Goal: Task Accomplishment & Management: Manage account settings

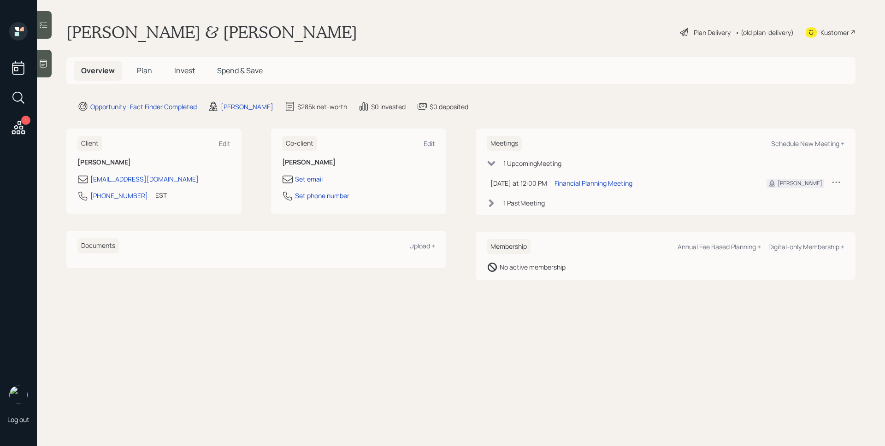
click at [605, 361] on main "[PERSON_NAME] & [PERSON_NAME] Plan Delivery • (old plan-delivery) Kustomer Over…" at bounding box center [461, 223] width 848 height 446
click at [422, 34] on div "Bob & Nancy Treuber Plan Delivery • (old plan-delivery) Kustomer" at bounding box center [460, 32] width 789 height 20
click at [49, 62] on div at bounding box center [44, 64] width 15 height 28
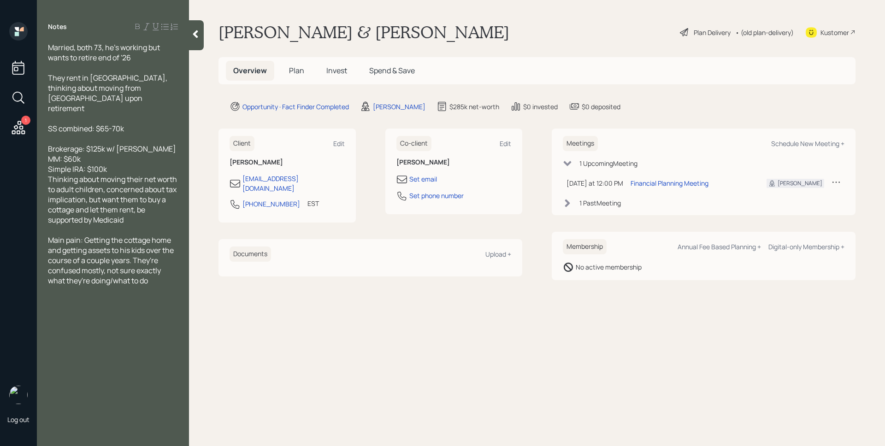
click at [287, 69] on h5 "Plan" at bounding box center [297, 71] width 30 height 20
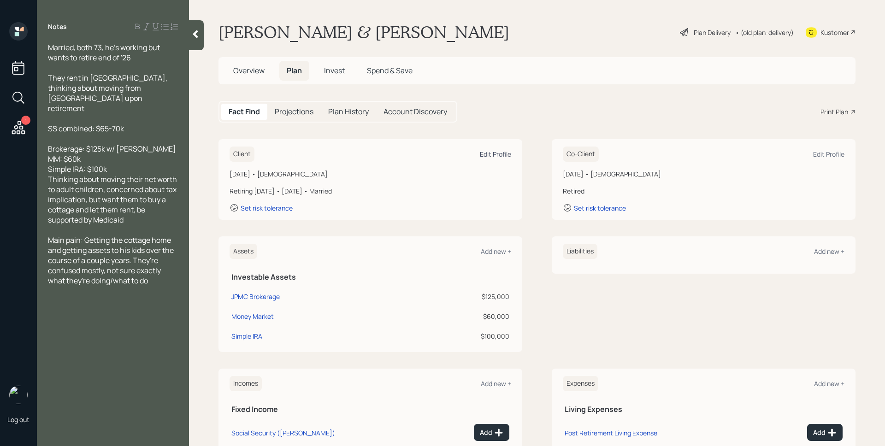
click at [484, 152] on div "Edit Profile" at bounding box center [495, 154] width 31 height 9
select select "12"
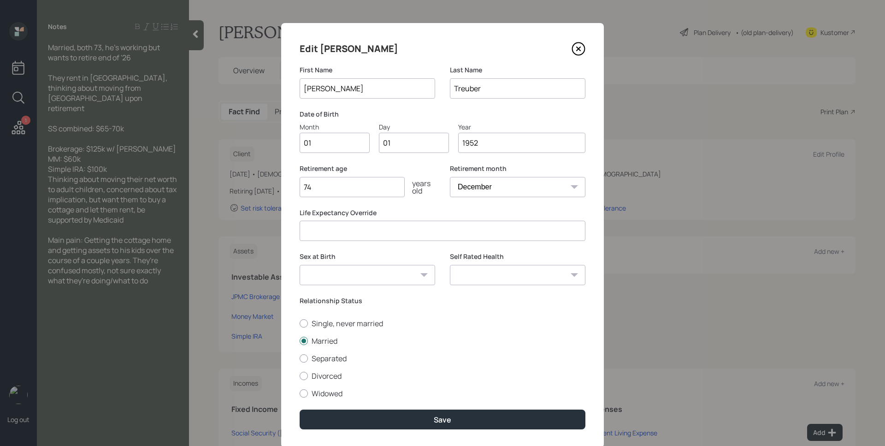
click at [332, 142] on input "01" at bounding box center [335, 143] width 70 height 20
type input "05"
type input "0"
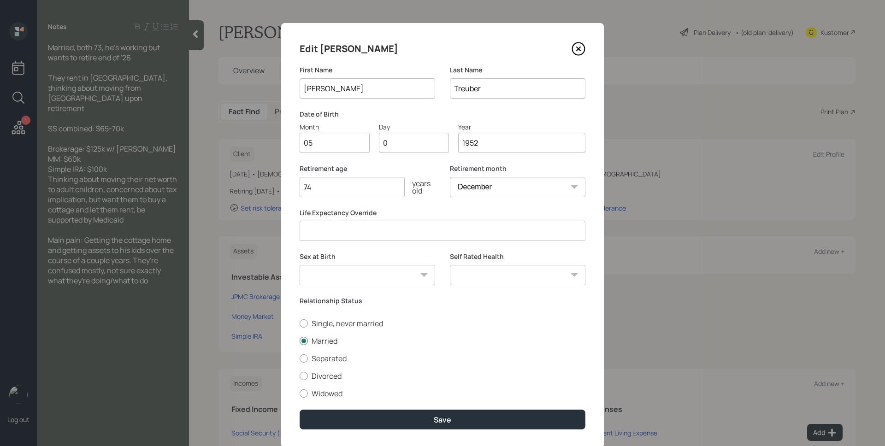
type input "03"
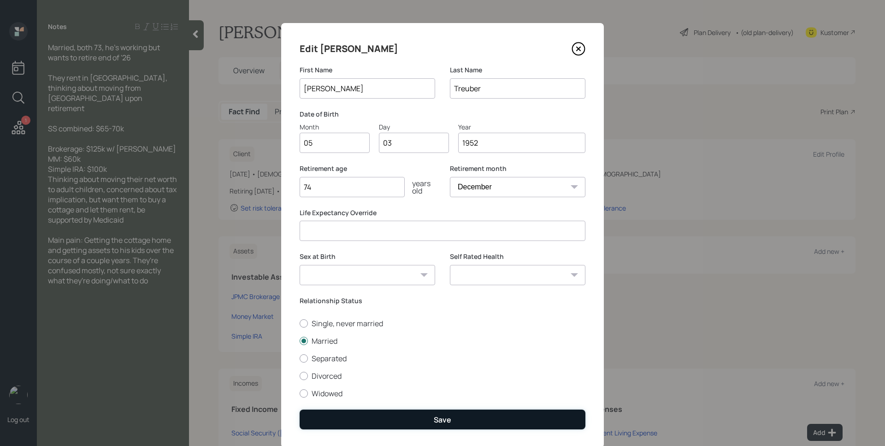
click at [429, 415] on button "Save" at bounding box center [443, 420] width 286 height 20
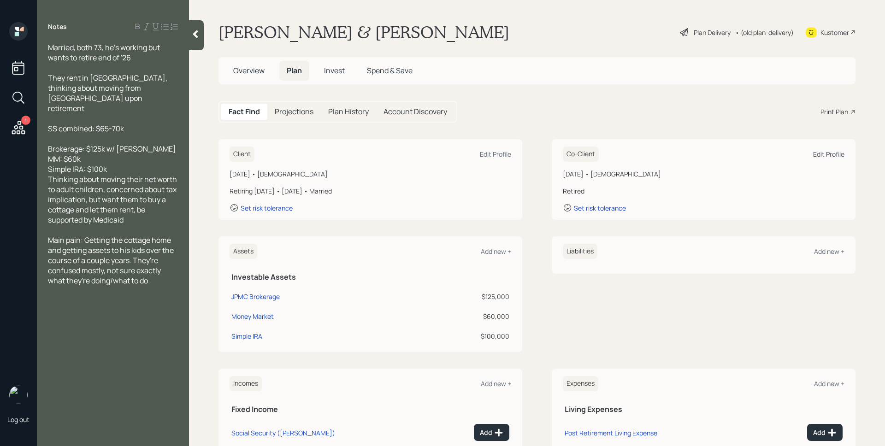
click at [834, 152] on div "Edit Profile" at bounding box center [828, 154] width 31 height 9
select select "12"
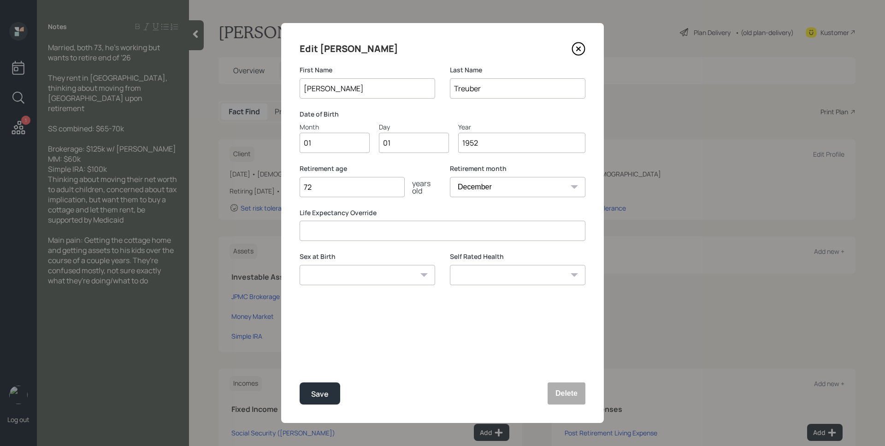
click at [423, 147] on input "01" at bounding box center [414, 143] width 70 height 20
type input "04"
click at [326, 186] on input "72" at bounding box center [352, 187] width 105 height 20
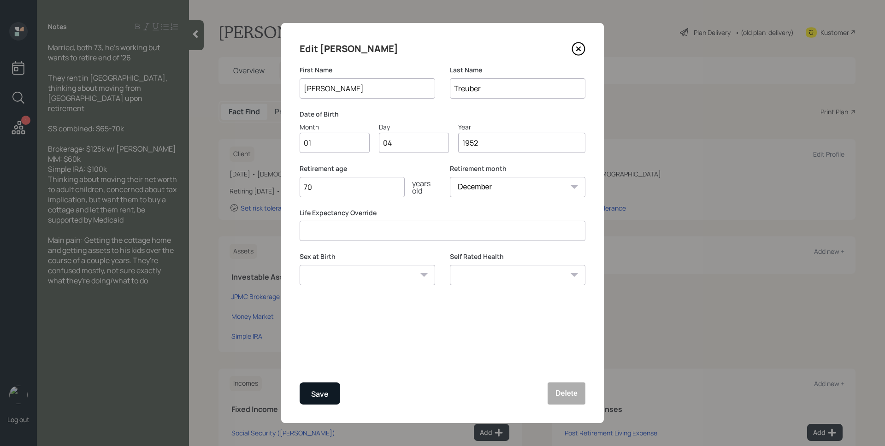
type input "70"
click at [329, 400] on button "Save" at bounding box center [320, 394] width 41 height 22
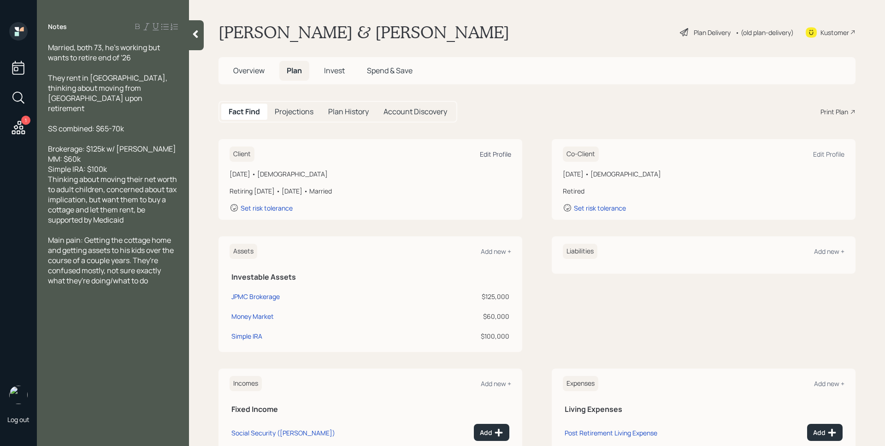
click at [486, 151] on div "Edit Profile" at bounding box center [495, 154] width 31 height 9
select select "12"
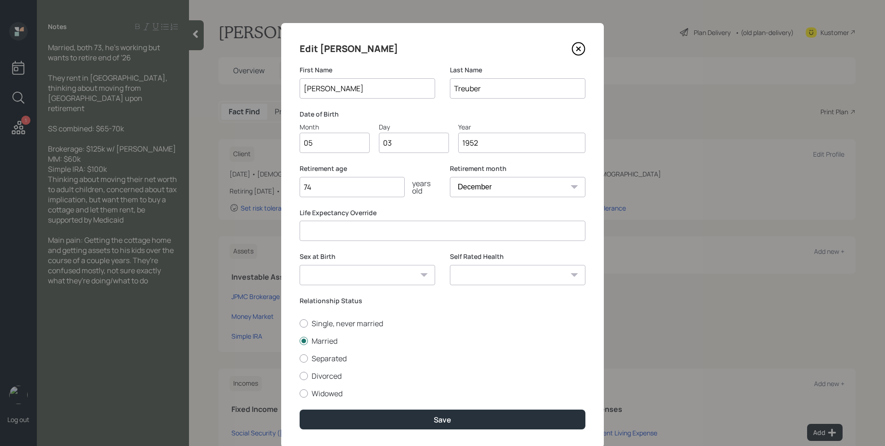
click at [363, 190] on input "74" at bounding box center [352, 187] width 105 height 20
type input "75"
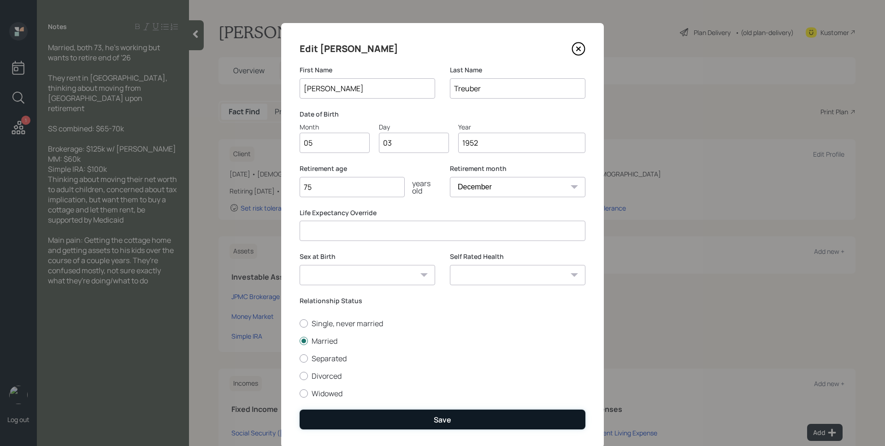
click at [444, 423] on div "Save" at bounding box center [443, 420] width 18 height 10
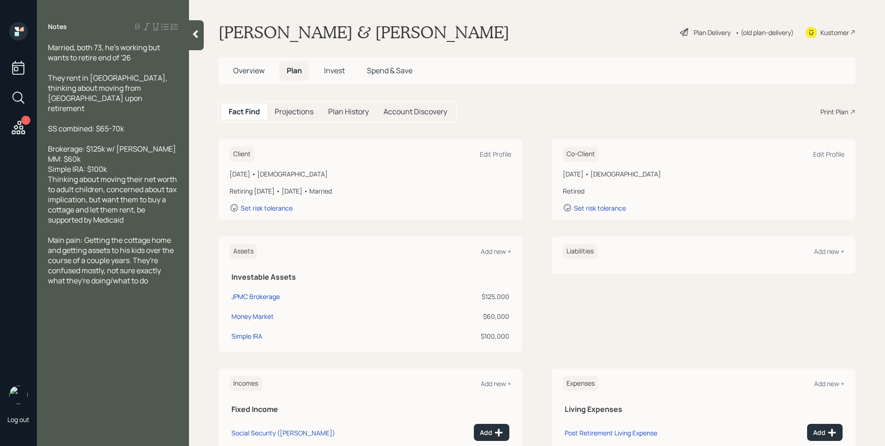
click at [695, 28] on div "Plan Delivery" at bounding box center [712, 33] width 37 height 10
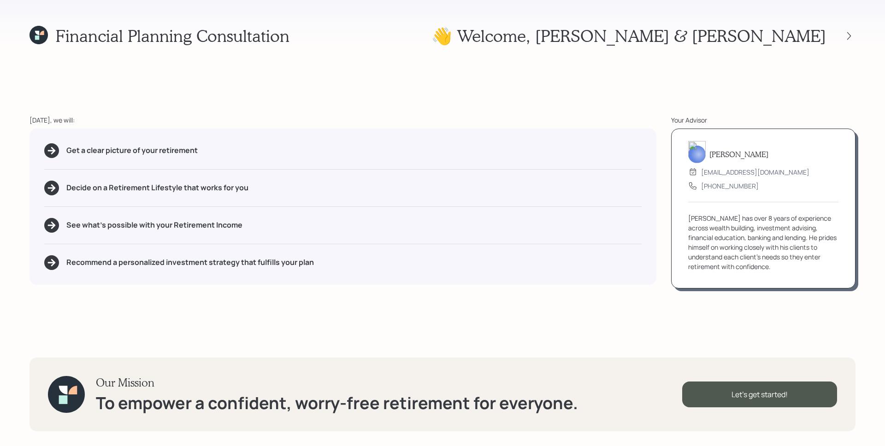
click at [499, 194] on div "Decide on a Retirement Lifestyle that works for you" at bounding box center [343, 188] width 598 height 15
click at [771, 288] on div "James DiStasi advisor@retirable.com (833) 222-1807 James has over 8 years of ex…" at bounding box center [763, 209] width 184 height 160
click at [762, 361] on div "Our Mission To empower a confident, worry-free retirement for everyone. Let's g…" at bounding box center [443, 395] width 826 height 74
click at [778, 379] on div "Our Mission To empower a confident, worry-free retirement for everyone. Let's g…" at bounding box center [443, 395] width 826 height 74
drag, startPoint x: 884, startPoint y: 151, endPoint x: 775, endPoint y: 397, distance: 269.8
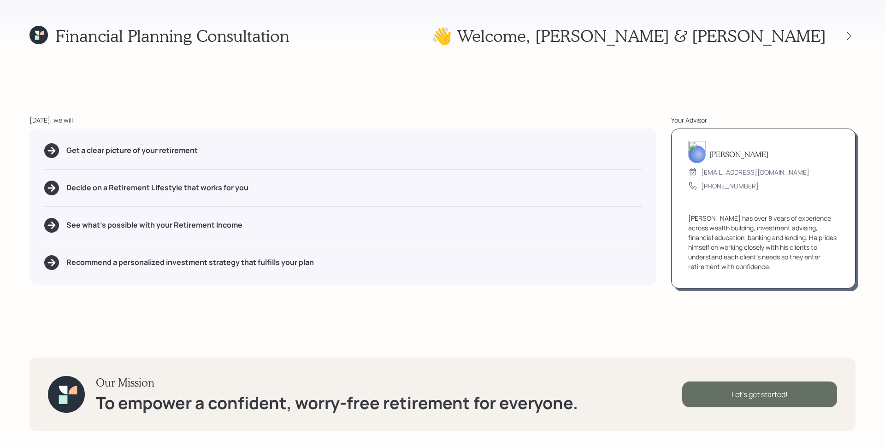
click at [775, 397] on div "Let's get started!" at bounding box center [759, 395] width 155 height 26
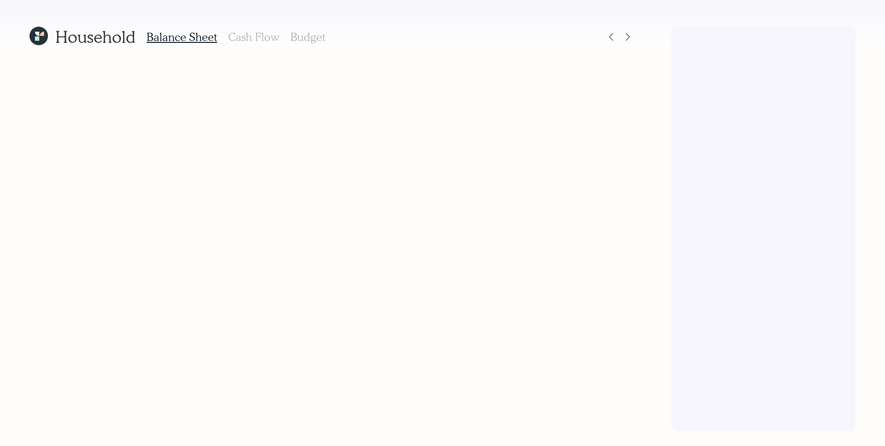
click at [628, 89] on div "Household Balance Sheet Cash Flow Budget" at bounding box center [332, 229] width 605 height 406
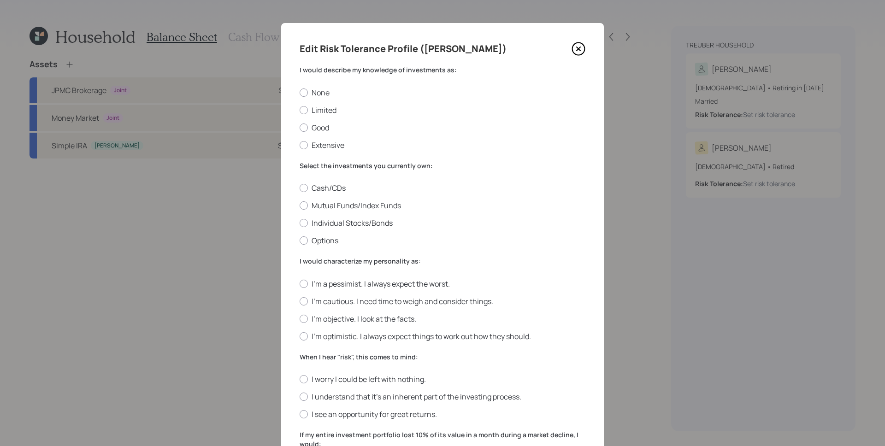
click at [428, 177] on div "Select the investments you currently own: Cash/CDs Mutual Funds/Index Funds Ind…" at bounding box center [443, 203] width 286 height 85
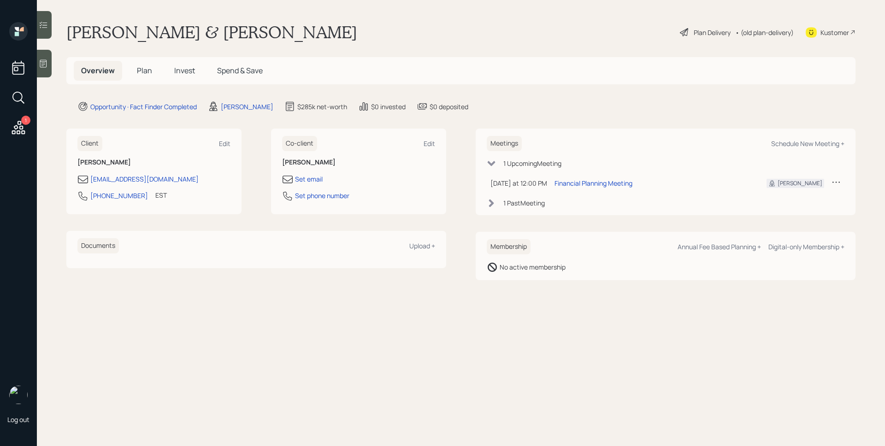
click at [715, 37] on div "Plan Delivery" at bounding box center [705, 32] width 53 height 11
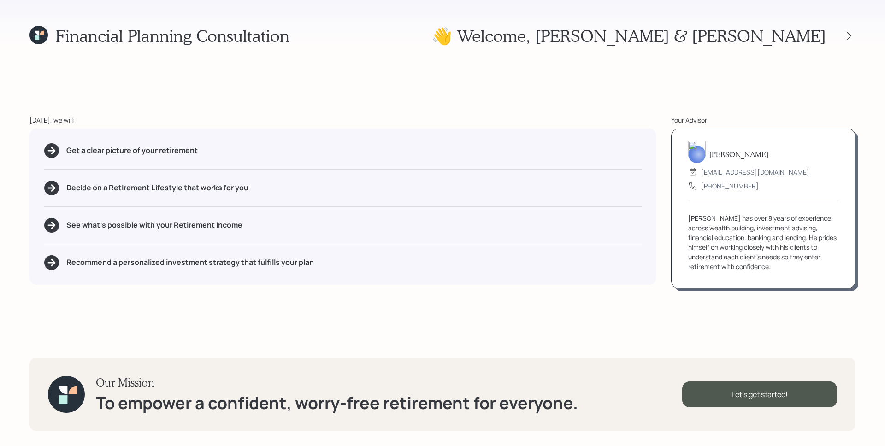
click at [517, 175] on div "Get a clear picture of your retirement Decide on a Retirement Lifestyle that wo…" at bounding box center [343, 207] width 627 height 156
click at [763, 397] on div "Let's get started!" at bounding box center [759, 395] width 155 height 26
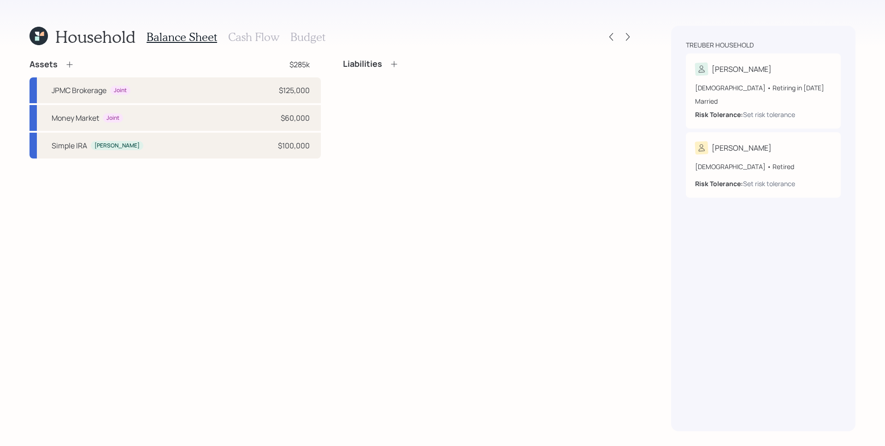
click at [68, 64] on icon at bounding box center [69, 64] width 9 height 9
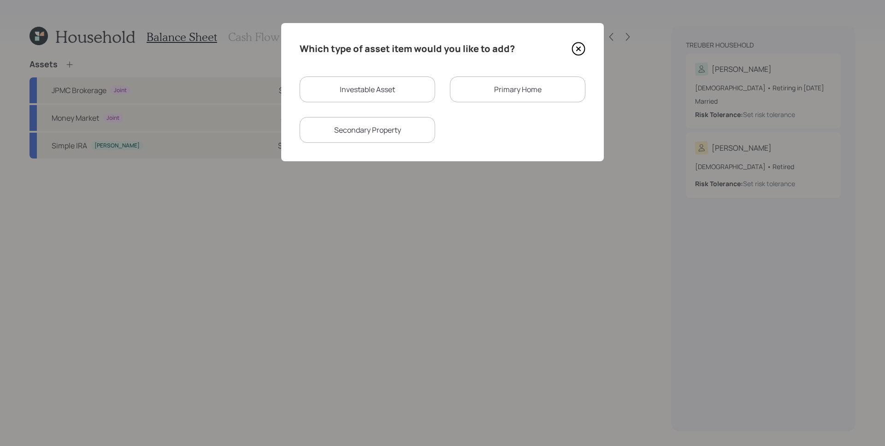
click at [383, 92] on div "Investable Asset" at bounding box center [368, 90] width 136 height 26
select select "taxable"
select select "balanced"
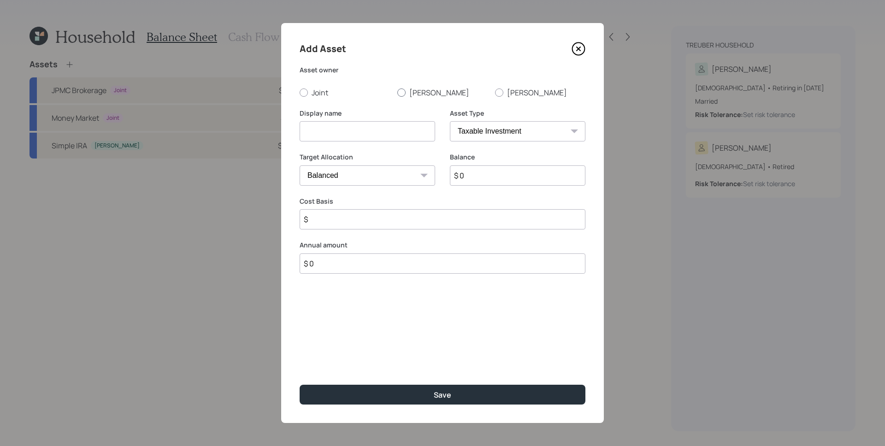
click at [407, 91] on label "Bob" at bounding box center [442, 93] width 90 height 10
click at [397, 92] on input "Bob" at bounding box center [397, 92] width 0 height 0
radio input "true"
click at [386, 128] on input at bounding box center [368, 131] width 136 height 20
type input "Simple IRA"
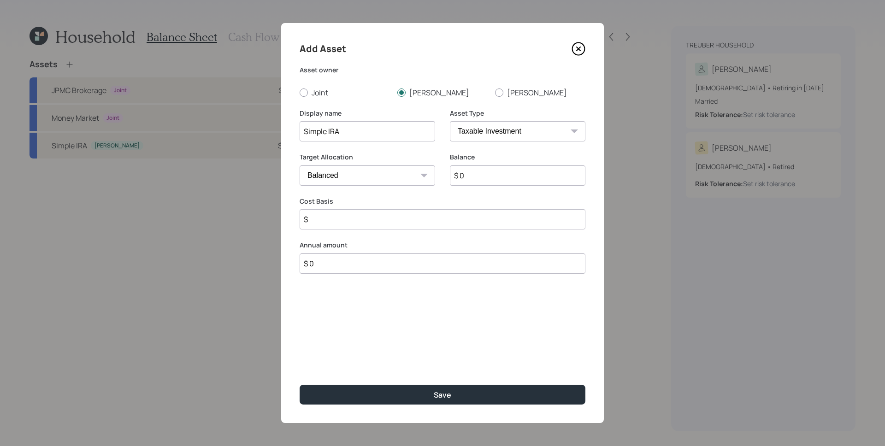
click at [523, 134] on select "SEP IRA IRA Roth IRA 401(k) Roth 401(k) 403(b) Roth 403(b) 457(b) Roth 457(b) H…" at bounding box center [518, 131] width 136 height 20
select select "company_sponsored"
click at [490, 173] on input "$ 0" at bounding box center [518, 176] width 136 height 20
type input "$ 100,000"
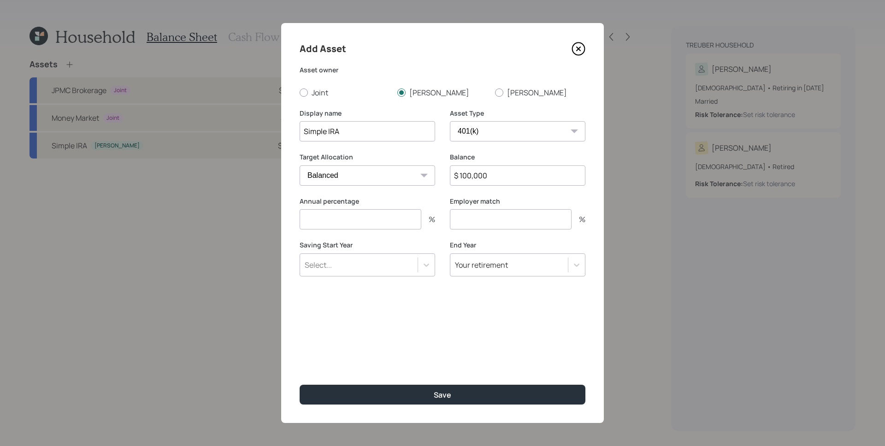
click at [393, 267] on div "Select..." at bounding box center [359, 265] width 118 height 16
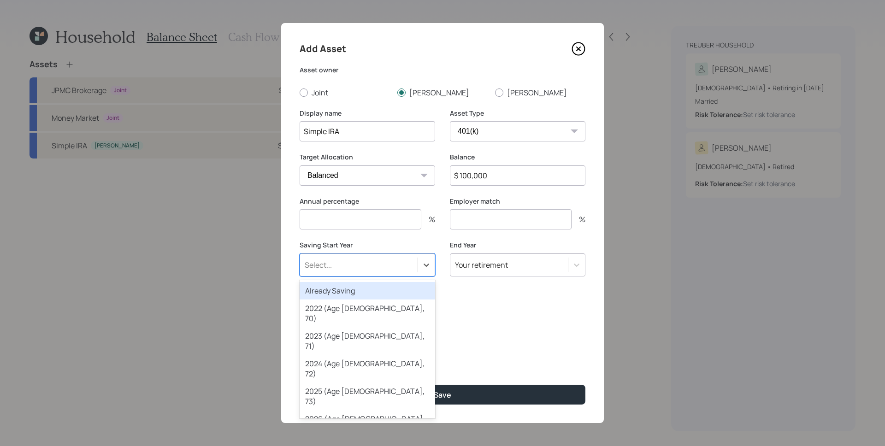
click at [386, 291] on div "Already Saving" at bounding box center [368, 291] width 136 height 18
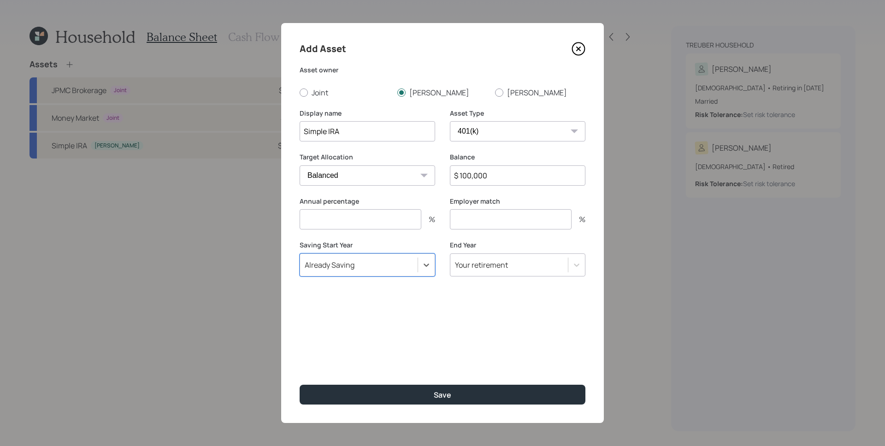
click at [441, 320] on div "Add Asset Asset owner Joint Bob Nancy Display name Simple IRA Asset Type SEP IR…" at bounding box center [442, 223] width 323 height 400
click at [341, 223] on input "number" at bounding box center [361, 219] width 122 height 20
click at [467, 208] on div "Employer match %" at bounding box center [518, 213] width 136 height 33
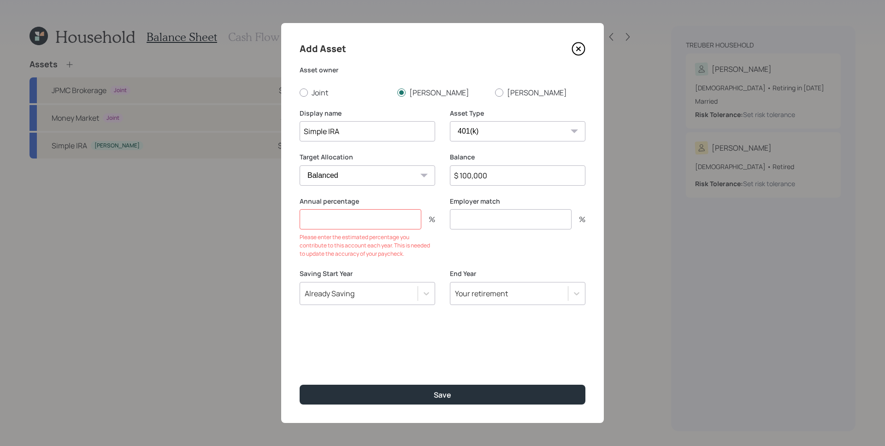
click at [472, 218] on input "number" at bounding box center [511, 219] width 122 height 20
type input "3"
click at [406, 219] on input "number" at bounding box center [361, 219] width 122 height 20
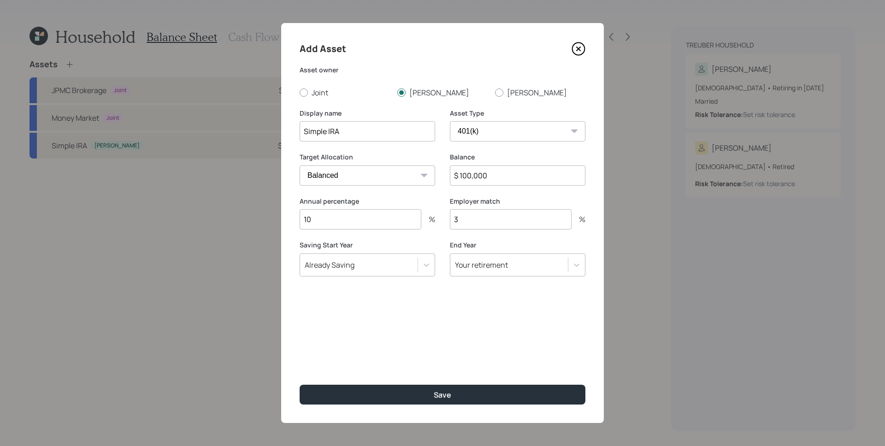
type input "10"
click at [300, 385] on button "Save" at bounding box center [443, 395] width 286 height 20
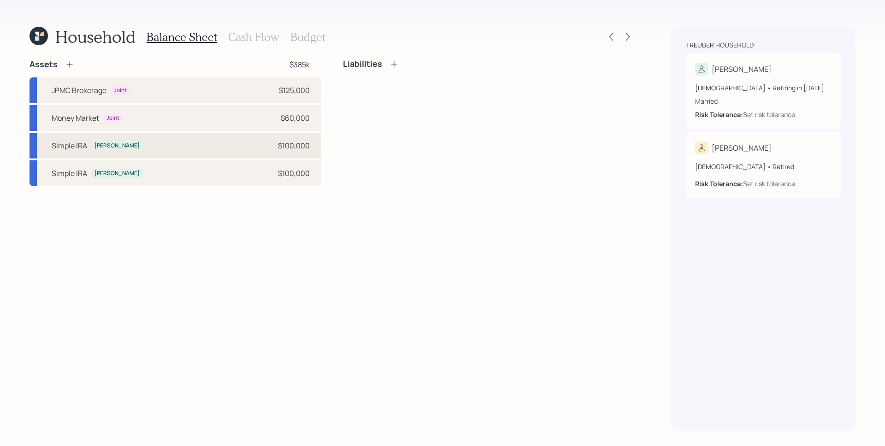
click at [228, 144] on div "Simple IRA Bob $100,000" at bounding box center [175, 146] width 291 height 26
select select "ira"
select select "balanced"
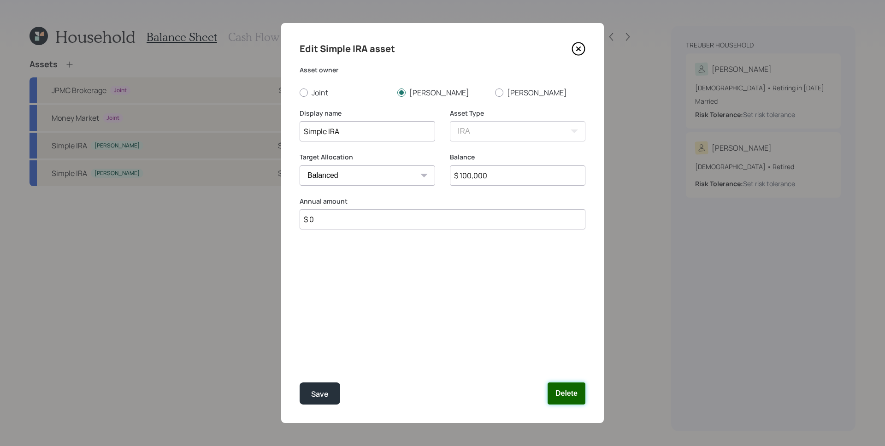
click at [579, 398] on button "Delete" at bounding box center [567, 394] width 38 height 22
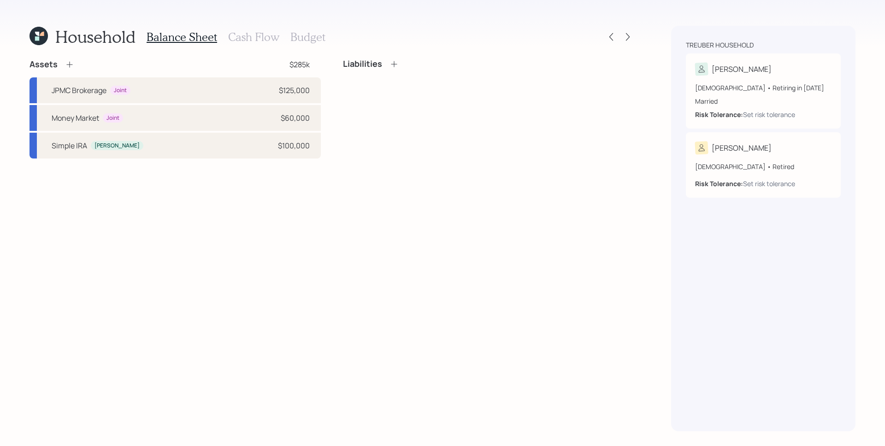
click at [507, 271] on div "Assets $285k JPMC Brokerage Joint $125,000 Money Market Joint $60,000 Simple IR…" at bounding box center [332, 245] width 605 height 373
click at [229, 202] on div "Assets $285k JPMC Brokerage Joint $125,000 Money Market Joint $60,000 Simple IR…" at bounding box center [332, 245] width 605 height 373
click at [428, 117] on div "Liabilities" at bounding box center [488, 109] width 291 height 100
click at [261, 38] on h3 "Cash Flow" at bounding box center [253, 36] width 51 height 13
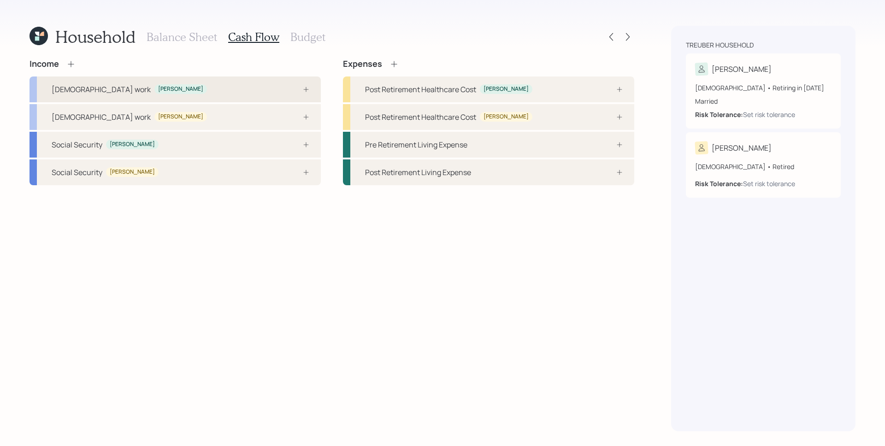
click at [146, 95] on div "Full-time work Bob" at bounding box center [175, 90] width 291 height 26
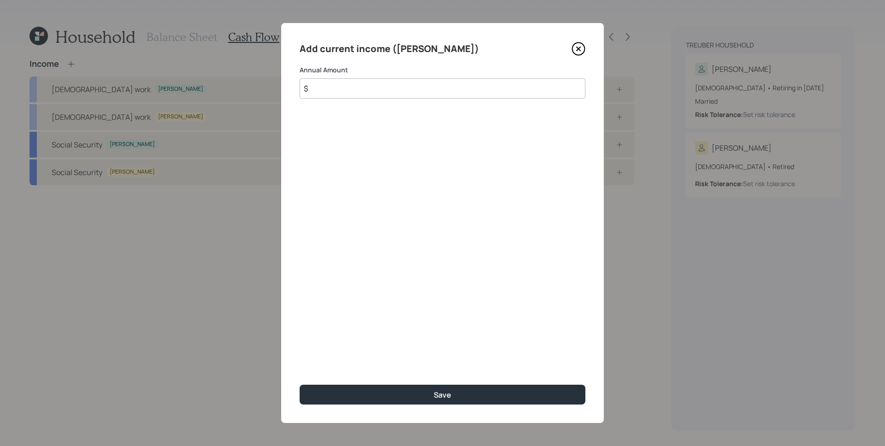
click at [334, 92] on input "$" at bounding box center [443, 88] width 286 height 20
type input "$ 175,000"
click at [300, 385] on button "Save" at bounding box center [443, 395] width 286 height 20
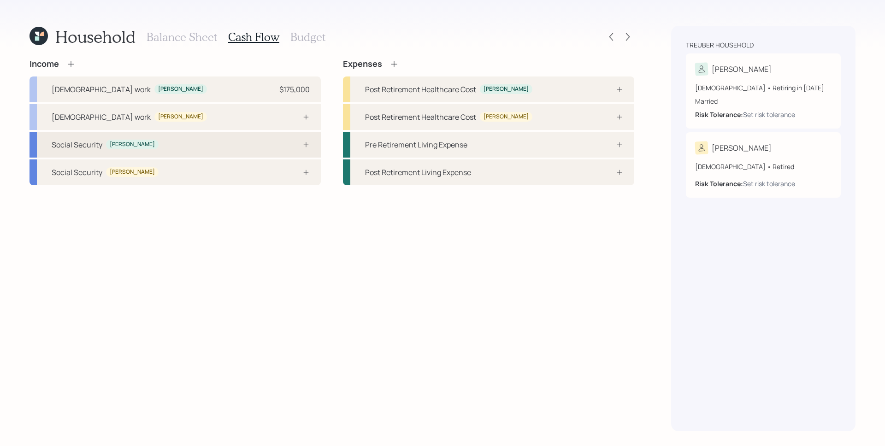
click at [208, 148] on div "Social Security Bob" at bounding box center [175, 145] width 291 height 26
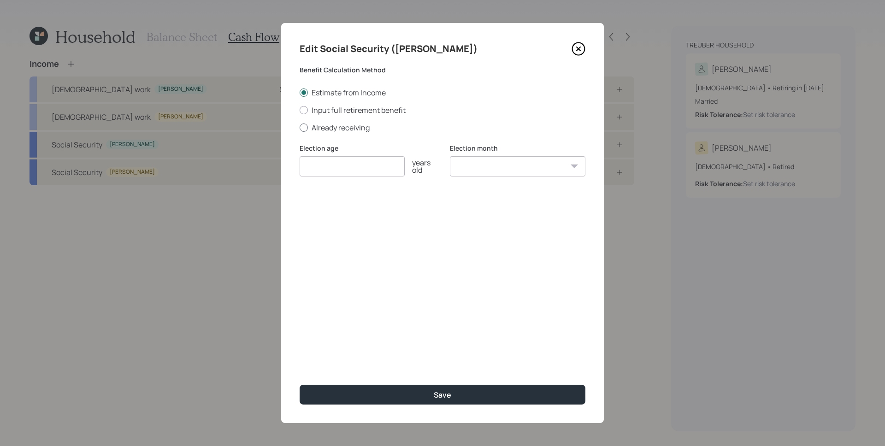
click at [357, 128] on label "Already receiving" at bounding box center [443, 128] width 286 height 10
click at [300, 128] on input "Already receiving" at bounding box center [299, 127] width 0 height 0
radio input "true"
click at [366, 172] on input "number" at bounding box center [352, 166] width 105 height 20
click at [370, 211] on input "$" at bounding box center [443, 211] width 286 height 20
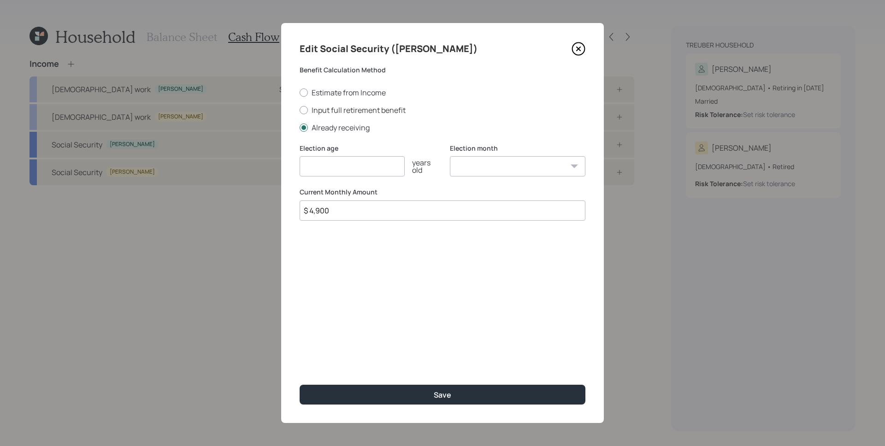
type input "$ 4,900"
click at [352, 167] on input "number" at bounding box center [352, 166] width 105 height 20
type input "70"
click at [527, 166] on select "January February March April May June July August September October November De…" at bounding box center [518, 166] width 136 height 20
select select "1"
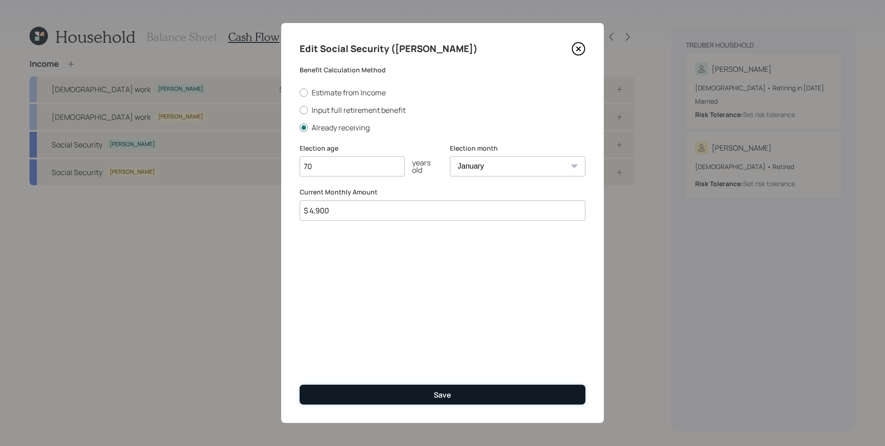
click at [476, 390] on button "Save" at bounding box center [443, 395] width 286 height 20
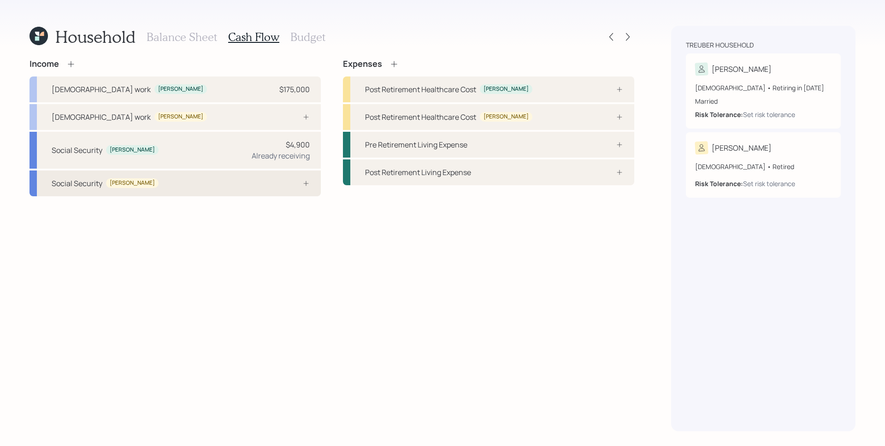
click at [214, 181] on div "Social Security Nancy" at bounding box center [175, 184] width 291 height 26
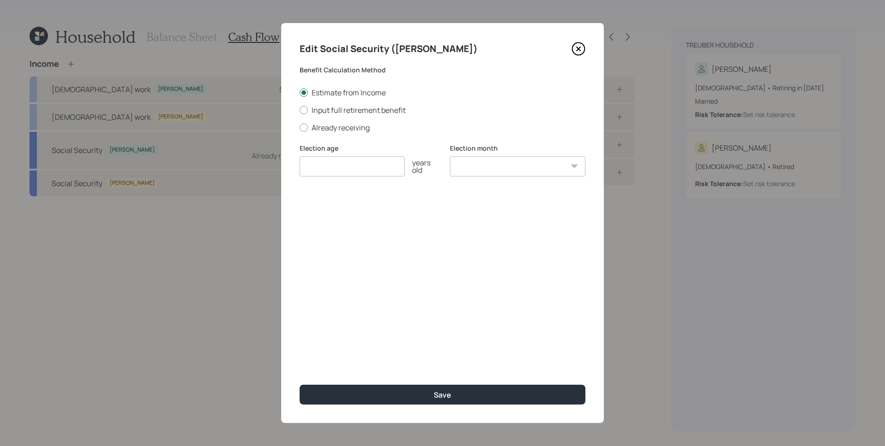
click at [338, 122] on div "Estimate from Income Input full retirement benefit Already receiving" at bounding box center [443, 110] width 286 height 45
click at [338, 125] on label "Already receiving" at bounding box center [443, 128] width 286 height 10
click at [300, 127] on input "Already receiving" at bounding box center [299, 127] width 0 height 0
radio input "true"
click at [357, 169] on input "number" at bounding box center [352, 166] width 105 height 20
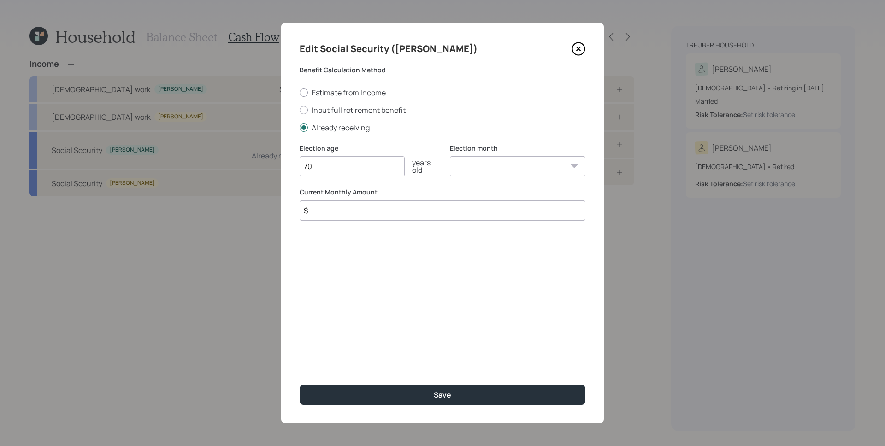
type input "70"
select select "1"
type input "$ 2,400"
click at [300, 385] on button "Save" at bounding box center [443, 395] width 286 height 20
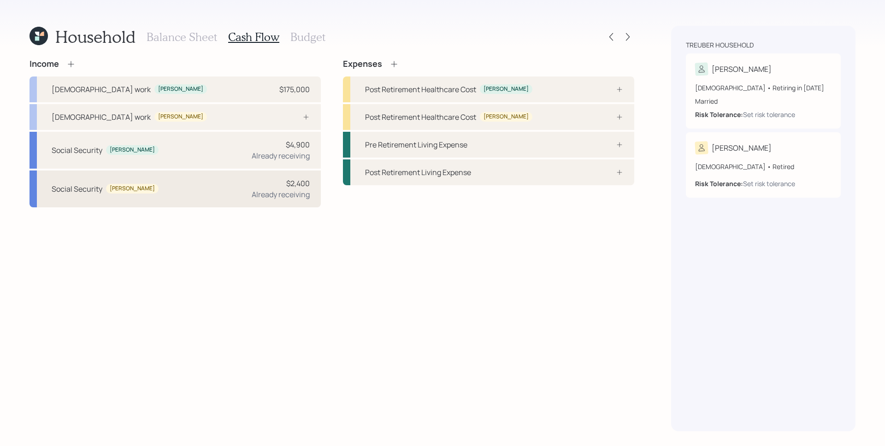
click at [279, 172] on div "Social Security Nancy $2,400 Already receiving" at bounding box center [175, 189] width 291 height 37
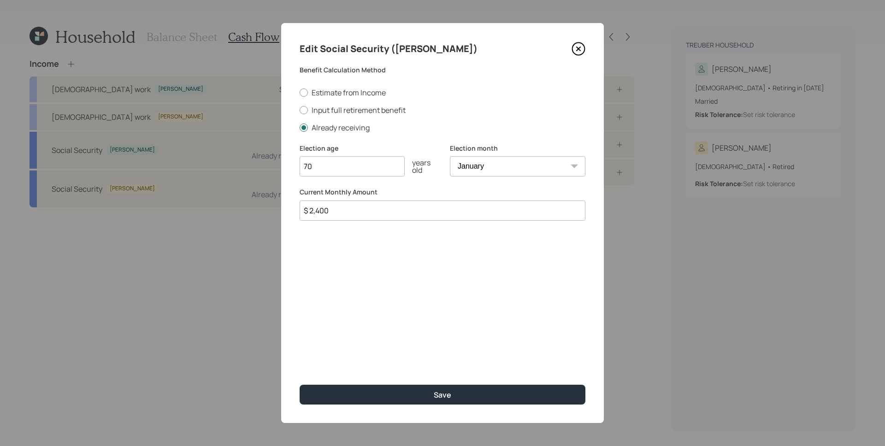
drag, startPoint x: 351, startPoint y: 213, endPoint x: 326, endPoint y: 207, distance: 26.0
click at [322, 208] on input "$ 2,400" at bounding box center [443, 211] width 286 height 20
type input "$ 2,450"
click at [300, 385] on button "Save" at bounding box center [443, 395] width 286 height 20
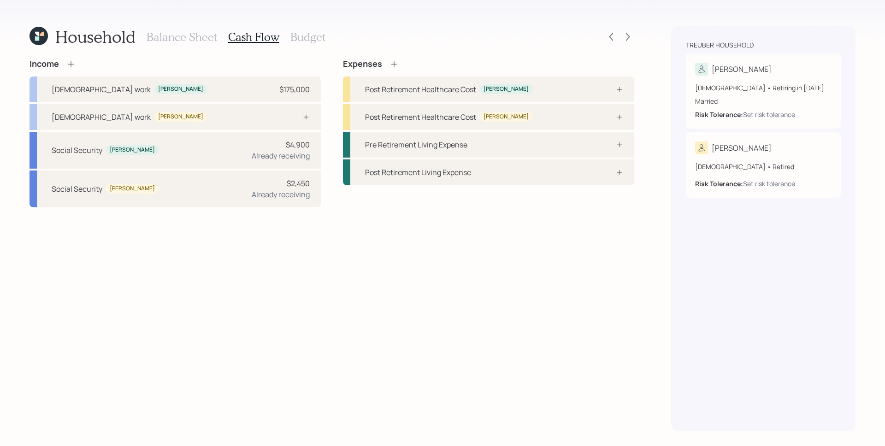
click at [557, 255] on div "Income Full-time work Bob $175,000 Full-time work Nancy Social Security Bob $4,…" at bounding box center [332, 245] width 605 height 373
click at [396, 62] on icon at bounding box center [394, 63] width 9 height 9
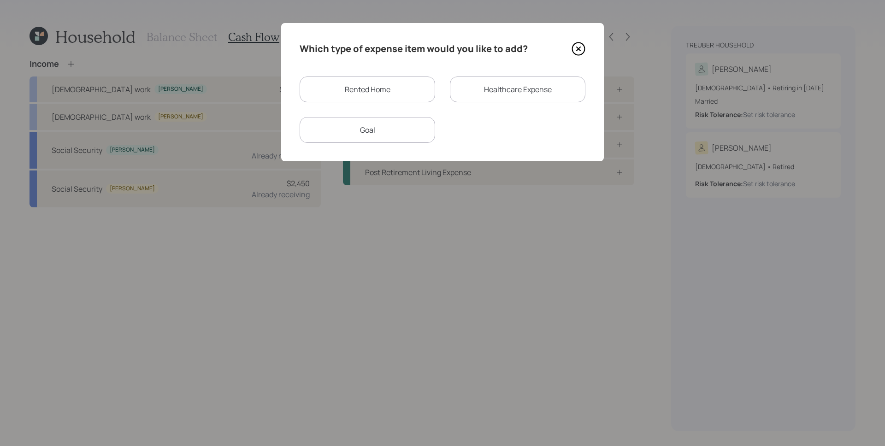
click at [397, 85] on div "Rented Home" at bounding box center [368, 90] width 136 height 26
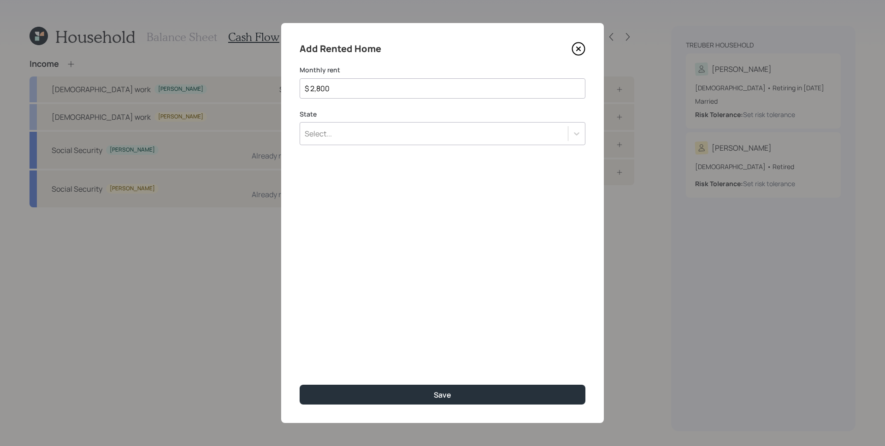
type input "$ 2,800"
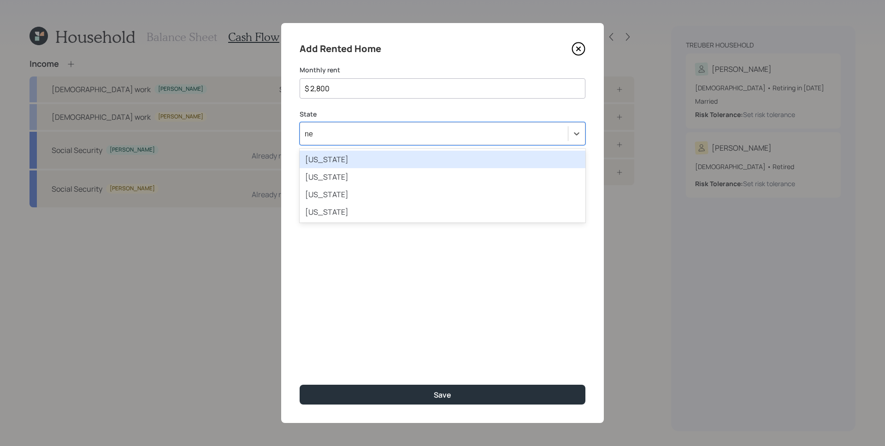
type input "new"
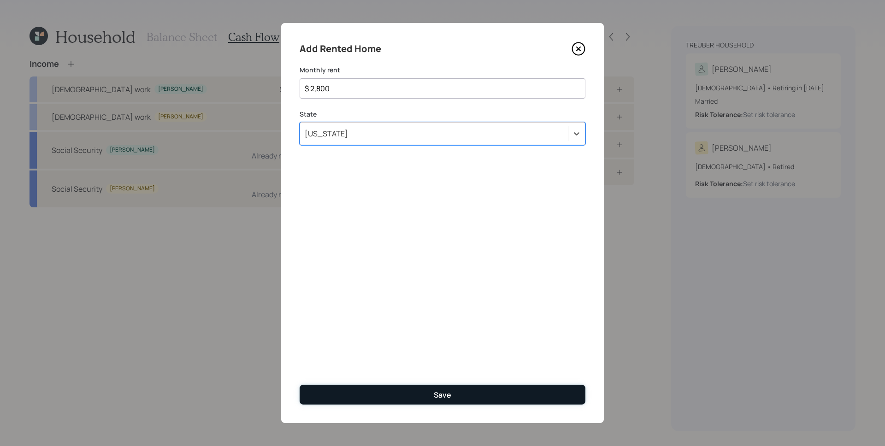
click at [447, 394] on div "Save" at bounding box center [443, 395] width 18 height 10
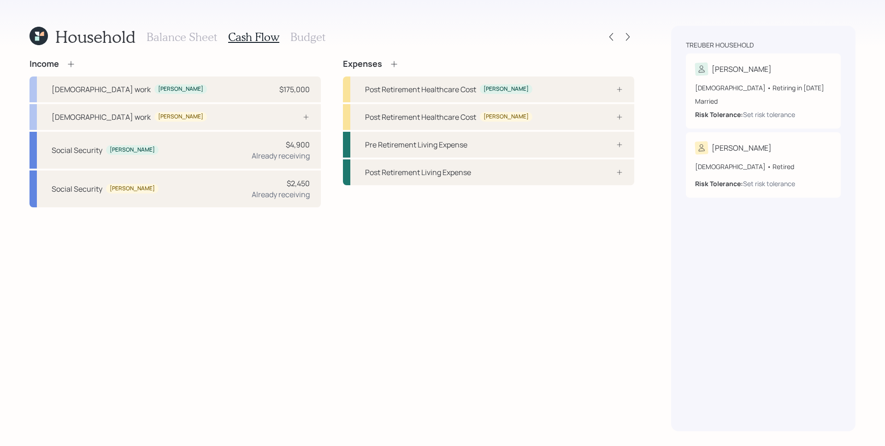
click at [439, 312] on div "Income Full-time work Bob $175,000 Full-time work Nancy Social Security Bob $4,…" at bounding box center [332, 245] width 605 height 373
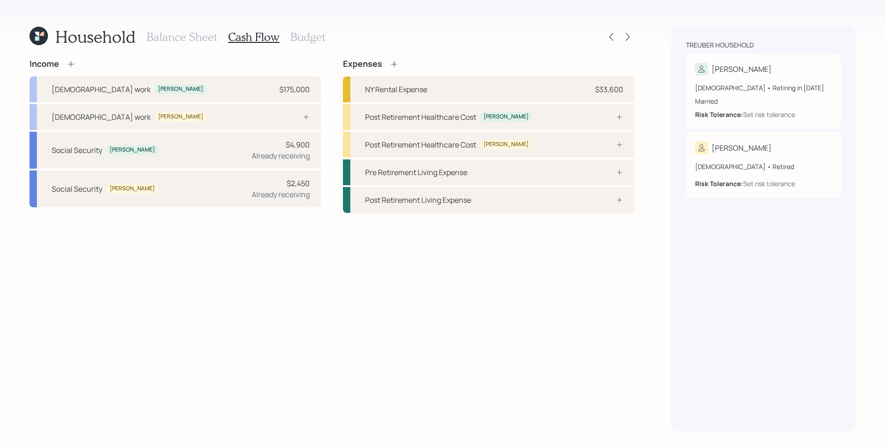
click at [644, 282] on div "Household Balance Sheet Cash Flow Budget Income Full-time work Bob $175,000 Ful…" at bounding box center [442, 223] width 885 height 446
click at [525, 144] on div "Post Retirement Healthcare Cost Nancy" at bounding box center [488, 145] width 291 height 26
click at [525, 144] on div "Income Full-time work Bob $175,000 Full-time work Nancy Social Security Bob $4,…" at bounding box center [332, 136] width 605 height 154
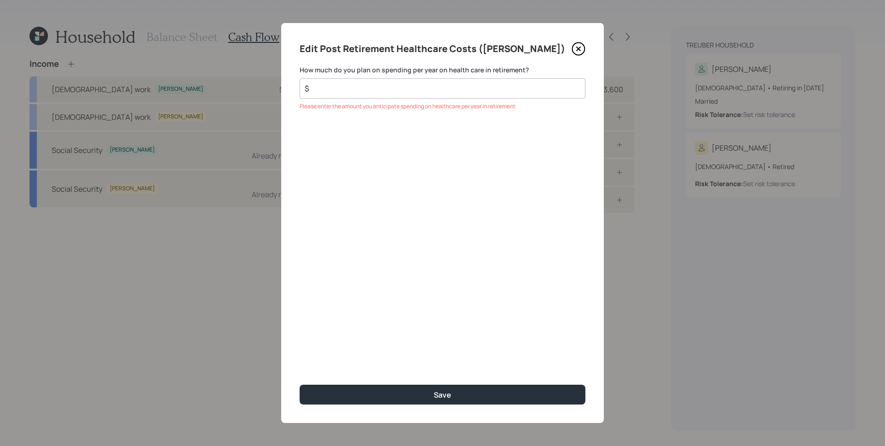
click at [472, 78] on div "$" at bounding box center [443, 88] width 286 height 20
click at [474, 89] on input "$" at bounding box center [439, 88] width 270 height 11
type input "$ 5,500"
click at [300, 385] on button "Save" at bounding box center [443, 395] width 286 height 20
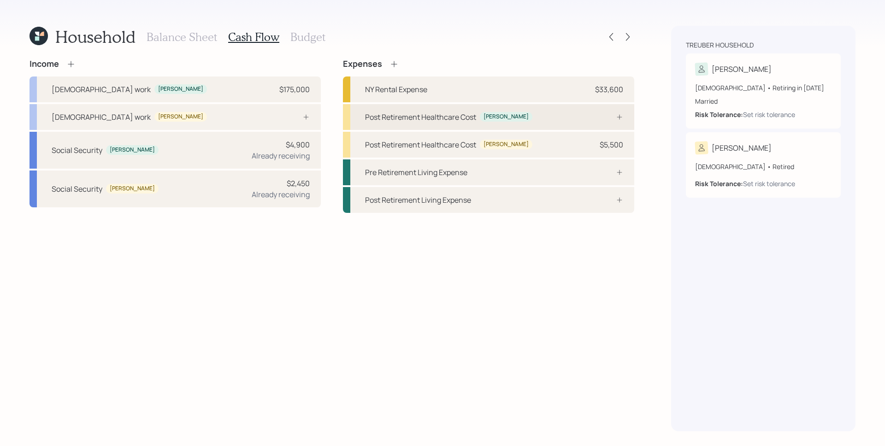
click at [538, 113] on div "Post Retirement Healthcare Cost Bob" at bounding box center [488, 117] width 291 height 26
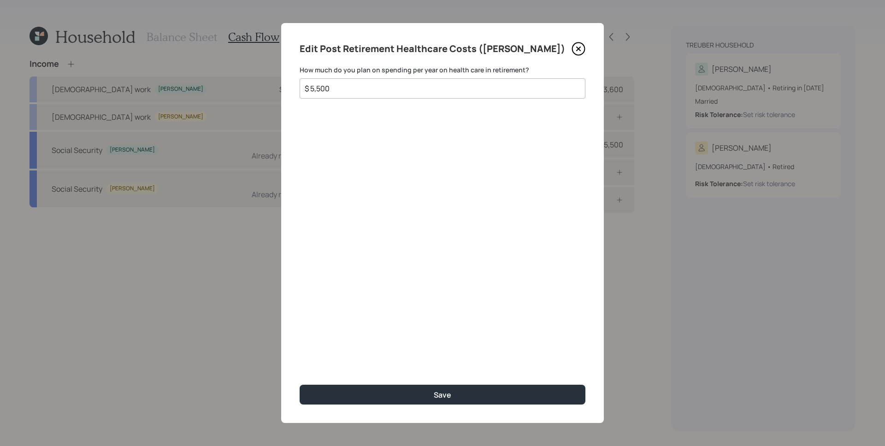
type input "$ 5,500"
click at [300, 385] on button "Save" at bounding box center [443, 395] width 286 height 20
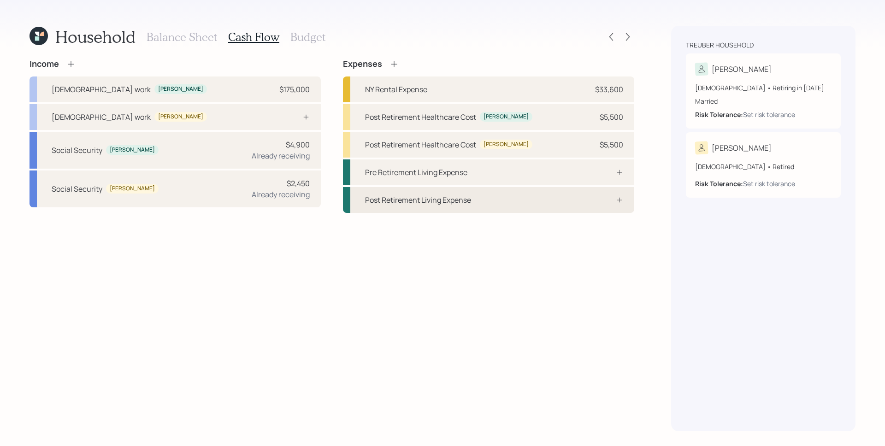
click at [551, 208] on div "Post Retirement Living Expense" at bounding box center [488, 200] width 291 height 26
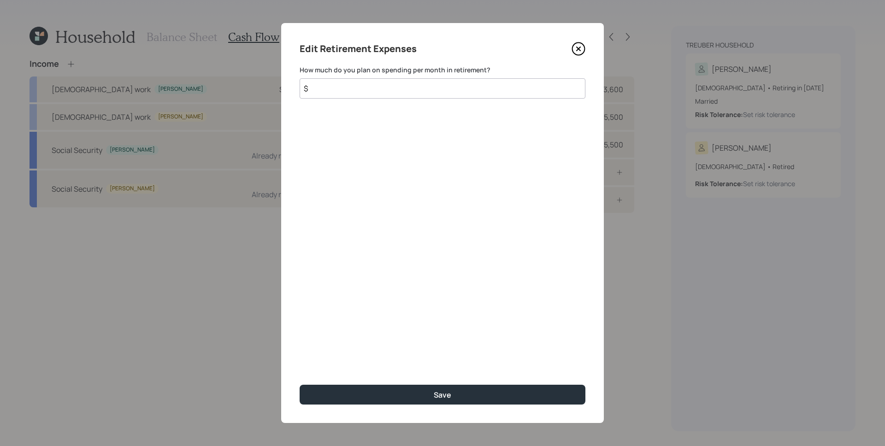
click at [438, 96] on input "$" at bounding box center [443, 88] width 286 height 20
type input "$ 3,000"
click at [300, 385] on button "Save" at bounding box center [443, 395] width 286 height 20
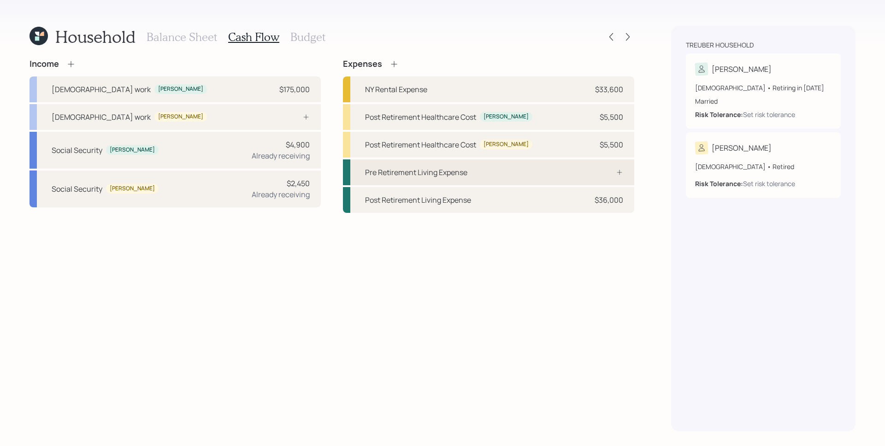
click at [569, 163] on div "Pre Retirement Living Expense" at bounding box center [488, 173] width 291 height 26
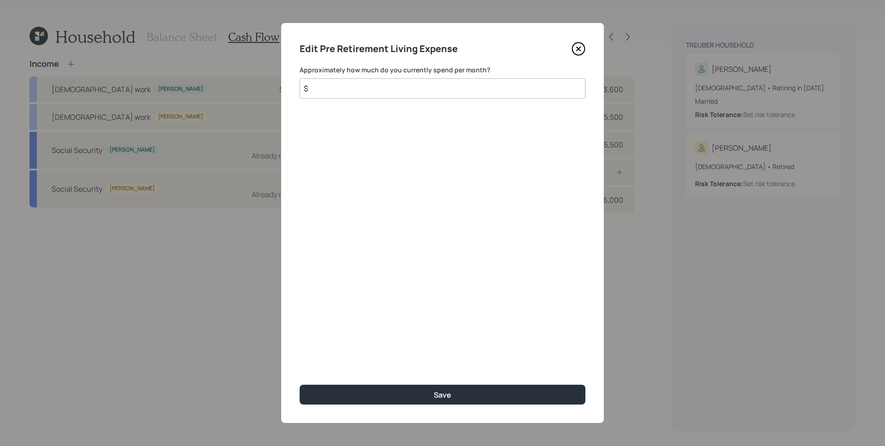
click at [413, 93] on input "$" at bounding box center [443, 88] width 286 height 20
type input "$ 3,000"
click at [300, 385] on button "Save" at bounding box center [443, 395] width 286 height 20
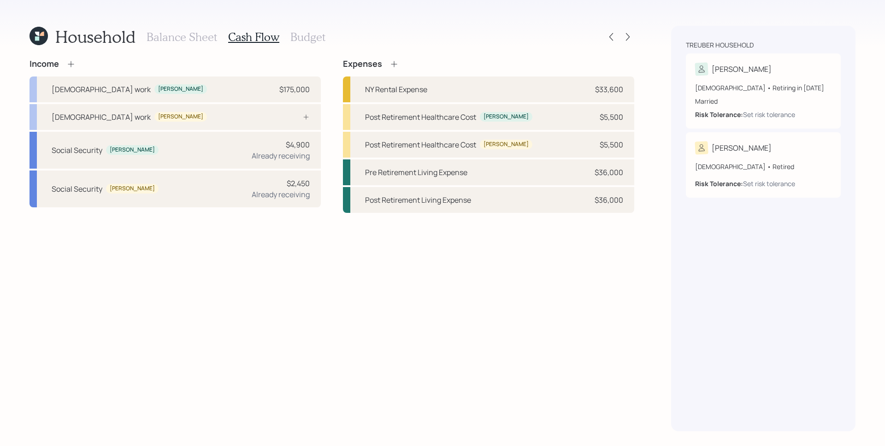
drag, startPoint x: 437, startPoint y: 316, endPoint x: 414, endPoint y: 265, distance: 55.7
click at [436, 313] on div "Income Full-time work Bob $175,000 Full-time work Nancy Social Security Bob $4,…" at bounding box center [332, 245] width 605 height 373
click at [299, 35] on h3 "Budget" at bounding box center [308, 36] width 35 height 13
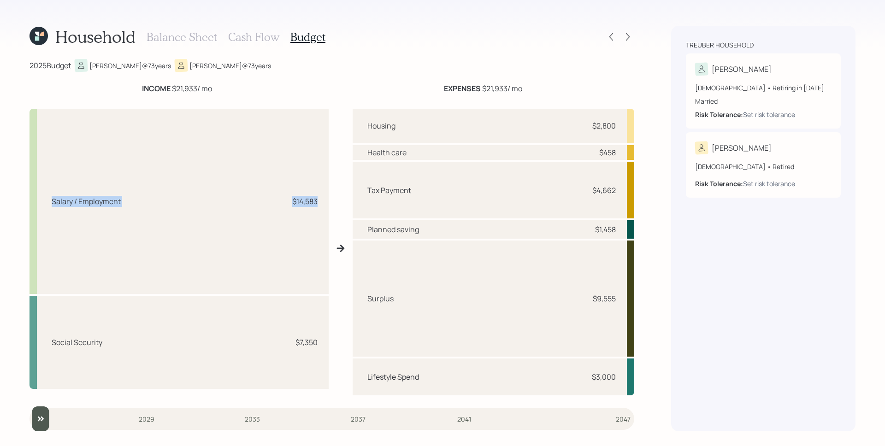
drag, startPoint x: 50, startPoint y: 202, endPoint x: 318, endPoint y: 204, distance: 267.5
click at [318, 204] on div "Salary / Employment $14,583" at bounding box center [179, 201] width 299 height 185
click at [316, 198] on div "$14,583" at bounding box center [304, 201] width 25 height 11
drag, startPoint x: 297, startPoint y: 343, endPoint x: 325, endPoint y: 346, distance: 27.3
click at [325, 346] on div "Social Security $7,350" at bounding box center [179, 342] width 299 height 93
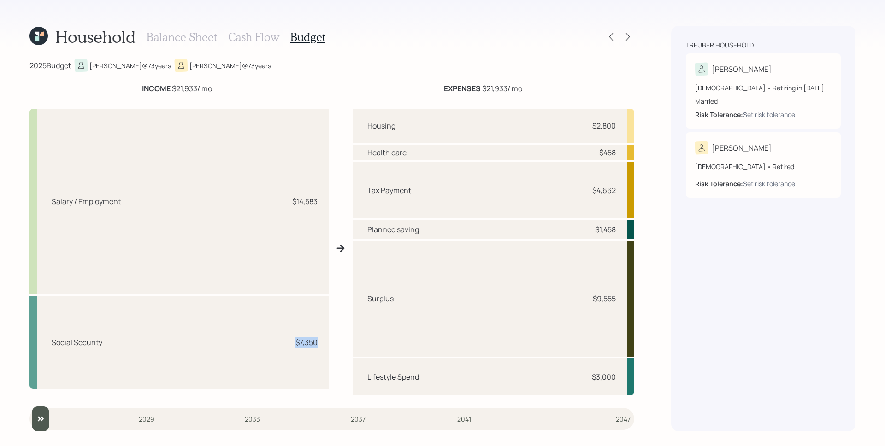
click at [321, 344] on div "Social Security $7,350" at bounding box center [179, 342] width 299 height 93
drag, startPoint x: 598, startPoint y: 125, endPoint x: 626, endPoint y: 137, distance: 30.8
click at [635, 126] on div "Household Balance Sheet Cash Flow Budget 2025 Budget Bob @ 73 years Nancy @ 73 …" at bounding box center [442, 223] width 885 height 446
click at [613, 150] on div "$458" at bounding box center [607, 152] width 17 height 11
drag, startPoint x: 603, startPoint y: 151, endPoint x: 617, endPoint y: 153, distance: 14.4
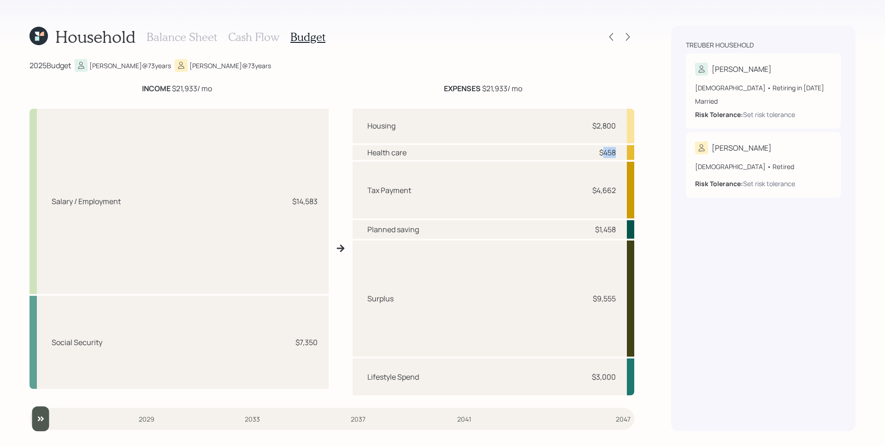
click at [617, 153] on div "Health care $458" at bounding box center [494, 152] width 282 height 15
drag, startPoint x: 595, startPoint y: 192, endPoint x: 616, endPoint y: 189, distance: 21.0
click at [616, 189] on div "Tax Payment $4,662" at bounding box center [494, 190] width 282 height 57
drag, startPoint x: 598, startPoint y: 231, endPoint x: 621, endPoint y: 231, distance: 22.6
click at [621, 231] on div "Planned saving $1,458" at bounding box center [494, 229] width 282 height 18
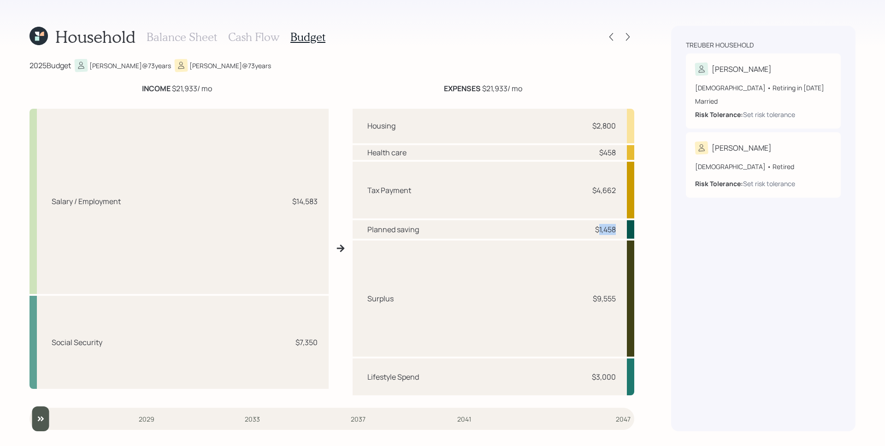
click at [598, 375] on div "$3,000" at bounding box center [604, 377] width 24 height 11
drag, startPoint x: 598, startPoint y: 375, endPoint x: 621, endPoint y: 381, distance: 23.7
click at [621, 381] on div "Lifestyle Spend $3,000" at bounding box center [494, 377] width 282 height 37
click at [622, 378] on div "Lifestyle Spend $3,000" at bounding box center [494, 377] width 282 height 37
drag, startPoint x: 368, startPoint y: 298, endPoint x: 403, endPoint y: 294, distance: 35.7
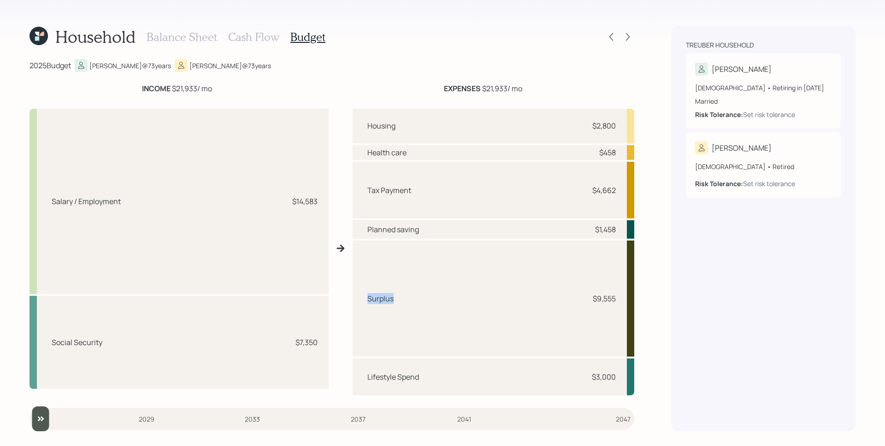
click at [403, 294] on div "Surplus $9,555" at bounding box center [494, 299] width 282 height 116
click at [415, 304] on div "Surplus $9,555" at bounding box center [494, 299] width 282 height 116
drag, startPoint x: 598, startPoint y: 297, endPoint x: 619, endPoint y: 300, distance: 21.9
click at [619, 300] on div "Surplus $9,555" at bounding box center [494, 299] width 282 height 116
click at [552, 316] on div "Surplus $9,555" at bounding box center [494, 299] width 282 height 116
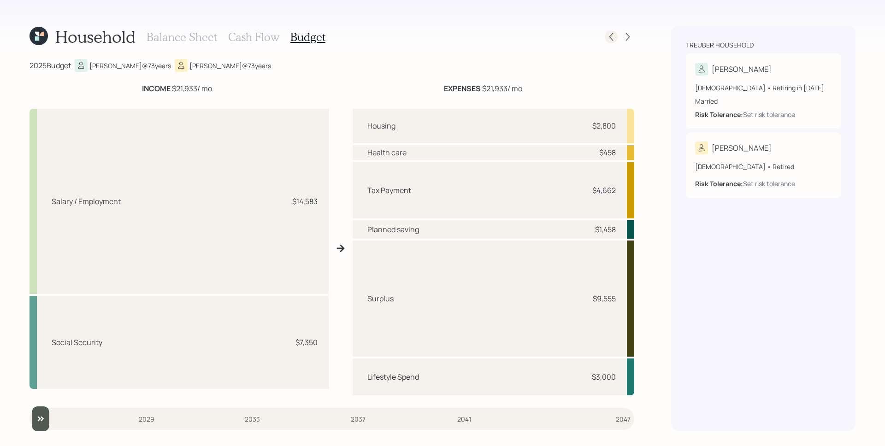
click at [610, 36] on icon at bounding box center [612, 37] width 4 height 8
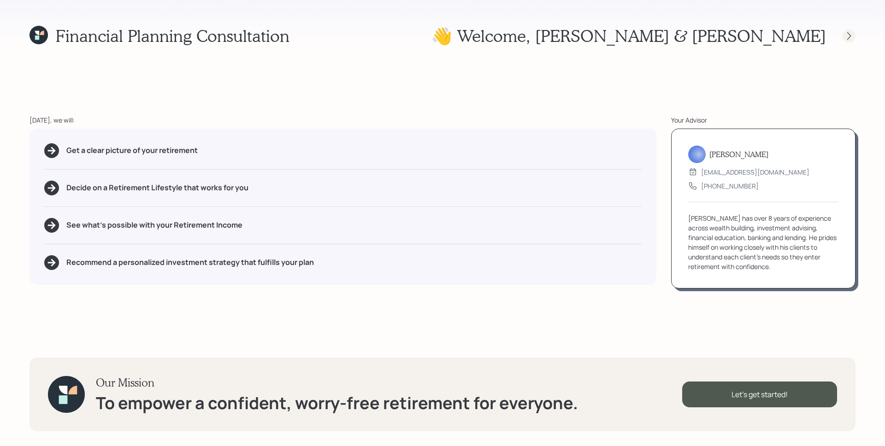
click at [844, 33] on div at bounding box center [849, 36] width 13 height 13
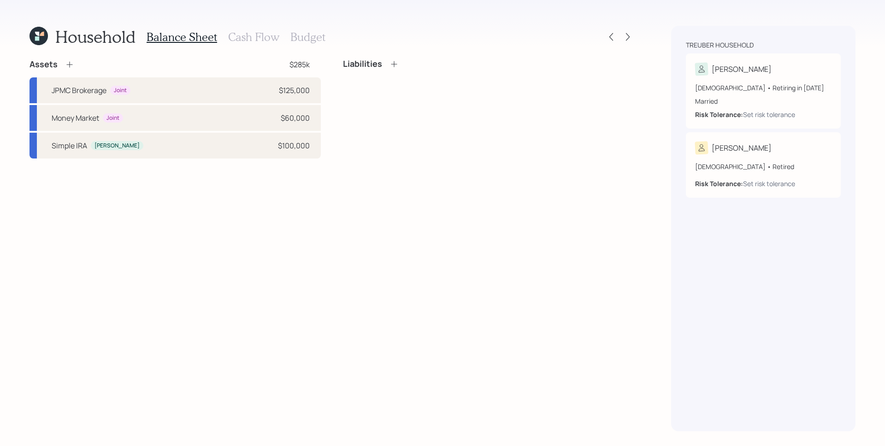
click at [259, 35] on h3 "Cash Flow" at bounding box center [253, 36] width 51 height 13
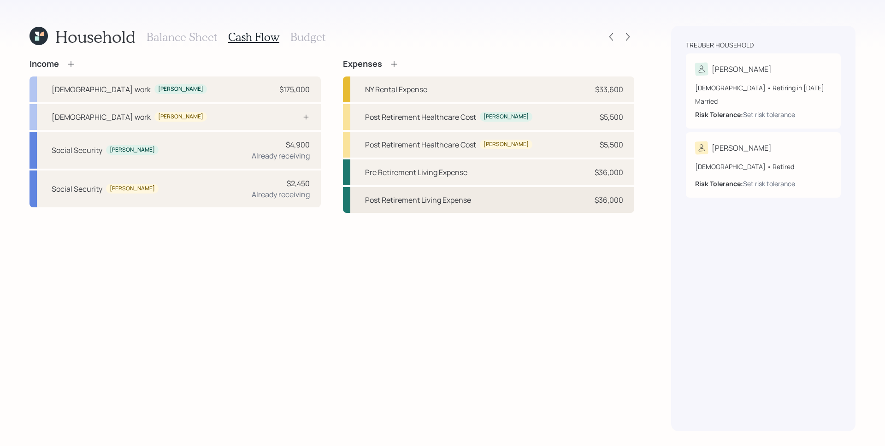
click at [574, 208] on div "Post Retirement Living Expense $36,000" at bounding box center [488, 200] width 291 height 26
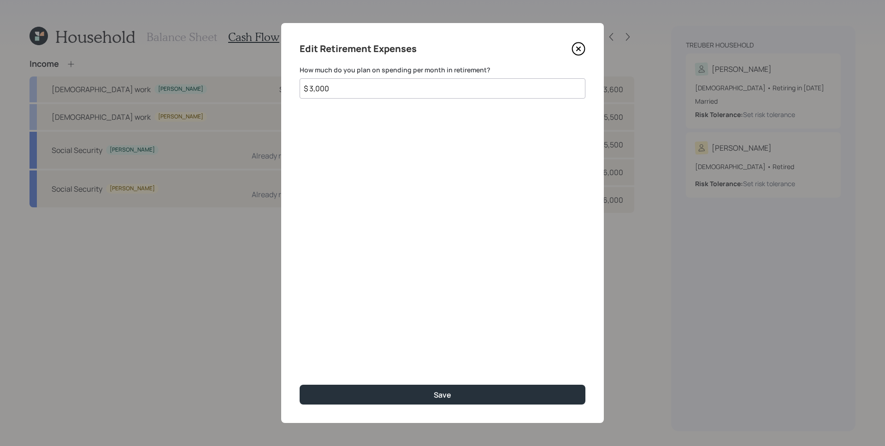
click at [393, 80] on input "$ 3,000" at bounding box center [443, 88] width 286 height 20
click at [391, 83] on input "$ 3,000" at bounding box center [443, 88] width 286 height 20
click at [391, 87] on input "$ 3,000" at bounding box center [443, 88] width 286 height 20
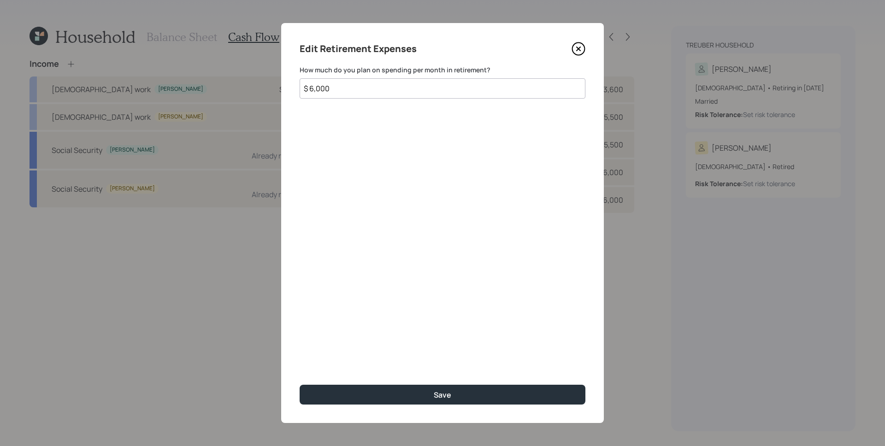
type input "$ 6,000"
click at [300, 385] on button "Save" at bounding box center [443, 395] width 286 height 20
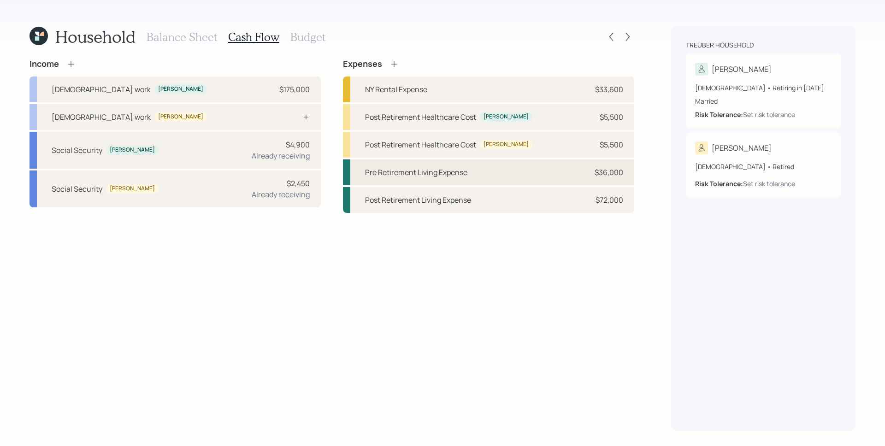
click at [559, 170] on div "Pre Retirement Living Expense $36,000" at bounding box center [488, 173] width 291 height 26
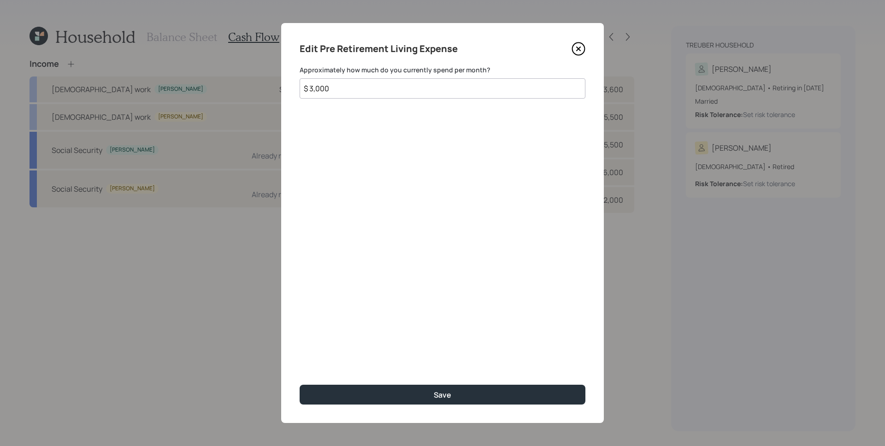
click at [454, 84] on input "$ 3,000" at bounding box center [443, 88] width 286 height 20
type input "$ 6,000"
click at [300, 385] on button "Save" at bounding box center [443, 395] width 286 height 20
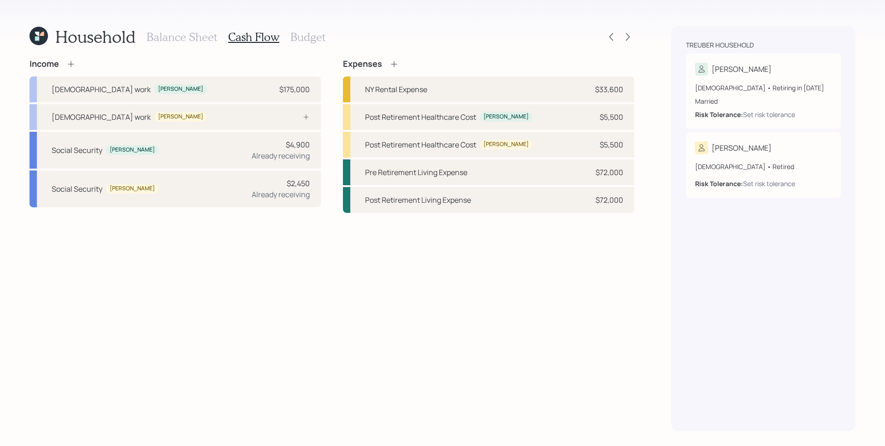
click at [182, 35] on h3 "Balance Sheet" at bounding box center [182, 36] width 71 height 13
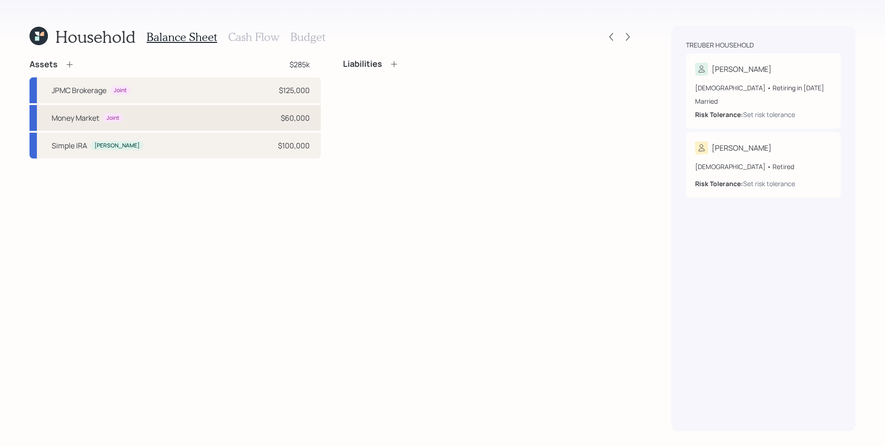
click at [206, 123] on div "Money Market Joint $60,000" at bounding box center [175, 118] width 291 height 26
select select "taxable"
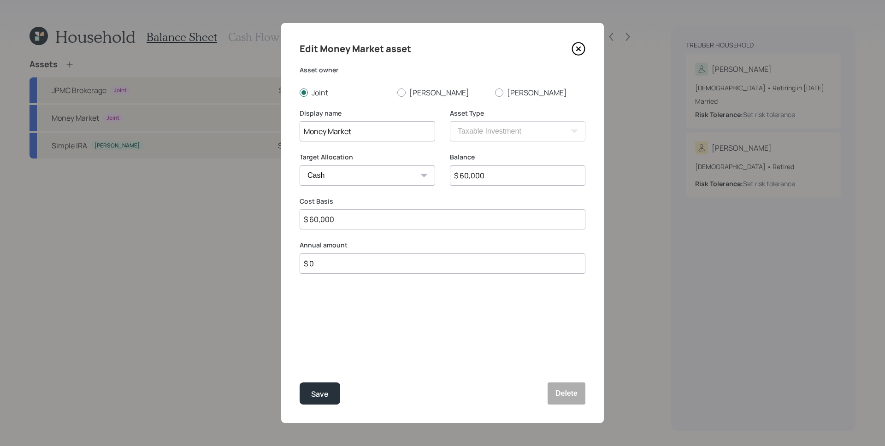
click at [323, 262] on input "$ 0" at bounding box center [443, 264] width 286 height 20
click at [354, 326] on div "Edit Money Market asset Asset owner Joint Bob Nancy Display name Money Market A…" at bounding box center [442, 223] width 323 height 400
click at [375, 349] on div "Edit Money Market asset Asset owner Joint Bob Nancy Display name Money Market A…" at bounding box center [442, 223] width 323 height 400
click at [361, 261] on input "$ 0" at bounding box center [443, 264] width 286 height 20
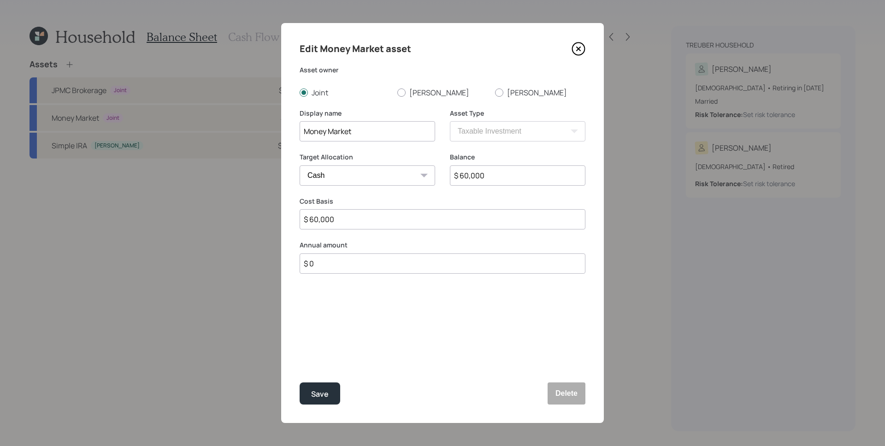
click at [361, 261] on input "$ 0" at bounding box center [443, 264] width 286 height 20
type input "$ 58,800"
click at [339, 317] on div "Select..." at bounding box center [368, 309] width 136 height 23
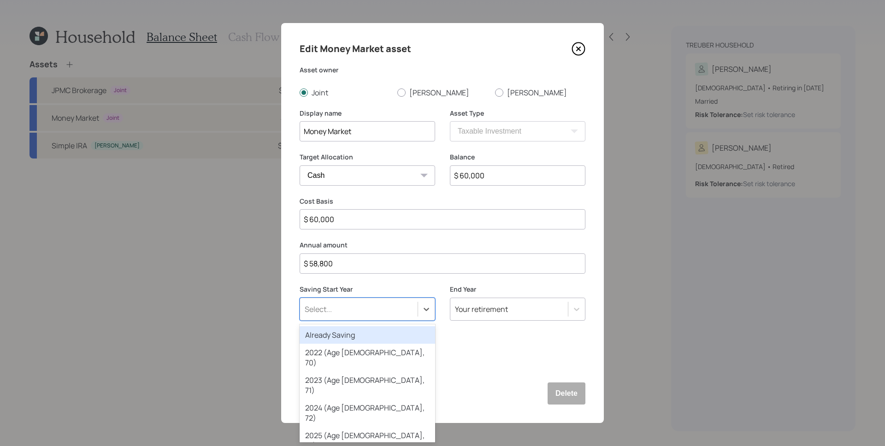
click at [345, 334] on div "Already Saving" at bounding box center [368, 335] width 136 height 18
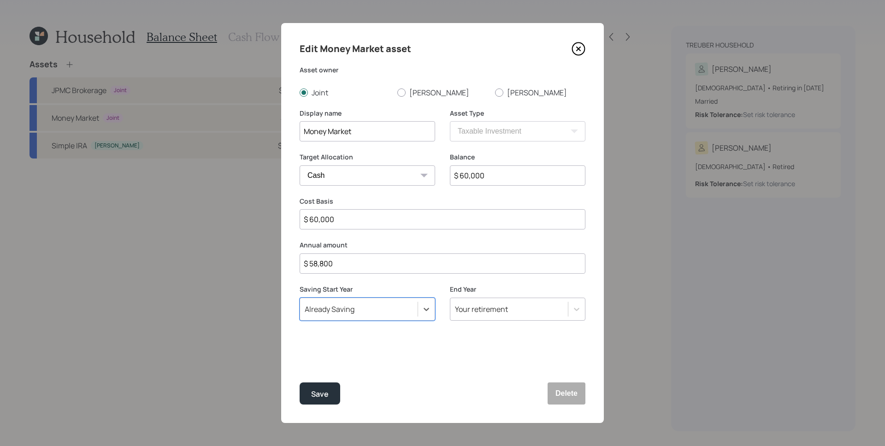
click at [496, 304] on div "Your retirement" at bounding box center [481, 309] width 53 height 10
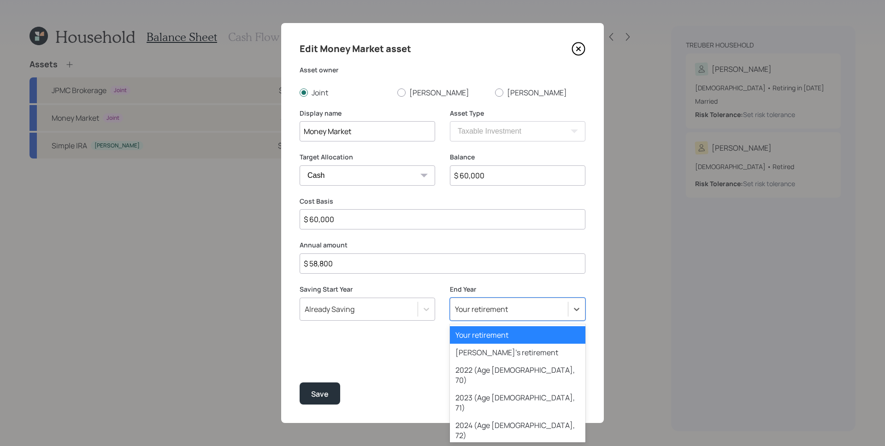
click at [498, 338] on div "Your retirement" at bounding box center [518, 335] width 136 height 18
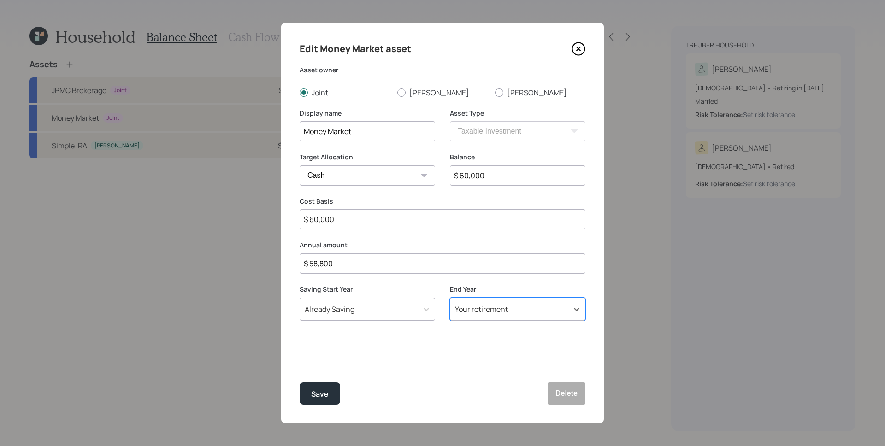
click at [486, 341] on div "Edit Money Market asset Asset owner Joint Bob Nancy Display name Money Market A…" at bounding box center [442, 223] width 323 height 400
click at [326, 391] on div "Save" at bounding box center [320, 394] width 18 height 12
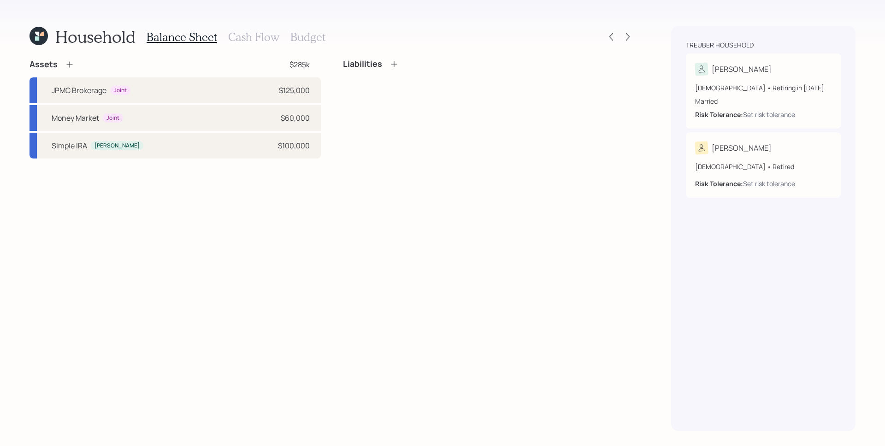
click at [259, 36] on h3 "Cash Flow" at bounding box center [253, 36] width 51 height 13
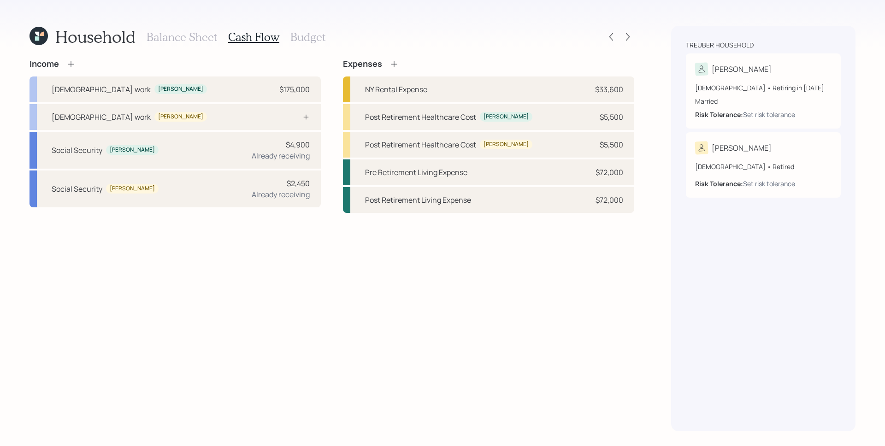
click at [305, 36] on h3 "Budget" at bounding box center [308, 36] width 35 height 13
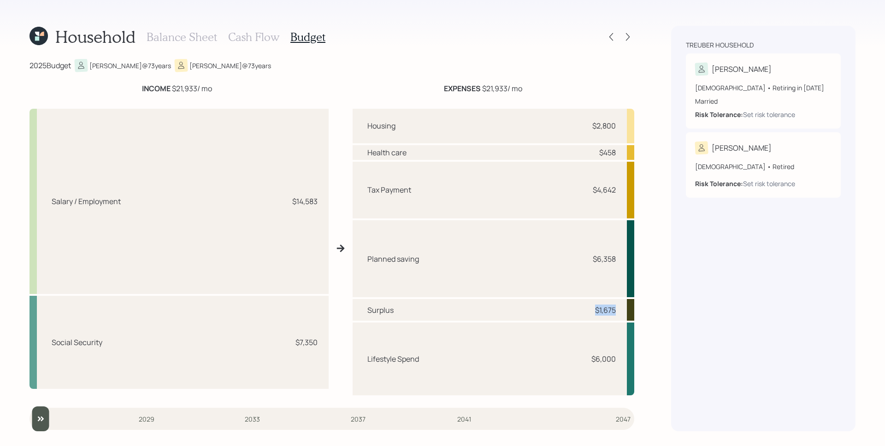
drag, startPoint x: 620, startPoint y: 312, endPoint x: 593, endPoint y: 312, distance: 27.2
click at [593, 312] on div "Surplus $1,675" at bounding box center [494, 309] width 282 height 21
click at [699, 306] on div "Treuber household Bob 73 years old • Retiring in December 2027 Married Risk Tol…" at bounding box center [763, 229] width 184 height 406
click at [630, 38] on icon at bounding box center [627, 36] width 9 height 9
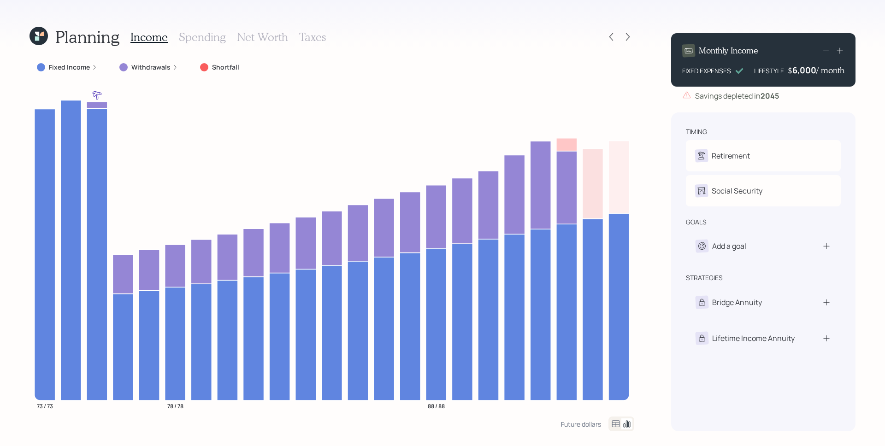
click at [93, 65] on icon at bounding box center [95, 68] width 6 height 6
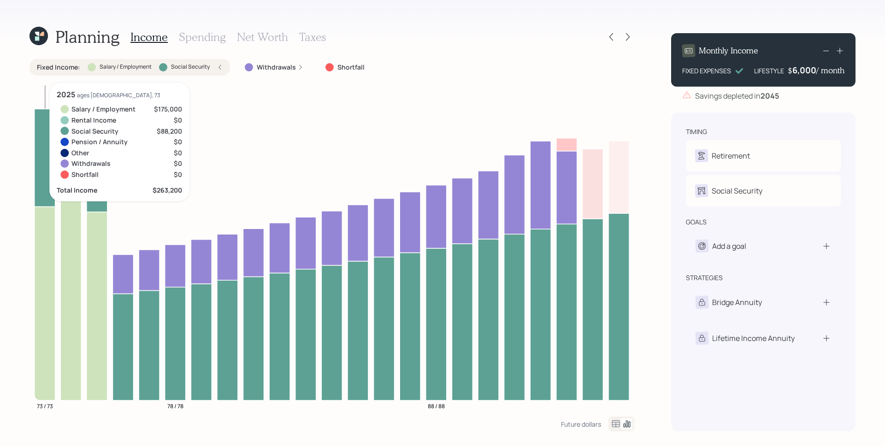
click at [42, 295] on icon at bounding box center [45, 304] width 21 height 194
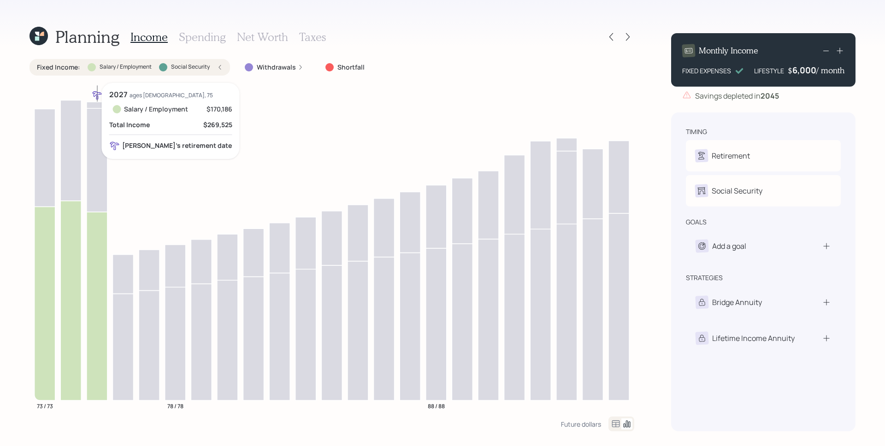
click at [100, 289] on icon at bounding box center [97, 306] width 21 height 189
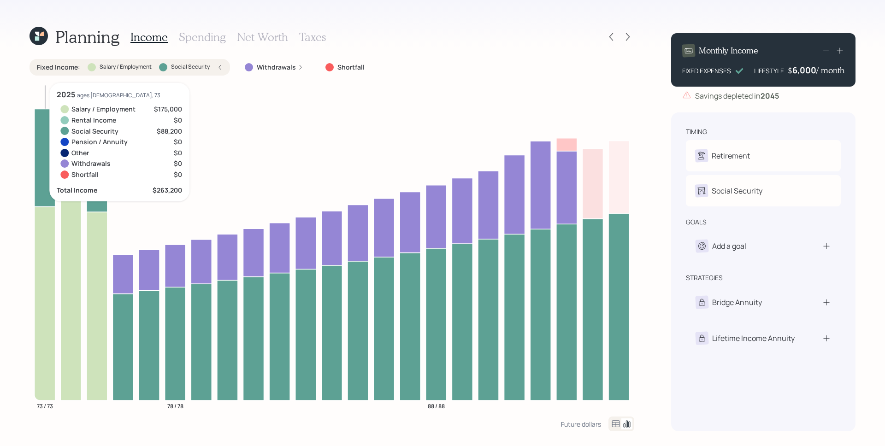
click at [42, 166] on icon at bounding box center [45, 158] width 21 height 98
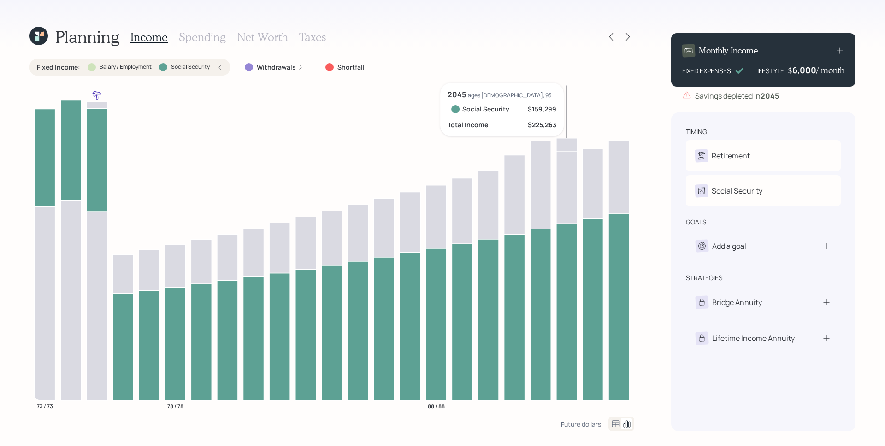
click at [563, 279] on icon at bounding box center [567, 312] width 21 height 177
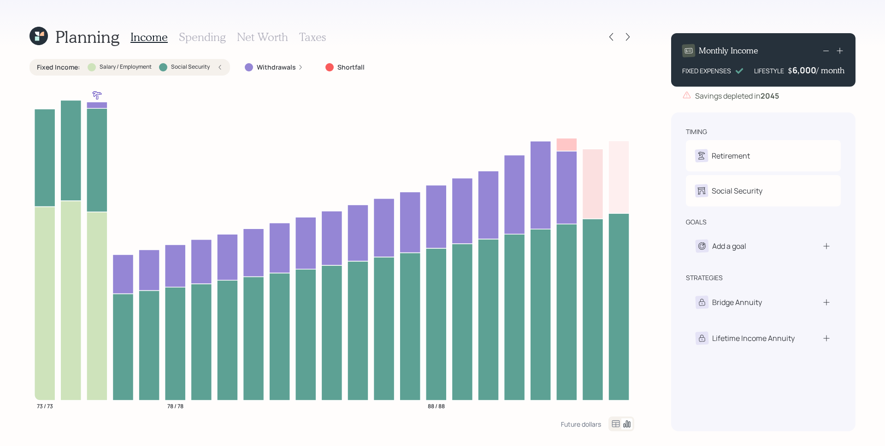
click at [209, 67] on label "Social Security" at bounding box center [190, 67] width 39 height 8
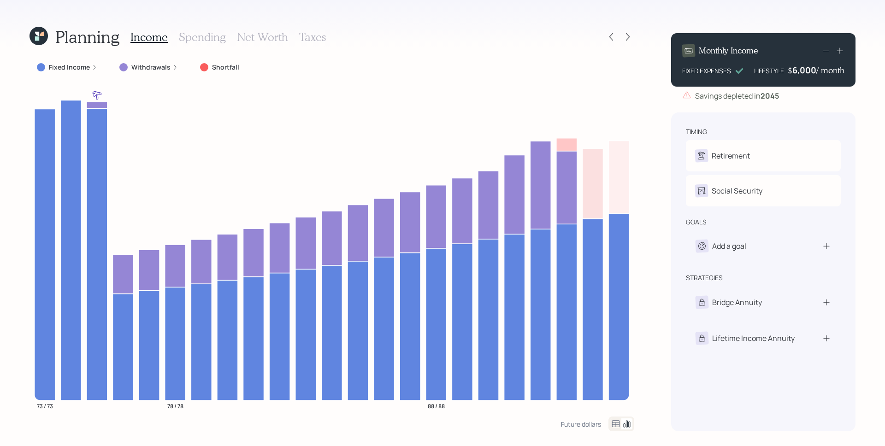
click at [168, 66] on label "Withdrawals" at bounding box center [150, 67] width 39 height 9
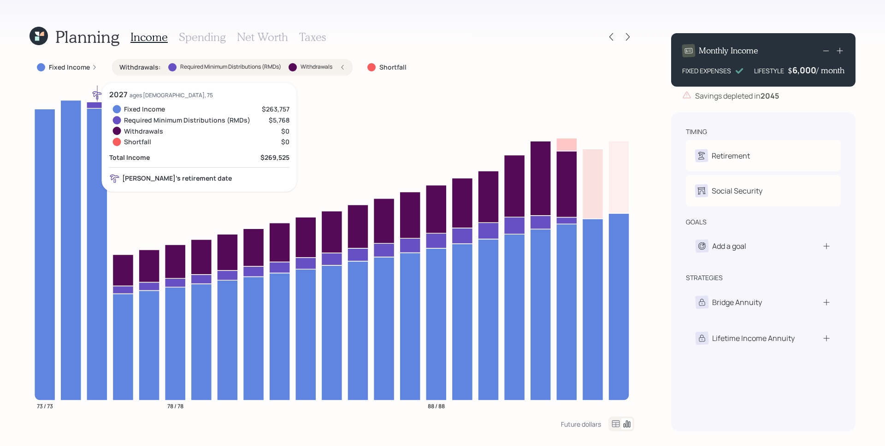
click at [97, 105] on icon at bounding box center [97, 105] width 21 height 6
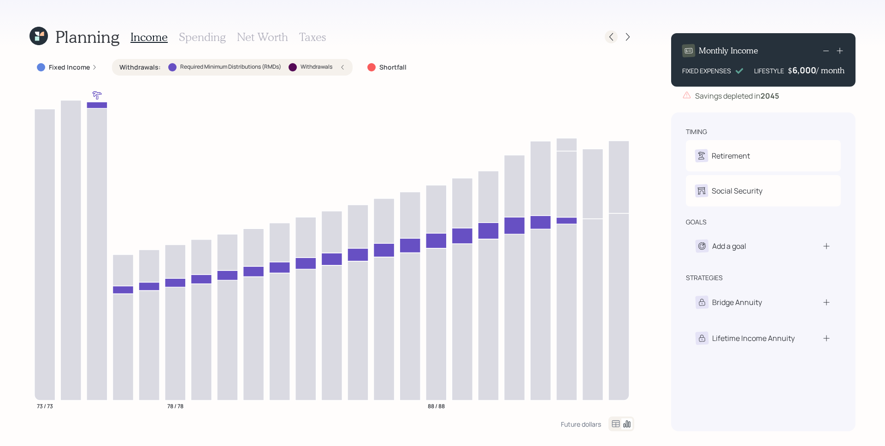
click at [610, 38] on icon at bounding box center [611, 36] width 9 height 9
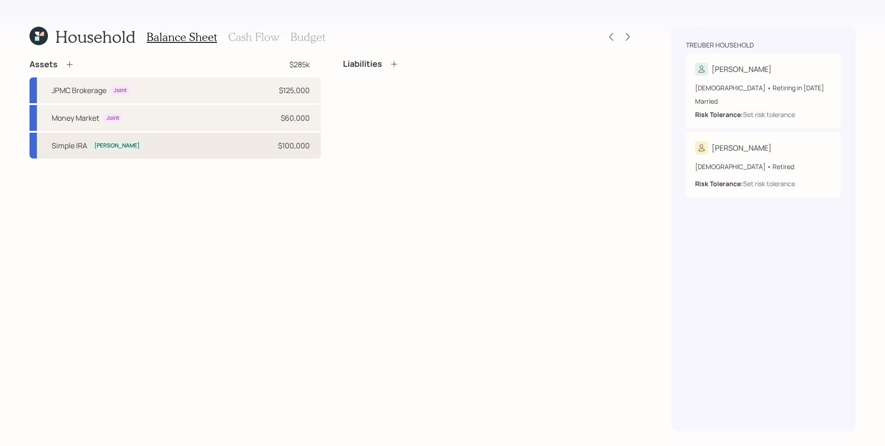
click at [140, 146] on div "Simple IRA Bob $100,000" at bounding box center [175, 146] width 291 height 26
select select "company_sponsored"
select select "balanced"
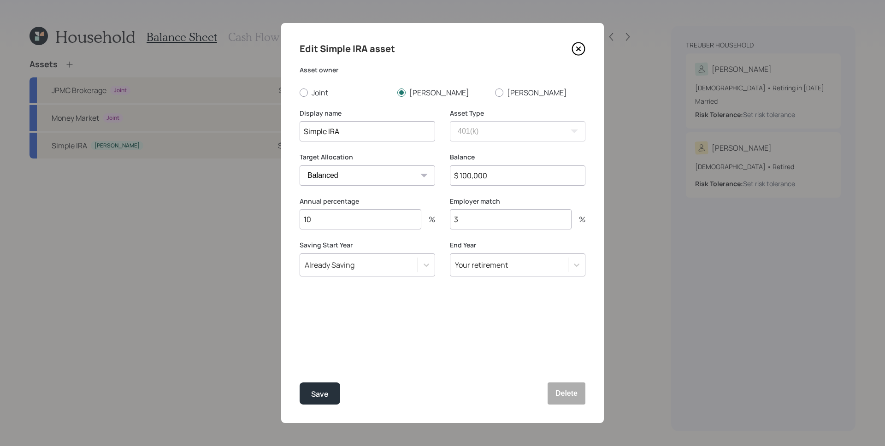
click at [486, 181] on input "$ 100,000" at bounding box center [518, 176] width 136 height 20
drag, startPoint x: 567, startPoint y: 395, endPoint x: 543, endPoint y: 334, distance: 65.7
click at [543, 334] on div "Edit Simple IRA asset Asset owner Joint Bob Nancy Display name Simple IRA Asset…" at bounding box center [442, 223] width 323 height 400
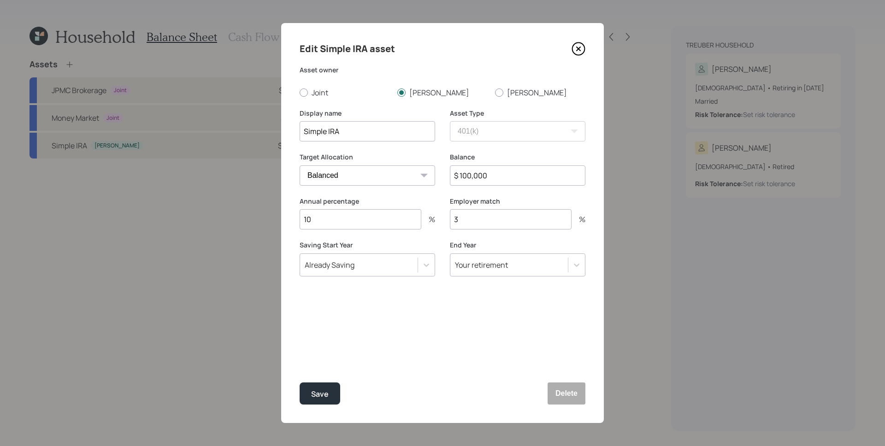
click at [543, 334] on div "Edit Simple IRA asset Asset owner Joint Bob Nancy Display name Simple IRA Asset…" at bounding box center [442, 223] width 323 height 400
click at [486, 168] on input "$ 100,000" at bounding box center [518, 176] width 136 height 20
click at [488, 180] on input "$ 100,000" at bounding box center [518, 176] width 136 height 20
click at [490, 172] on input "$ 100,000" at bounding box center [518, 176] width 136 height 20
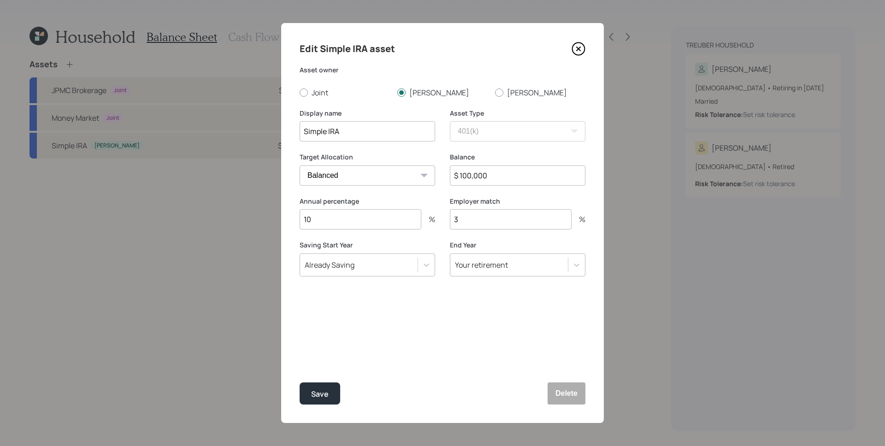
click at [490, 172] on input "$ 100,000" at bounding box center [518, 176] width 136 height 20
type input "$ 1"
click at [325, 386] on button "Save" at bounding box center [320, 394] width 41 height 22
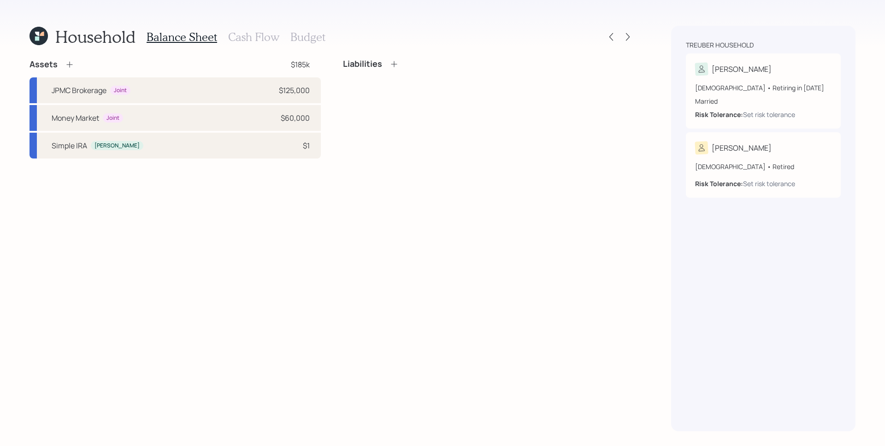
click at [66, 66] on icon at bounding box center [69, 64] width 9 height 9
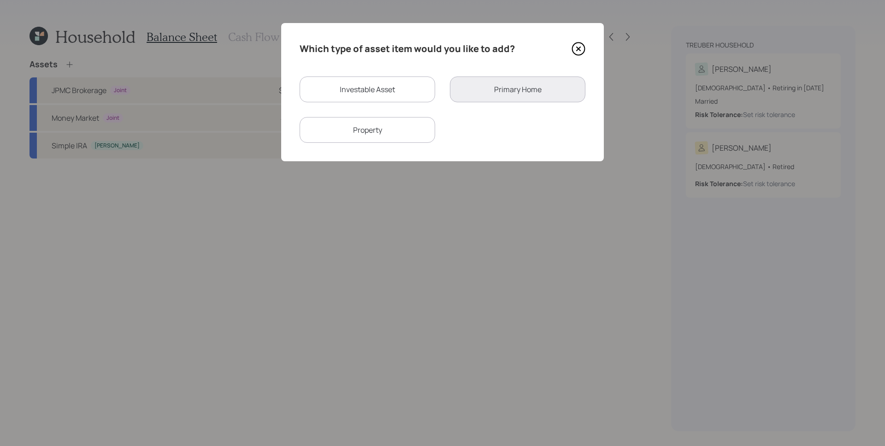
click at [396, 93] on div "Investable Asset" at bounding box center [368, 90] width 136 height 26
select select "taxable"
select select "balanced"
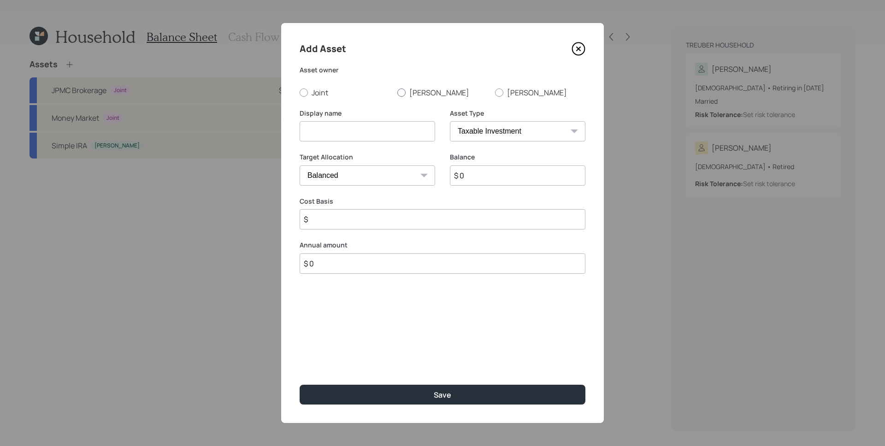
click at [410, 91] on label "Bob" at bounding box center [442, 93] width 90 height 10
click at [397, 92] on input "Bob" at bounding box center [397, 92] width 0 height 0
radio input "true"
click at [378, 131] on input at bounding box center [368, 131] width 136 height 20
type input "Simple IRA"
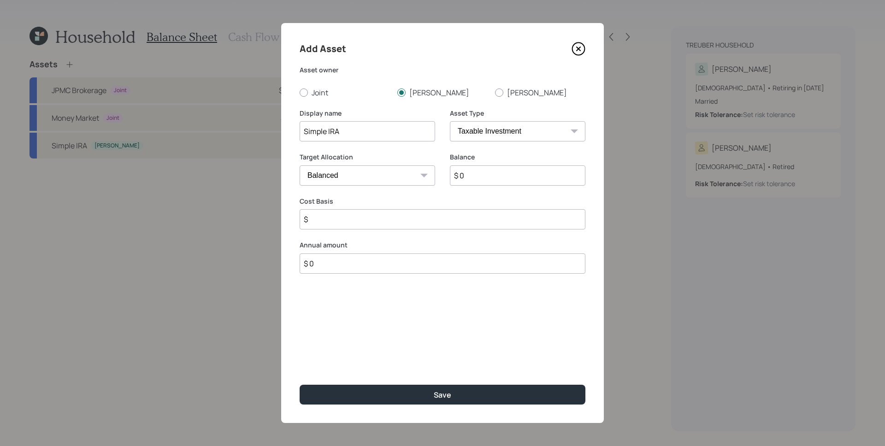
click at [496, 123] on select "SEP IRA IRA Roth IRA 401(k) Roth 401(k) 403(b) Roth 403(b) 457(b) Roth 457(b) H…" at bounding box center [518, 131] width 136 height 20
select select "ira"
type input "$"
click at [497, 177] on input "$ 0" at bounding box center [518, 176] width 136 height 20
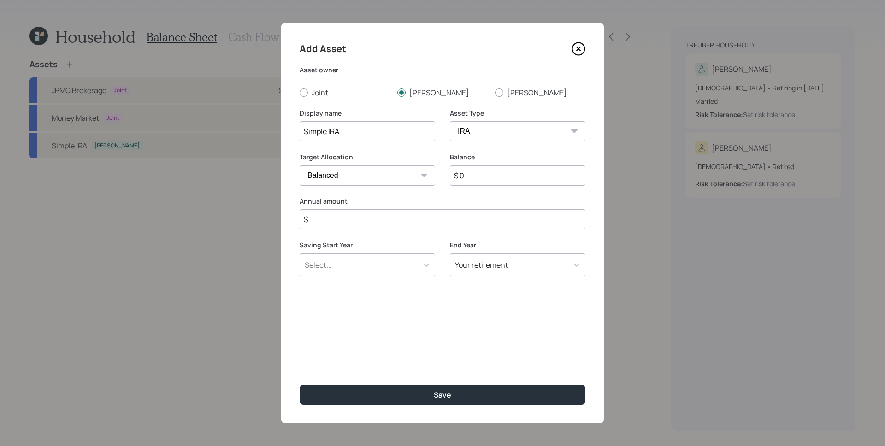
paste input "100,00"
type input "$ 100,000"
click at [450, 215] on input "$" at bounding box center [443, 219] width 286 height 20
type input "$ 0"
click at [300, 385] on button "Save" at bounding box center [443, 395] width 286 height 20
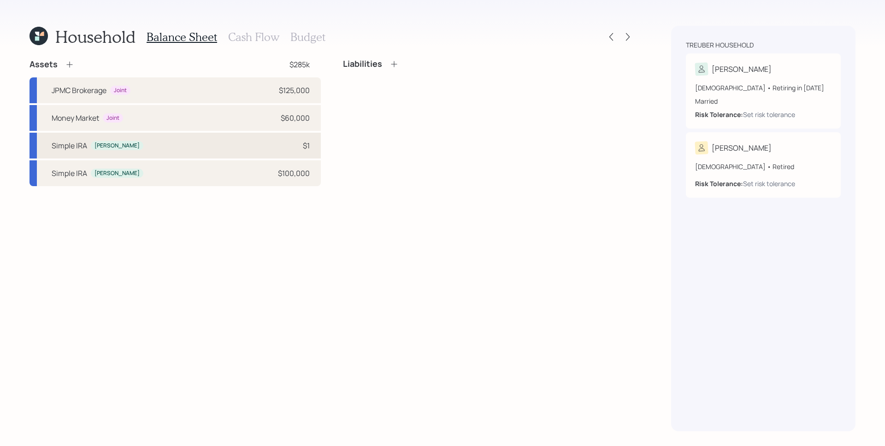
click at [211, 148] on div "Simple IRA Bob $1" at bounding box center [175, 146] width 291 height 26
select select "company_sponsored"
select select "balanced"
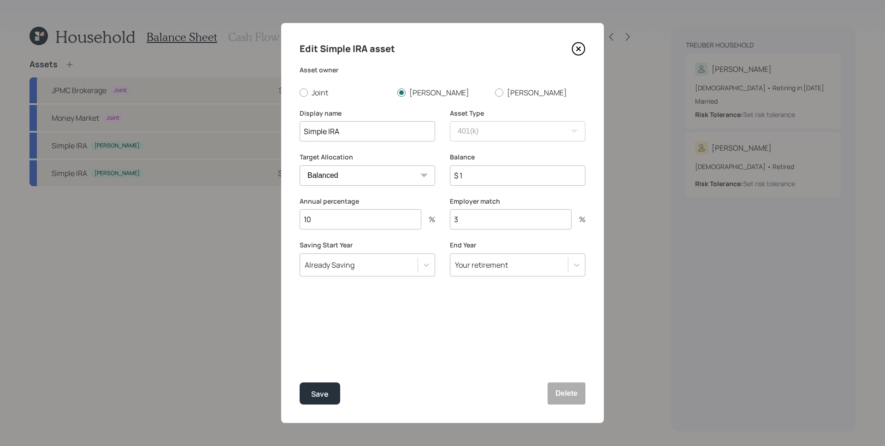
click at [368, 126] on input "Simple IRA" at bounding box center [368, 131] width 136 height 20
click at [362, 130] on input "Simple IRA" at bounding box center [368, 131] width 136 height 20
type input "Simple IRA Contributions"
click at [313, 389] on div "Save" at bounding box center [320, 394] width 18 height 12
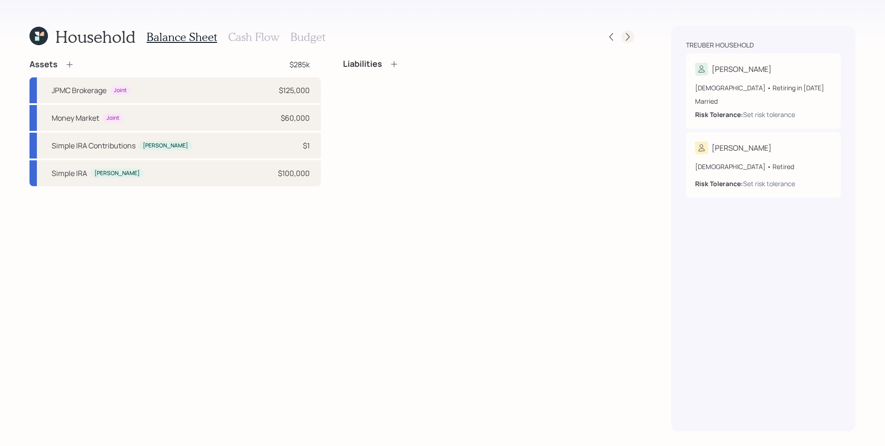
click at [633, 36] on div "Household Balance Sheet Cash Flow Budget Assets $285k JPMC Brokerage Joint $125…" at bounding box center [442, 223] width 885 height 446
click at [631, 36] on icon at bounding box center [627, 36] width 9 height 9
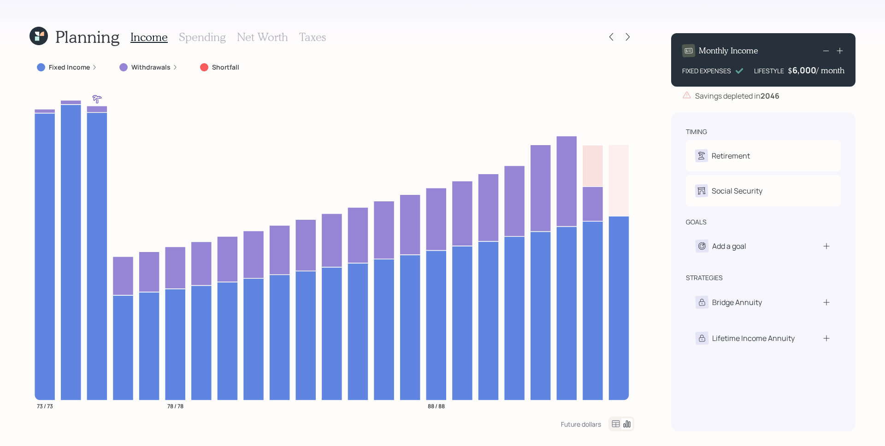
click at [164, 70] on label "Withdrawals" at bounding box center [150, 67] width 39 height 9
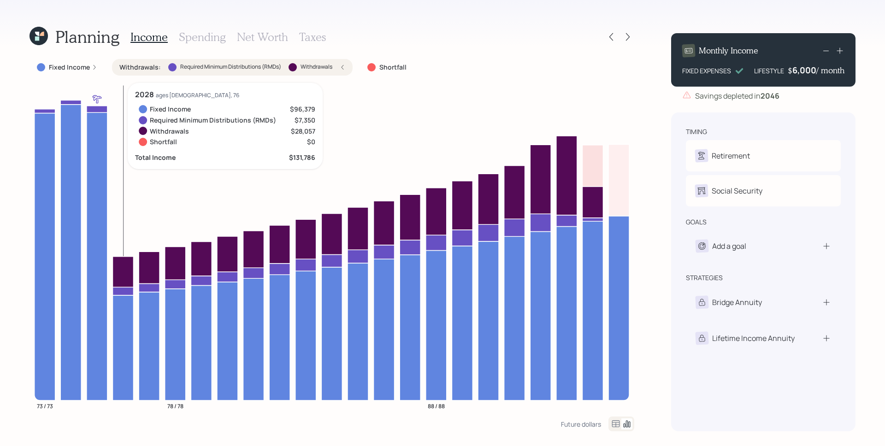
click at [118, 276] on icon at bounding box center [123, 271] width 21 height 30
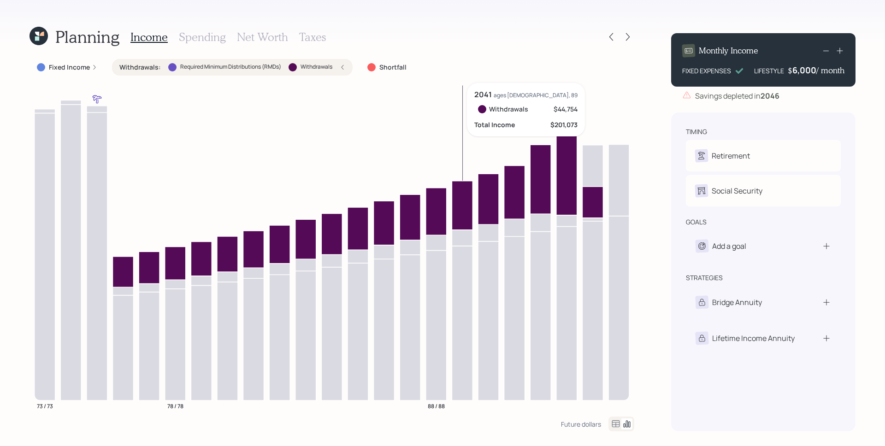
click at [465, 197] on icon at bounding box center [462, 205] width 21 height 49
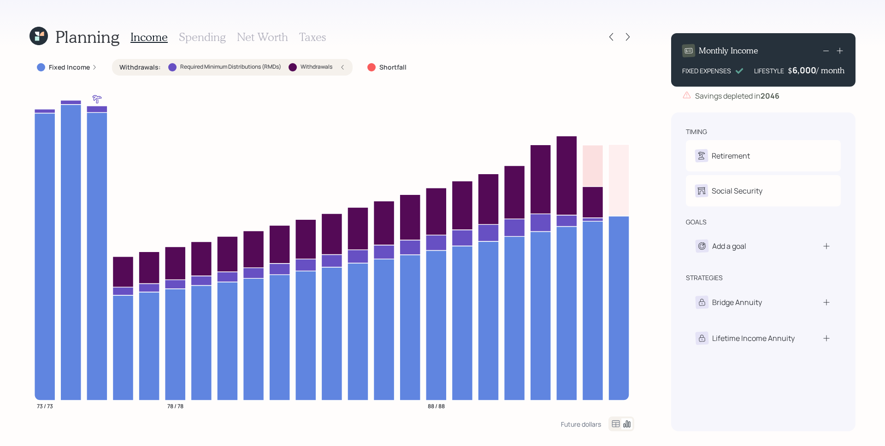
click at [810, 69] on div "6,000" at bounding box center [805, 70] width 24 height 11
click at [810, 69] on div "6000" at bounding box center [805, 70] width 23 height 11
click at [645, 134] on div "Planning Income Spending Net Worth Taxes Fixed Income Withdrawals : Required Mi…" at bounding box center [442, 223] width 885 height 446
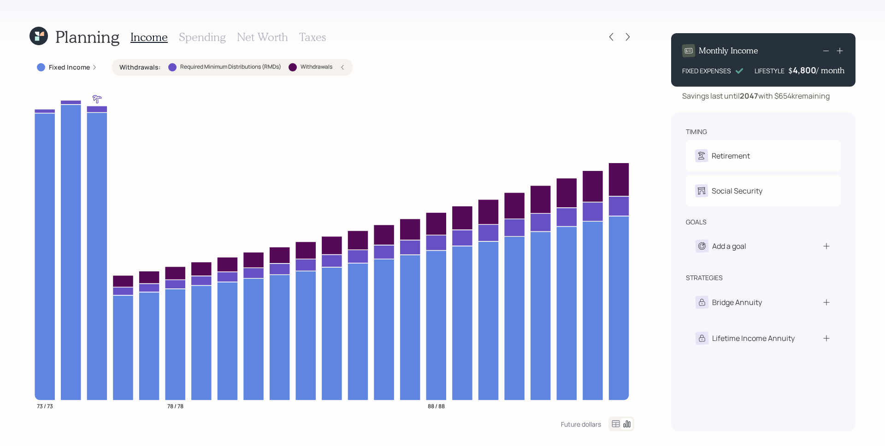
click at [306, 36] on h3 "Taxes" at bounding box center [312, 36] width 27 height 13
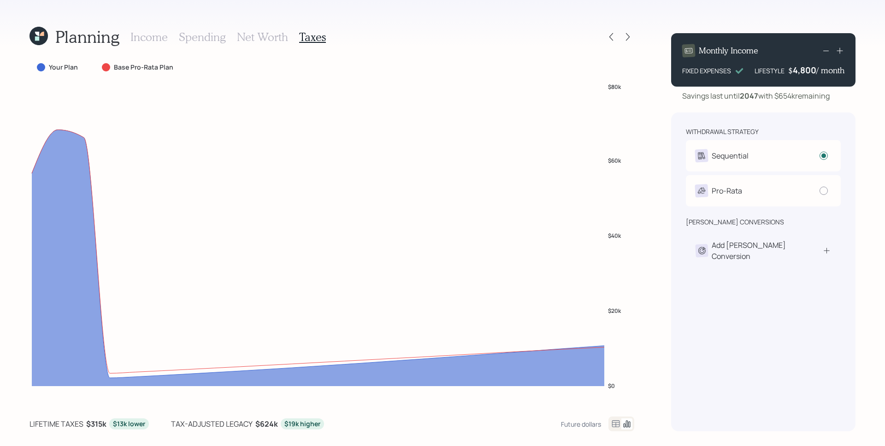
click at [153, 36] on h3 "Income" at bounding box center [148, 36] width 37 height 13
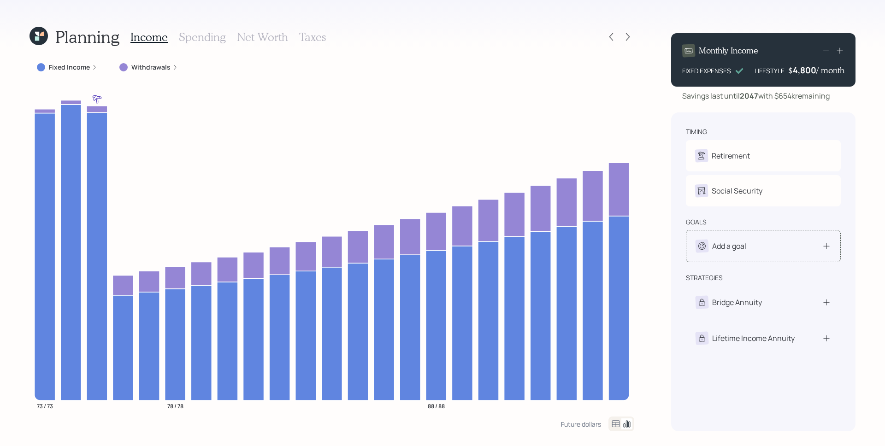
click at [772, 253] on div "Add a goal" at bounding box center [764, 246] width 136 height 13
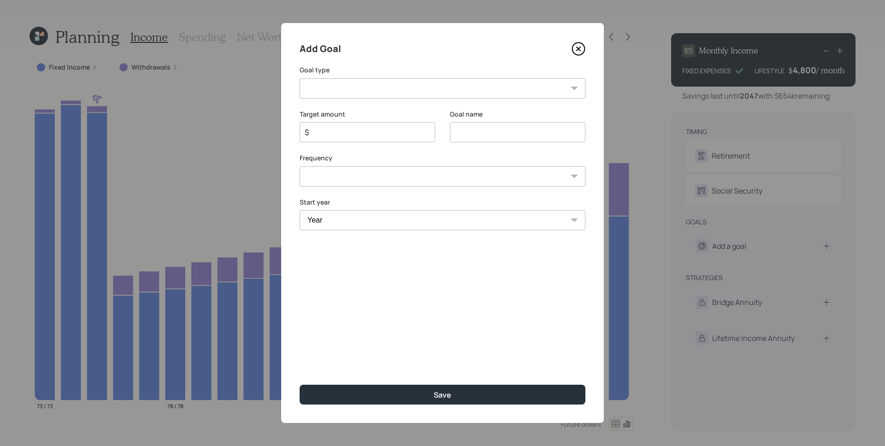
click at [461, 86] on select "Create an emergency fund Donate to charity Purchase a home Make a purchase Supp…" at bounding box center [443, 88] width 286 height 20
select select "legacy"
type input "Leave an inheritance"
click at [397, 134] on input "$" at bounding box center [364, 132] width 120 height 11
type input "$ 38,000"
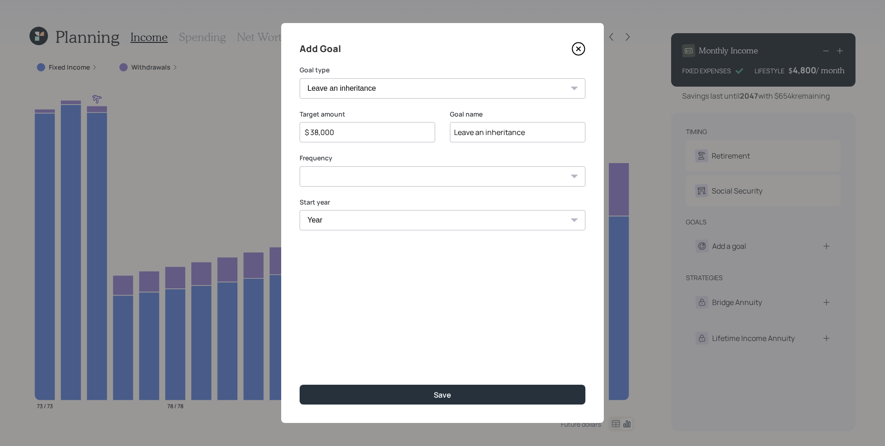
click at [397, 172] on select "One time Every 1 year Every 2 years Every 3 years Every 4 years Every 5 years E…" at bounding box center [443, 176] width 286 height 20
select select "1"
click at [339, 222] on select "Year 2025 2026 2027 2028 2029 2030 2031 2032 2033 2034 2035 2036 2037 2038 2039…" at bounding box center [368, 220] width 136 height 20
select select "2028"
click at [487, 221] on select "Year 2028 2029 2030 2031 2032 2033 2034 2035 2036 2037 2038 2039 2040 2041 2042…" at bounding box center [518, 220] width 136 height 20
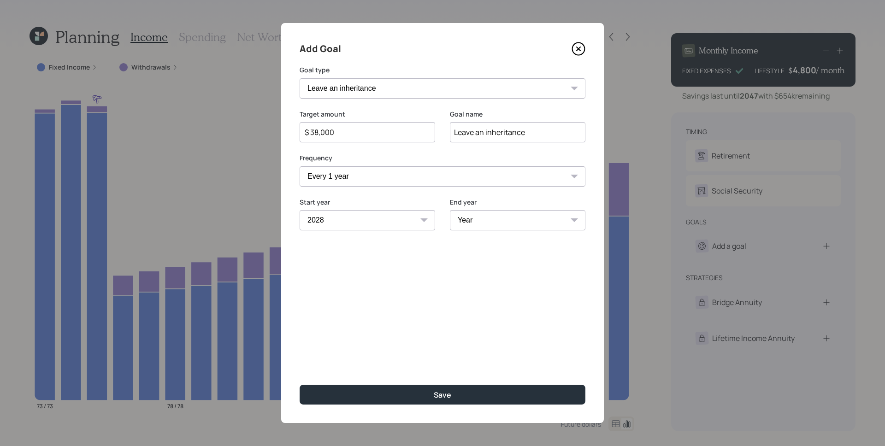
select select "2032"
click at [442, 286] on div "Add Goal Goal type Create an emergency fund Donate to charity Purchase a home M…" at bounding box center [442, 223] width 323 height 400
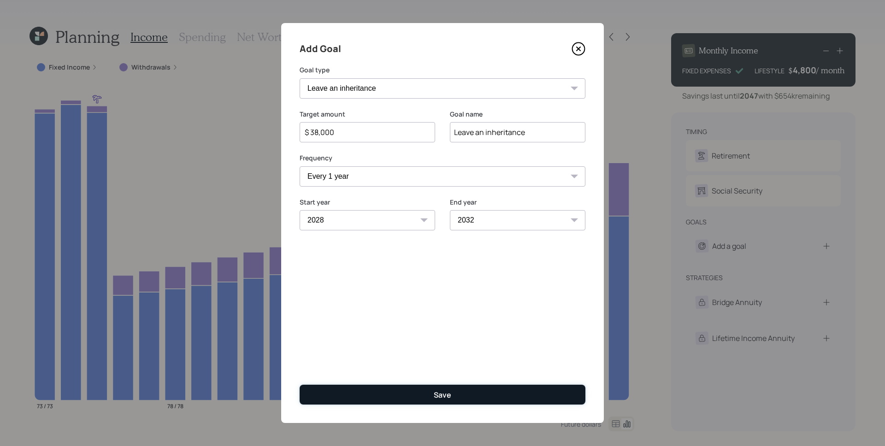
click at [453, 393] on button "Save" at bounding box center [443, 395] width 286 height 20
type input "$"
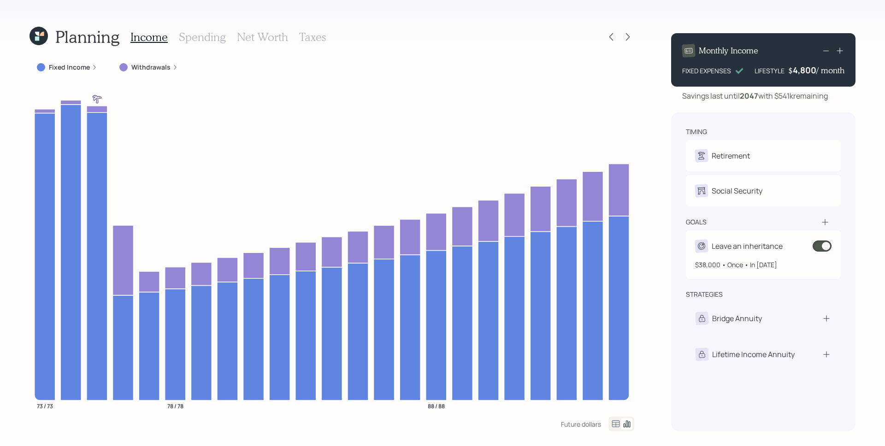
click at [765, 256] on div "$38,000 • Once • In 2028" at bounding box center [763, 261] width 136 height 17
select select "1"
select select "2028"
select select "2032"
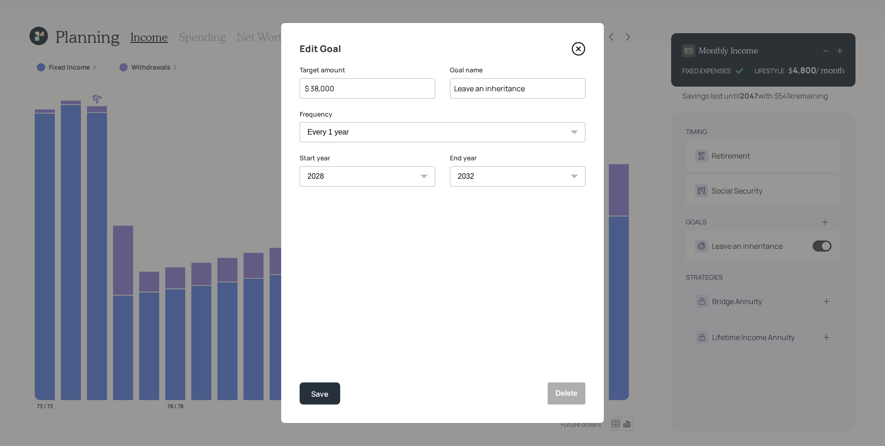
click at [384, 139] on select "One time Every 1 year Every 2 years Every 3 years Every 4 years Every 5 years E…" at bounding box center [443, 132] width 286 height 20
click at [498, 176] on select "2028 2029 2030 2031 2032 2033 2034 2035 2036 2037 2038 2039 2040 2041 2042 2043…" at bounding box center [518, 176] width 136 height 20
click at [430, 279] on div "Edit Goal Target amount $ 38,000 Goal name Leave an inheritance Frequency One t…" at bounding box center [442, 223] width 323 height 400
click at [352, 129] on select "One time Every 1 year Every 2 years Every 3 years Every 4 years Every 5 years E…" at bounding box center [443, 132] width 286 height 20
select select "1"
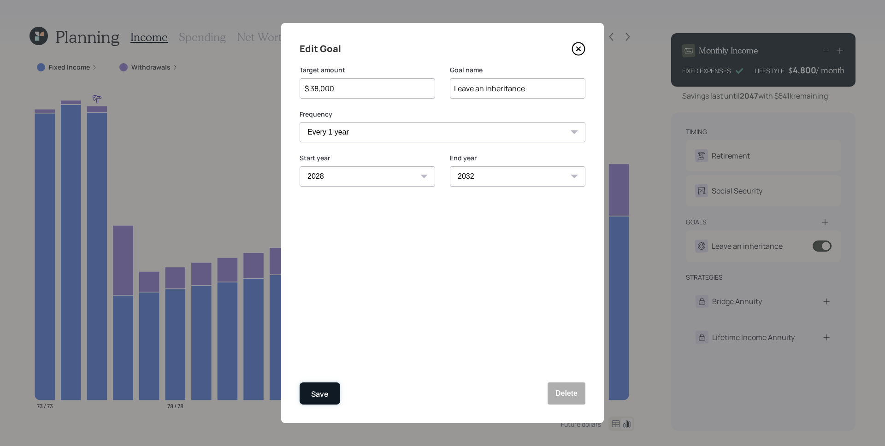
click at [323, 391] on div "Save" at bounding box center [320, 394] width 18 height 12
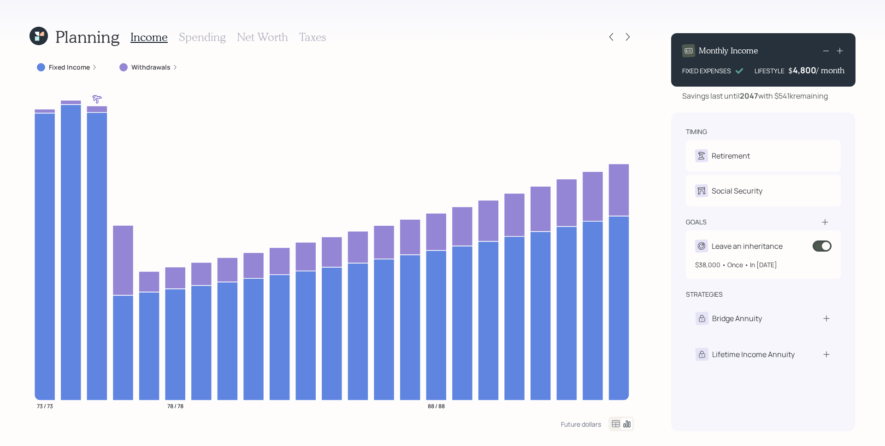
click at [773, 249] on div "Leave an inheritance" at bounding box center [747, 246] width 71 height 11
select select "1"
select select "2028"
select select "2032"
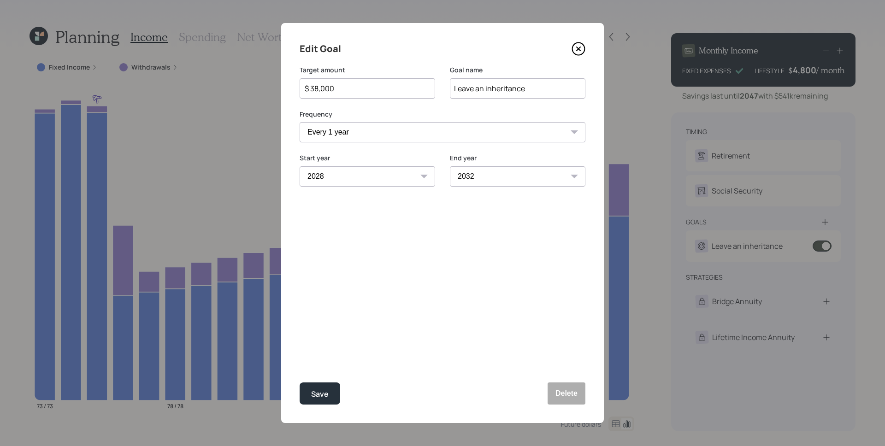
click at [416, 126] on select "One time Every 1 year Every 2 years Every 3 years Every 4 years Every 5 years E…" at bounding box center [443, 132] width 286 height 20
click at [318, 393] on div "Save" at bounding box center [320, 394] width 18 height 12
select select "1"
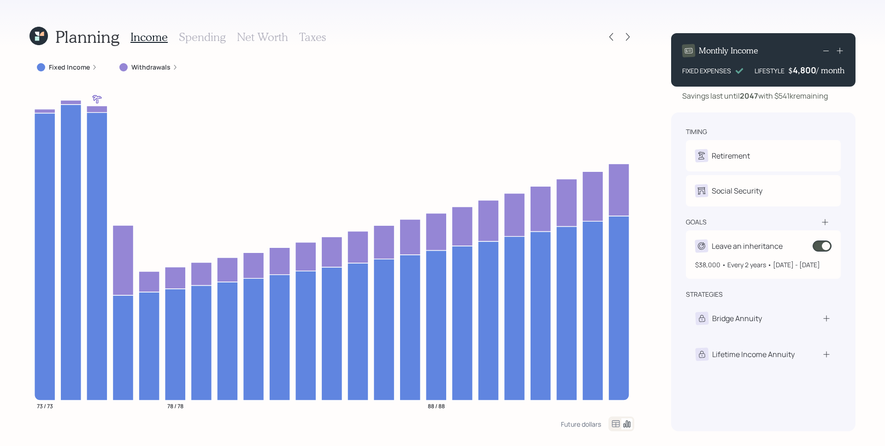
click at [716, 240] on div "Leave an inheritance" at bounding box center [739, 246] width 88 height 13
select select "2"
select select "2028"
select select "2032"
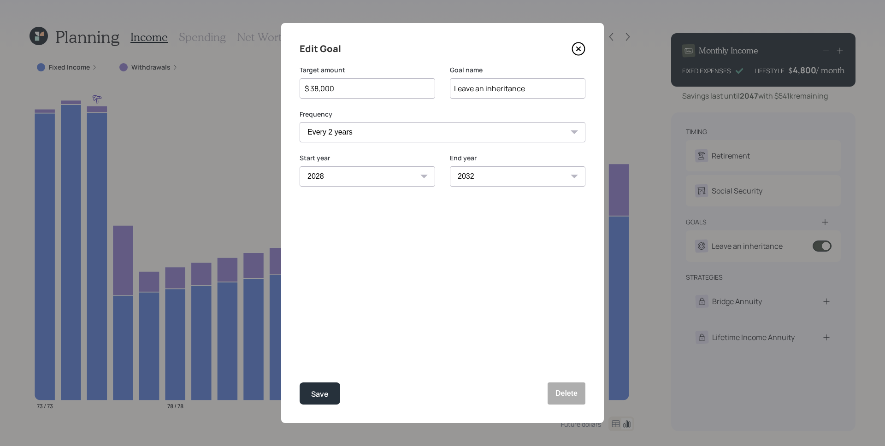
click at [422, 147] on div "Edit Goal Target amount $ 38,000 Goal name Leave an inheritance Frequency One t…" at bounding box center [442, 223] width 323 height 400
click at [369, 141] on select "One time Every 1 year Every 2 years Every 3 years Every 4 years Every 5 years E…" at bounding box center [443, 132] width 286 height 20
select select "1"
click at [479, 89] on input "Leave an inheritance" at bounding box center [518, 88] width 136 height 20
click at [569, 398] on button "Delete" at bounding box center [567, 394] width 38 height 22
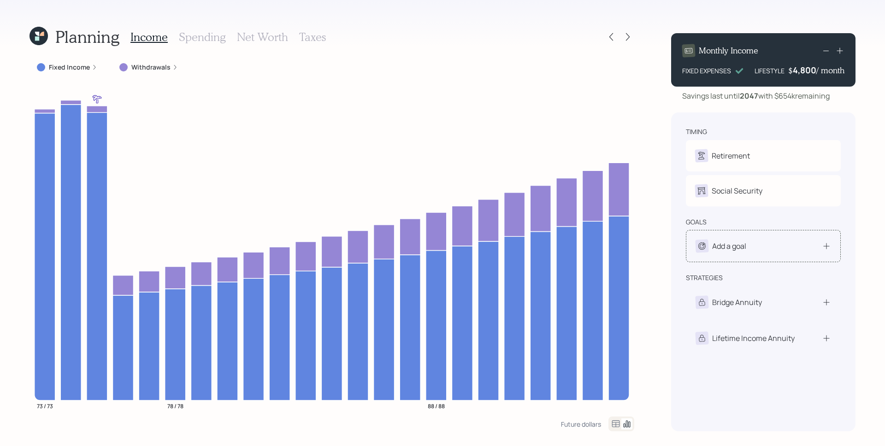
click at [730, 253] on div "Add a goal" at bounding box center [763, 246] width 155 height 32
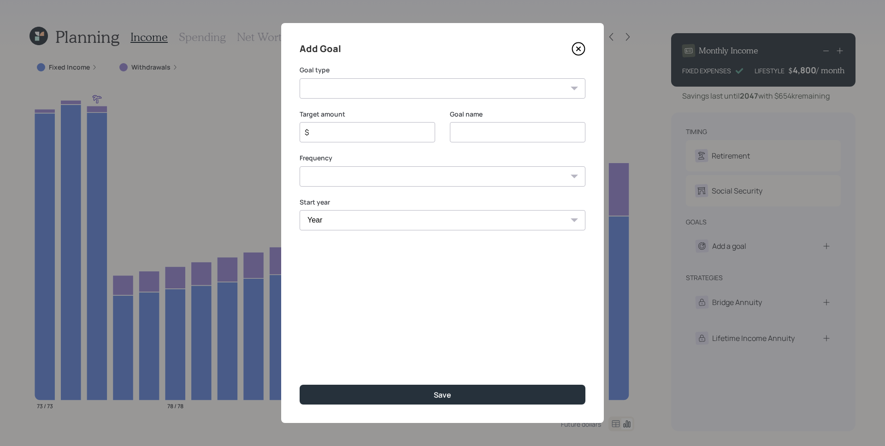
click at [393, 72] on label "Goal type" at bounding box center [443, 69] width 286 height 9
click at [397, 84] on select "Create an emergency fund Donate to charity Purchase a home Make a purchase Supp…" at bounding box center [443, 88] width 286 height 20
select select "other"
click at [486, 133] on input "Other" at bounding box center [518, 132] width 136 height 20
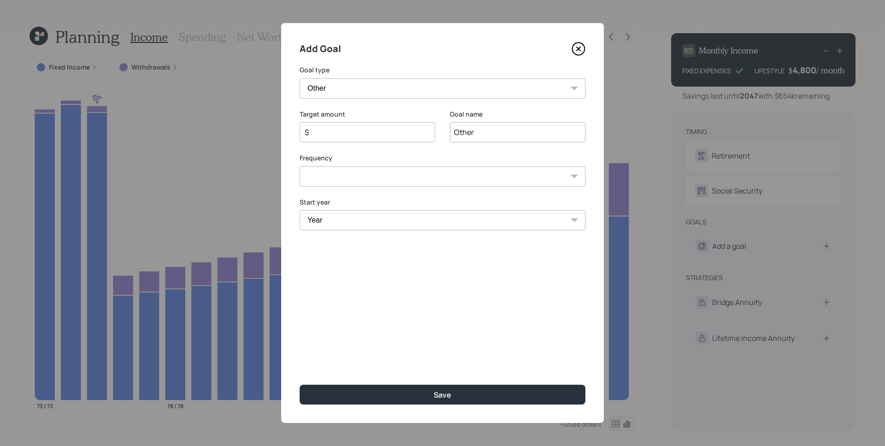
click at [486, 133] on input "Other" at bounding box center [518, 132] width 136 height 20
type input "Asset Reallocation"
click at [343, 125] on div "$" at bounding box center [368, 132] width 136 height 20
click at [349, 130] on input "$" at bounding box center [364, 132] width 120 height 11
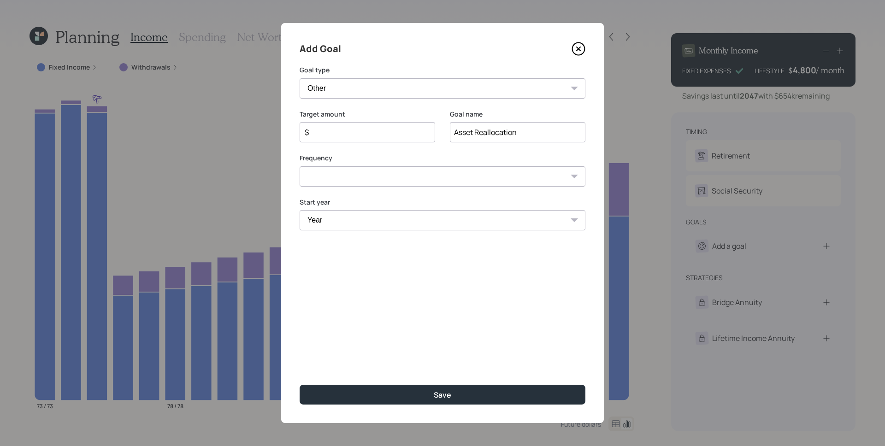
click at [349, 130] on input "$" at bounding box center [364, 132] width 120 height 11
type input "$ 38,000"
click at [373, 176] on select "One time Every 1 year Every 2 years Every 3 years Every 4 years Every 5 years E…" at bounding box center [443, 176] width 286 height 20
select select "1"
click at [358, 219] on select "Year 2025 2026 2027 2028 2029 2030 2031 2032 2033 2034 2035 2036 2037 2038 2039…" at bounding box center [368, 220] width 136 height 20
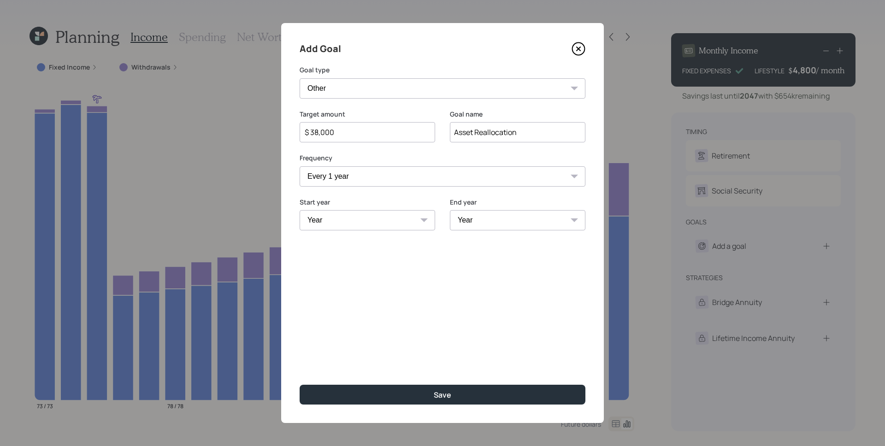
select select "2028"
drag, startPoint x: 501, startPoint y: 209, endPoint x: 499, endPoint y: 218, distance: 9.0
click at [500, 210] on div "End year Year 2028 2029 2030 2031 2032 2033 2034 2035 2036 2037 2038 2039 2040 …" at bounding box center [518, 214] width 136 height 33
click at [498, 219] on select "Year 2028 2029 2030 2031 2032 2033 2034 2035 2036 2037 2038 2039 2040 2041 2042…" at bounding box center [518, 220] width 136 height 20
select select "2032"
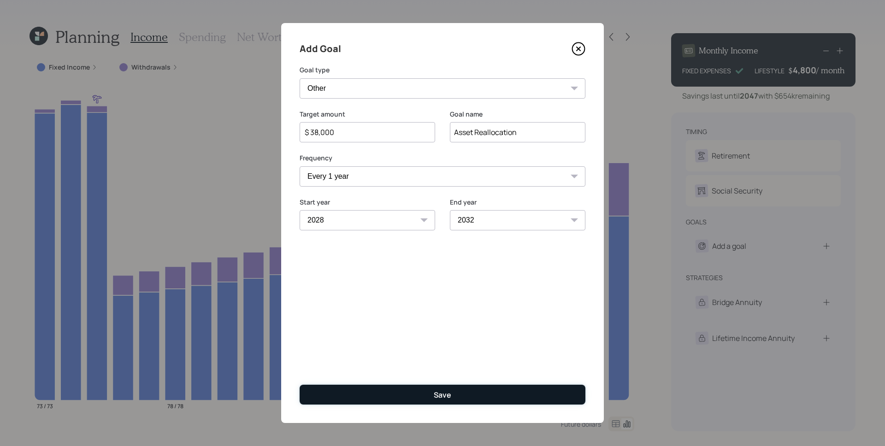
click at [463, 387] on button "Save" at bounding box center [443, 395] width 286 height 20
type input "$"
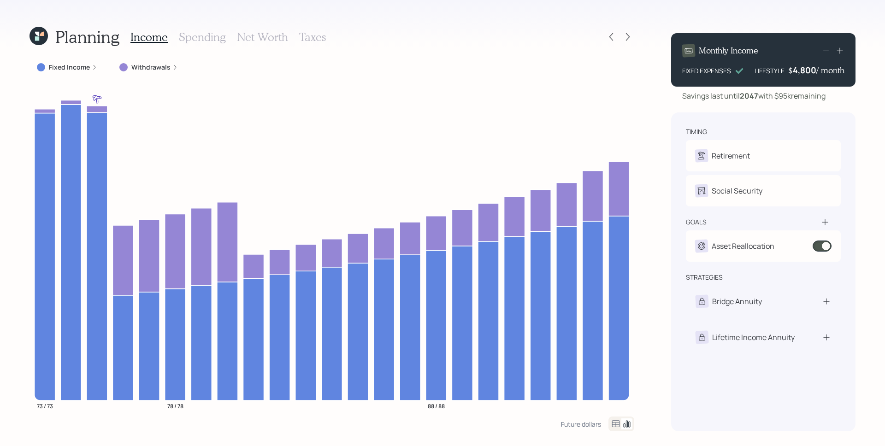
click at [311, 41] on h3 "Taxes" at bounding box center [312, 36] width 27 height 13
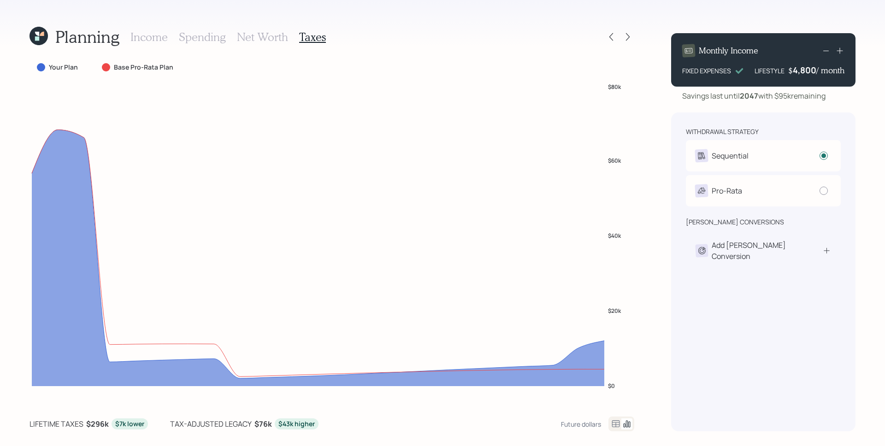
click at [153, 40] on h3 "Income" at bounding box center [148, 36] width 37 height 13
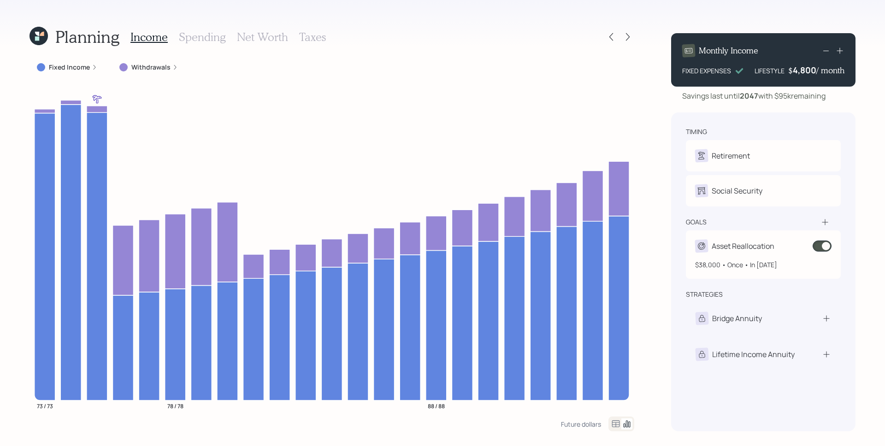
click at [822, 246] on span at bounding box center [822, 246] width 19 height 11
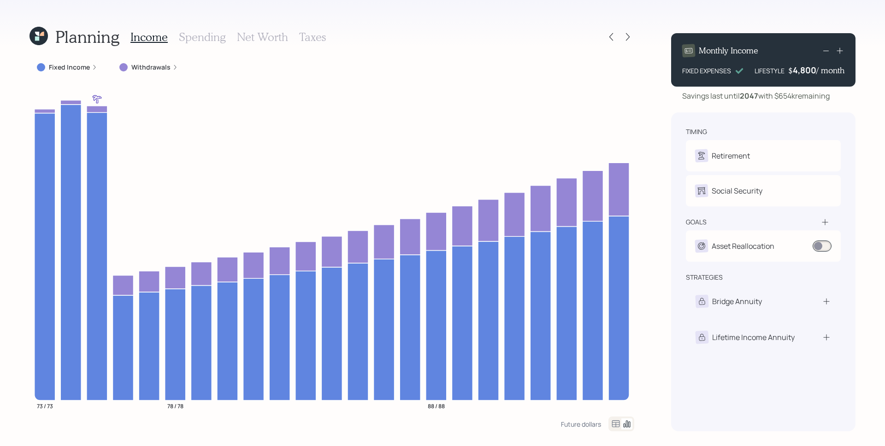
click at [166, 67] on label "Withdrawals" at bounding box center [150, 67] width 39 height 9
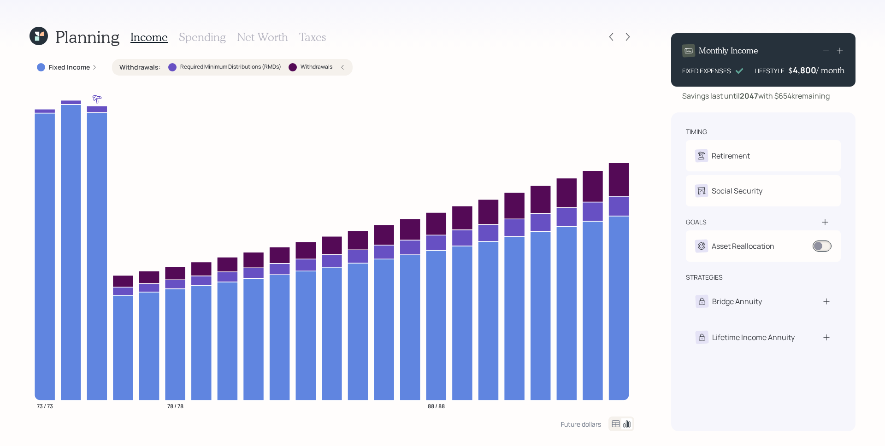
click at [89, 67] on label "Fixed Income" at bounding box center [69, 67] width 41 height 9
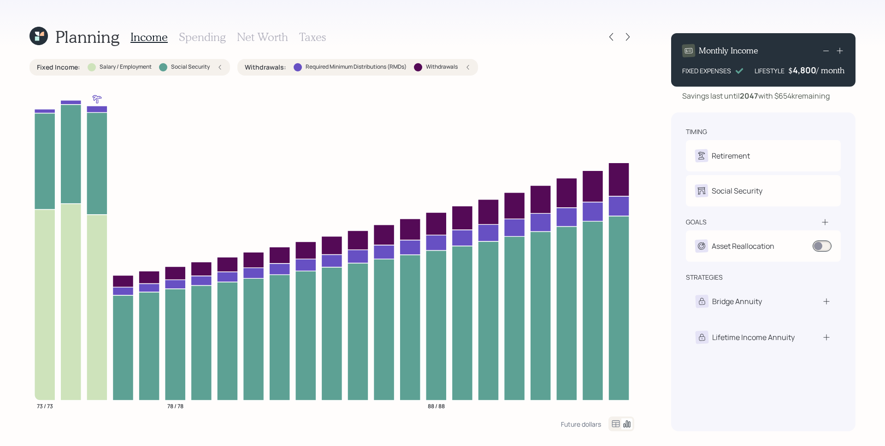
click at [198, 41] on h3 "Spending" at bounding box center [202, 36] width 47 height 13
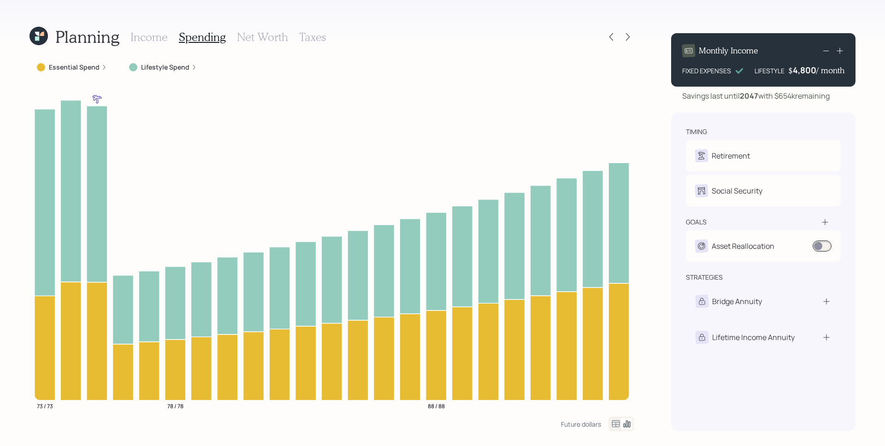
click at [95, 68] on label "Essential Spend" at bounding box center [74, 67] width 51 height 9
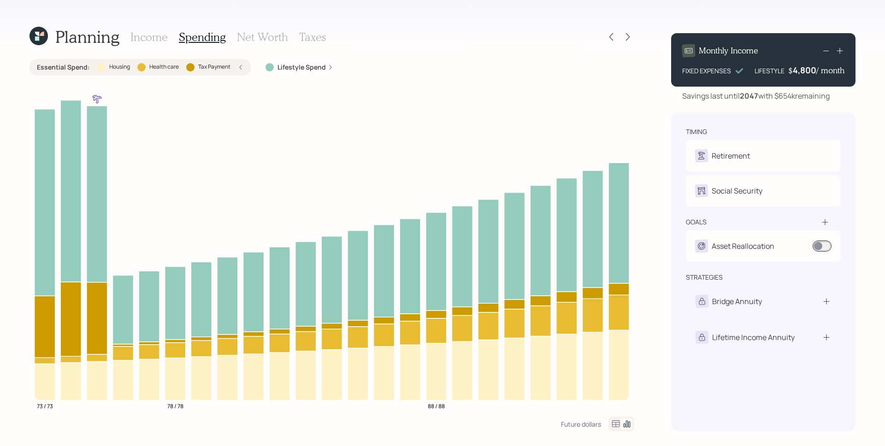
click at [294, 66] on label "Lifestyle Spend" at bounding box center [302, 67] width 48 height 9
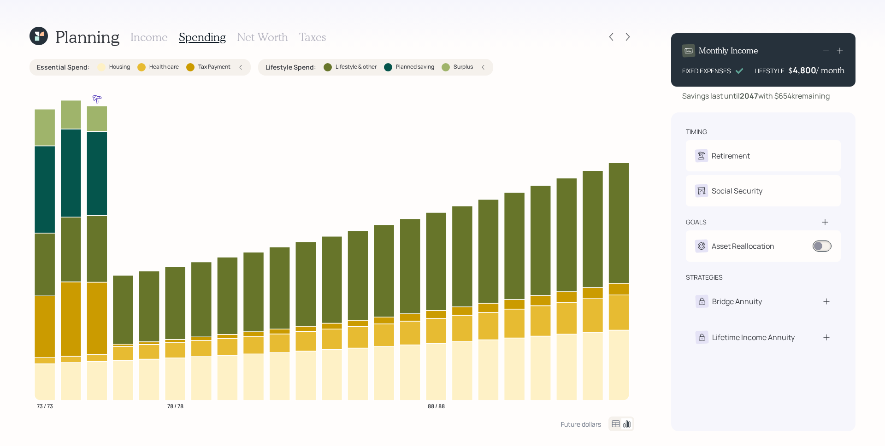
click at [801, 74] on div "4,800" at bounding box center [805, 70] width 24 height 11
click at [801, 73] on div "4800" at bounding box center [805, 70] width 23 height 11
click at [802, 73] on div "4800" at bounding box center [805, 70] width 23 height 11
click at [828, 224] on icon at bounding box center [825, 222] width 9 height 9
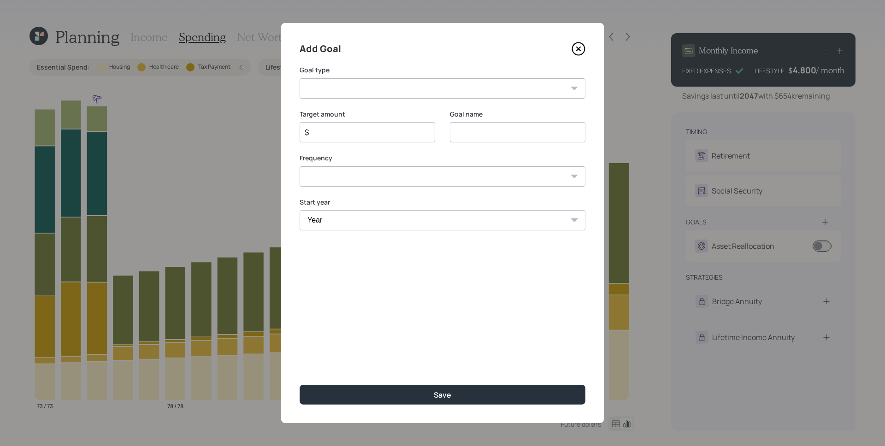
click at [373, 94] on select "Create an emergency fund Donate to charity Purchase a home Make a purchase Supp…" at bounding box center [443, 88] width 286 height 20
click at [362, 77] on div "Goal type Create an emergency fund Donate to charity Purchase a home Make a pur…" at bounding box center [443, 81] width 286 height 33
click at [359, 93] on select "Create an emergency fund Donate to charity Purchase a home Make a purchase Supp…" at bounding box center [443, 88] width 286 height 20
select select "other"
click at [514, 130] on input "Other" at bounding box center [518, 132] width 136 height 20
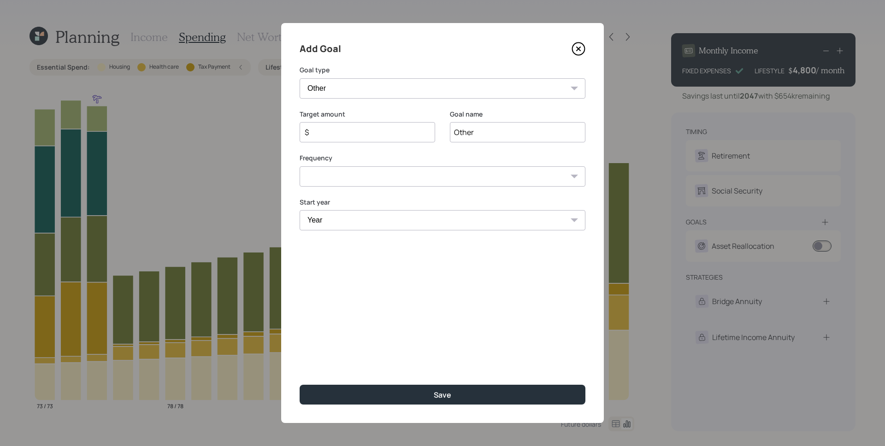
click at [514, 130] on input "Other" at bounding box center [518, 132] width 136 height 20
click at [501, 136] on input "Other" at bounding box center [518, 132] width 136 height 20
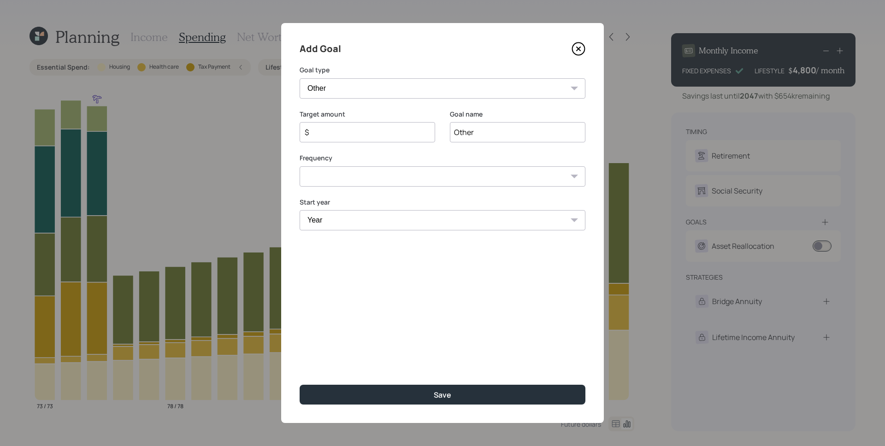
click at [501, 136] on input "Other" at bounding box center [518, 132] width 136 height 20
type input "Assisted Living"
click at [374, 136] on input "$" at bounding box center [364, 132] width 120 height 11
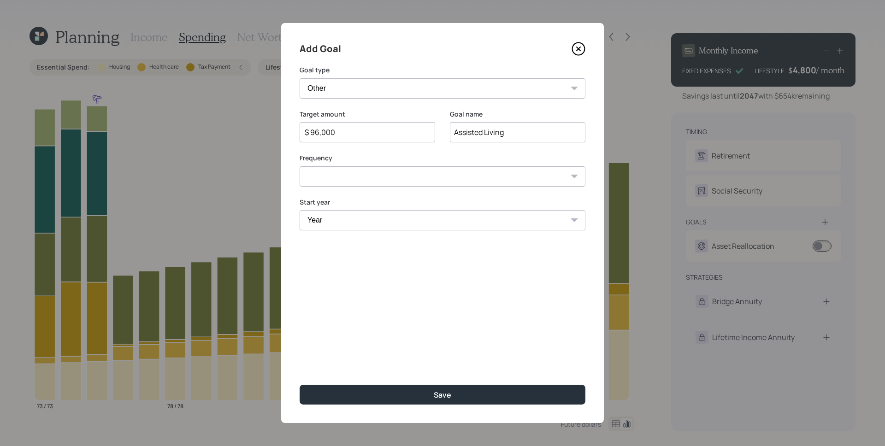
type input "$ 96,000"
select select "1"
click at [380, 216] on select "Year 2025 2026 2027 2028 2029 2030 2031 2032 2033 2034 2035 2036 2037 2038 2039…" at bounding box center [368, 220] width 136 height 20
select select "2037"
click at [488, 216] on select "Year 2037 2038 2039 2040 2041 2042 2043 2044 2045 2046" at bounding box center [518, 220] width 136 height 20
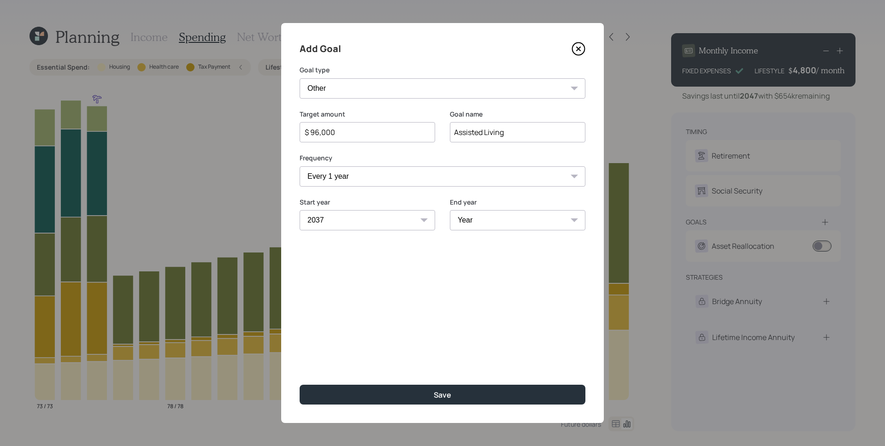
select select "2039"
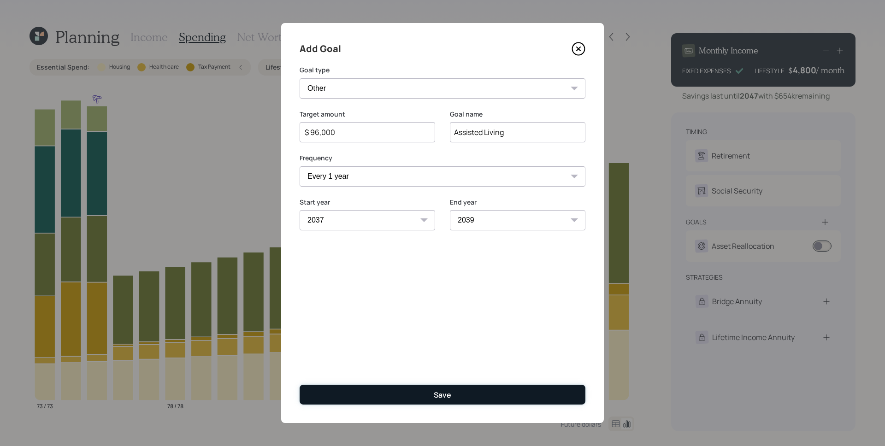
click at [505, 397] on button "Save" at bounding box center [443, 395] width 286 height 20
type input "$"
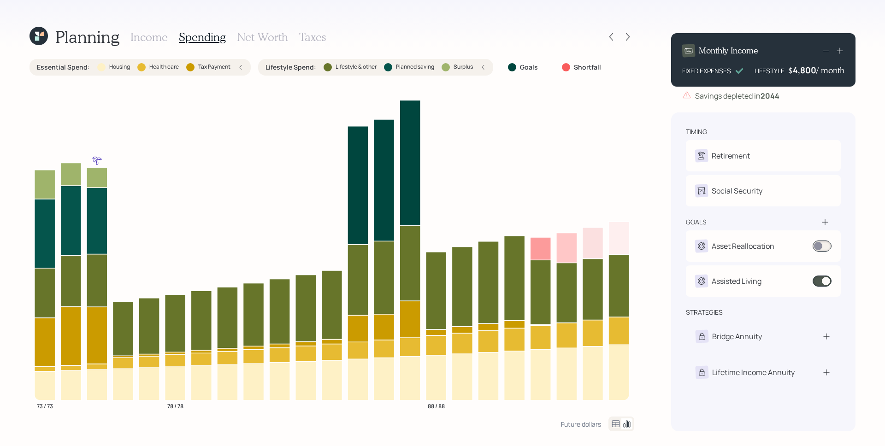
click at [236, 65] on div "Essential Spend : Housing Health care Tax Payment" at bounding box center [140, 67] width 207 height 9
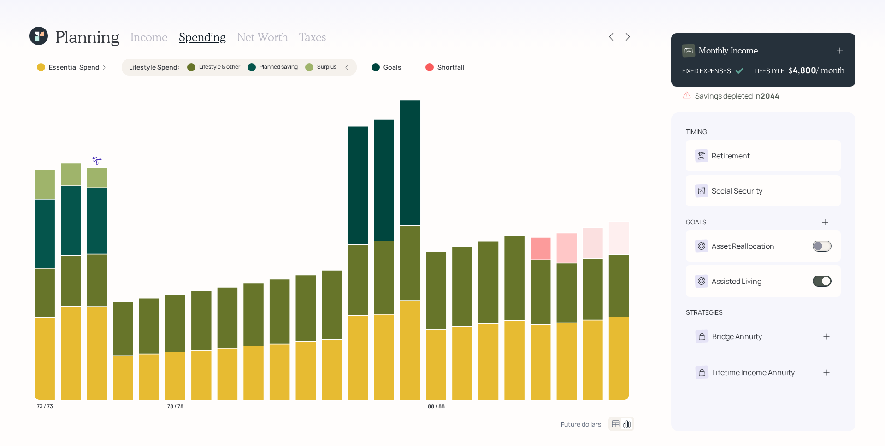
click at [345, 65] on icon at bounding box center [347, 68] width 6 height 6
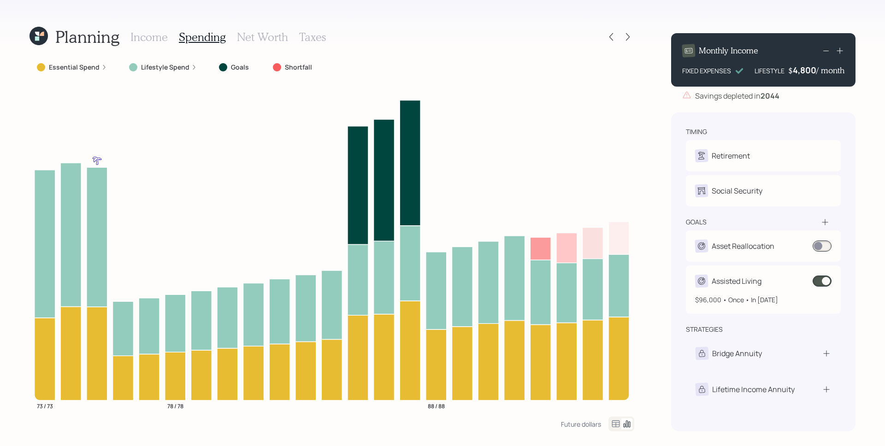
click at [825, 284] on span at bounding box center [822, 281] width 19 height 11
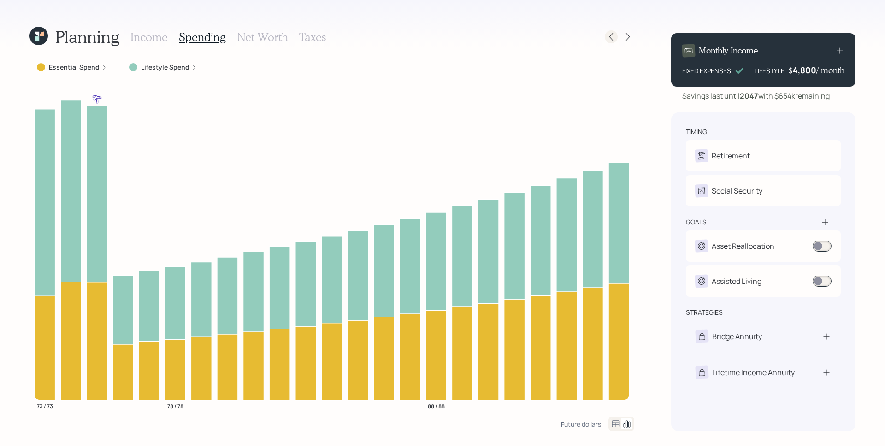
click at [615, 37] on icon at bounding box center [611, 36] width 9 height 9
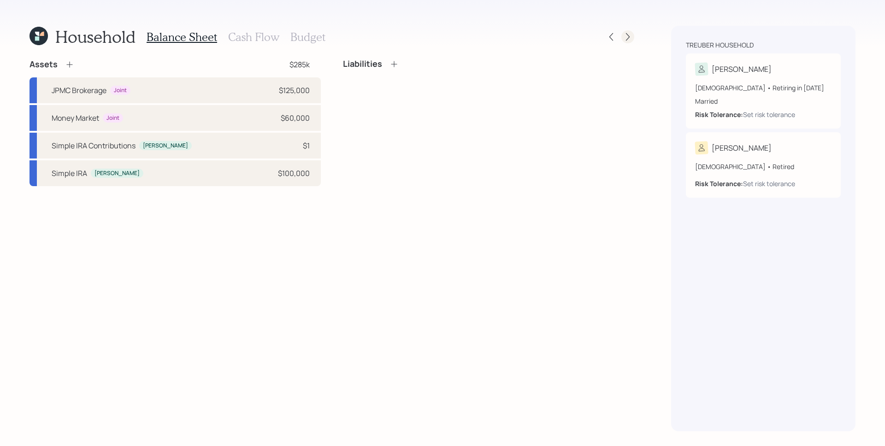
click at [629, 37] on icon at bounding box center [628, 37] width 4 height 8
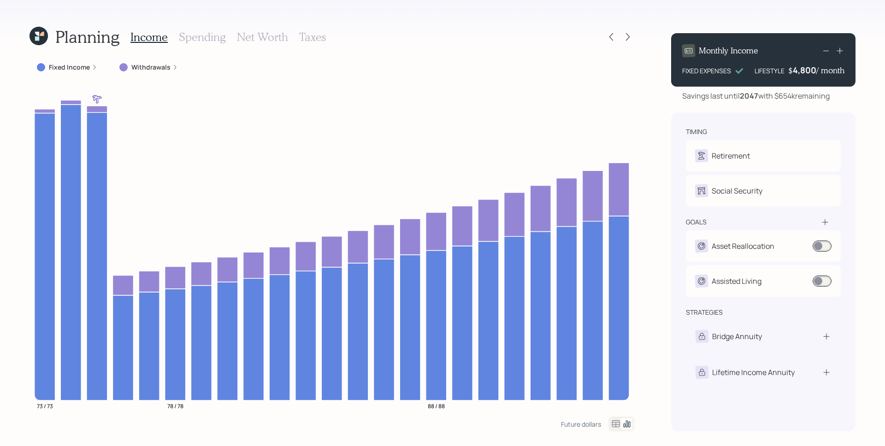
click at [645, 98] on div "Planning Income Spending Net Worth Taxes Fixed Income Withdrawals 73 / 73 78 / …" at bounding box center [442, 223] width 885 height 446
click at [629, 30] on div at bounding box center [620, 36] width 30 height 13
click at [626, 36] on icon at bounding box center [627, 36] width 9 height 9
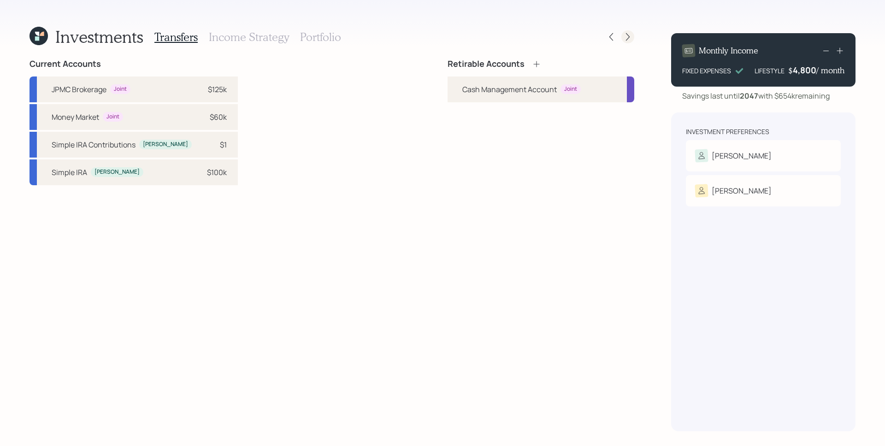
click at [629, 35] on icon at bounding box center [627, 36] width 9 height 9
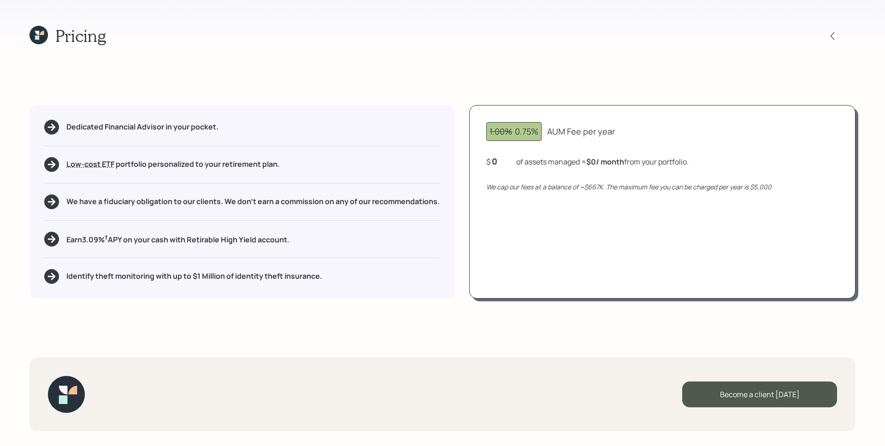
click at [498, 160] on div "0" at bounding box center [503, 161] width 23 height 11
click at [498, 161] on div "0" at bounding box center [503, 161] width 23 height 11
click at [497, 161] on div "0" at bounding box center [503, 161] width 23 height 11
click at [518, 206] on div "1.00% 0.75% AUM Fee per year $ 125,000 of assets managed ≈ $78 / month from you…" at bounding box center [662, 202] width 386 height 194
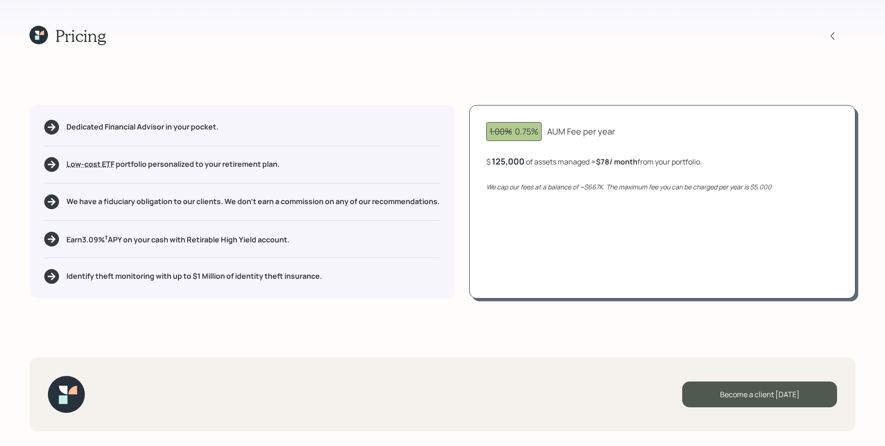
drag, startPoint x: 25, startPoint y: 30, endPoint x: 31, endPoint y: 34, distance: 7.0
click at [26, 31] on div "Pricing Dedicated Financial Advisor in your pocket. Low-cost ETF Retirable uses…" at bounding box center [442, 223] width 885 height 446
click at [34, 35] on icon at bounding box center [39, 35] width 18 height 18
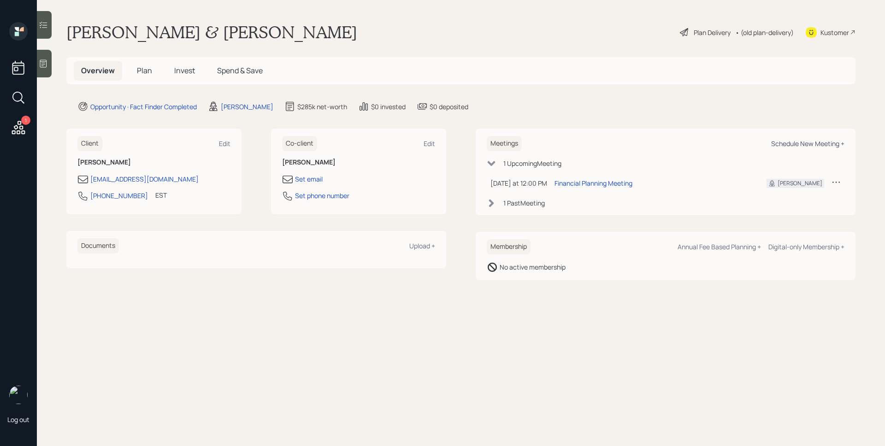
click at [802, 143] on div "Schedule New Meeting +" at bounding box center [807, 143] width 73 height 9
select select "d946c976-65aa-4529-ac9d-02c4f1114fc0"
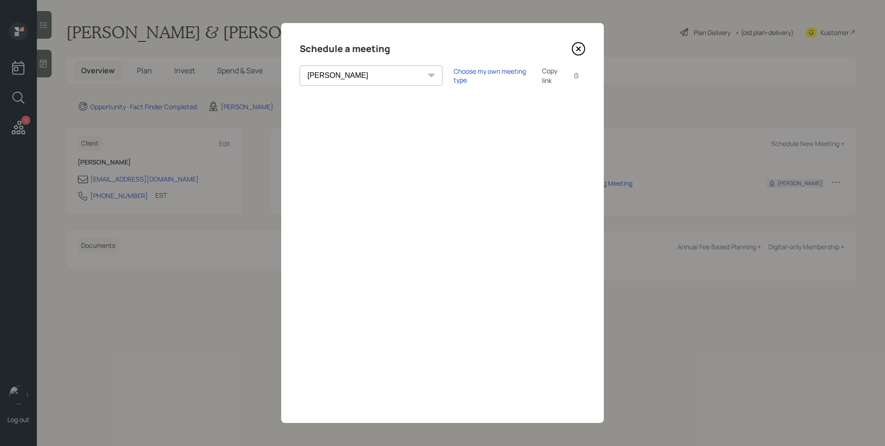
click at [578, 51] on icon at bounding box center [579, 49] width 14 height 14
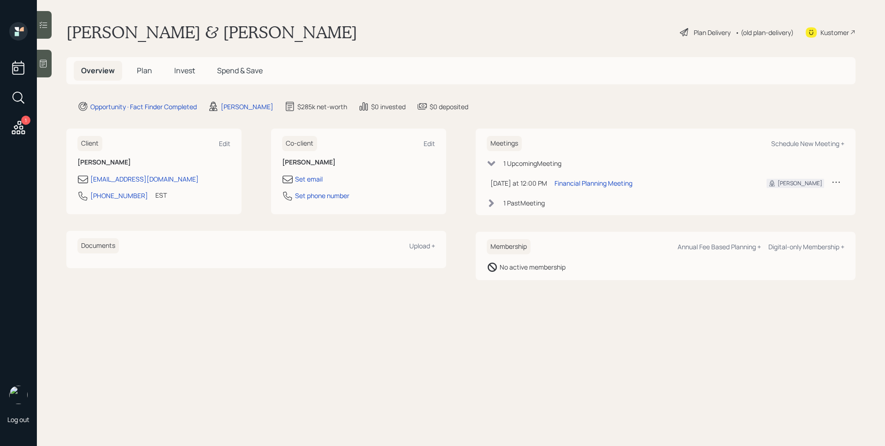
click at [844, 106] on div "Opportunity · Fact Finder Completed James DiStasi $285k net-worth $0 invested $…" at bounding box center [466, 106] width 778 height 11
click at [798, 125] on main "Bob & Nancy Treuber Plan Delivery • (old plan-delivery) Kustomer Overview Plan …" at bounding box center [461, 223] width 848 height 446
click at [814, 148] on div "Schedule New Meeting +" at bounding box center [807, 143] width 73 height 9
select select "d946c976-65aa-4529-ac9d-02c4f1114fc0"
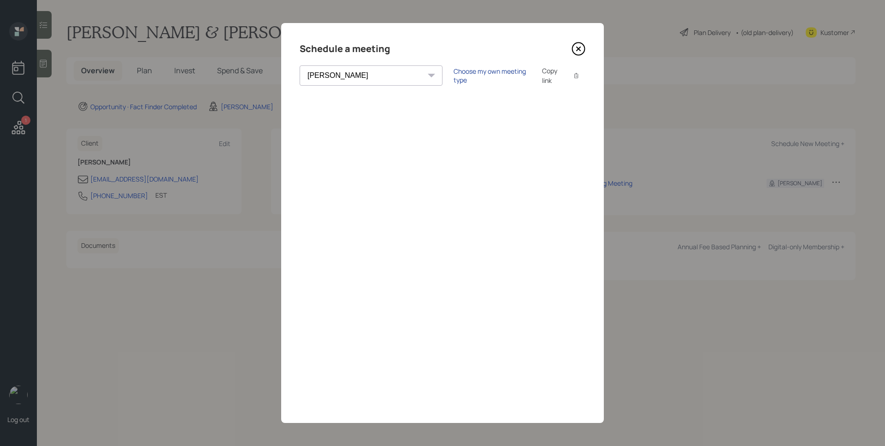
click at [454, 72] on div "Choose my own meeting type" at bounding box center [492, 76] width 77 height 18
click at [581, 48] on icon at bounding box center [579, 49] width 14 height 14
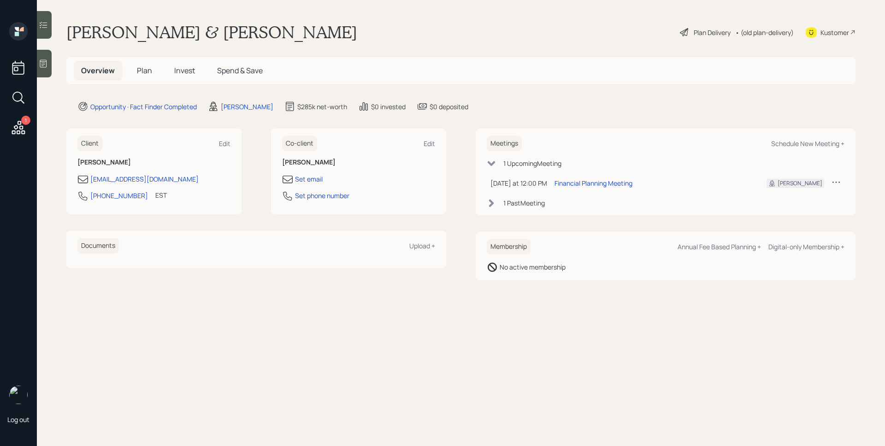
click at [148, 77] on h5 "Plan" at bounding box center [145, 71] width 30 height 20
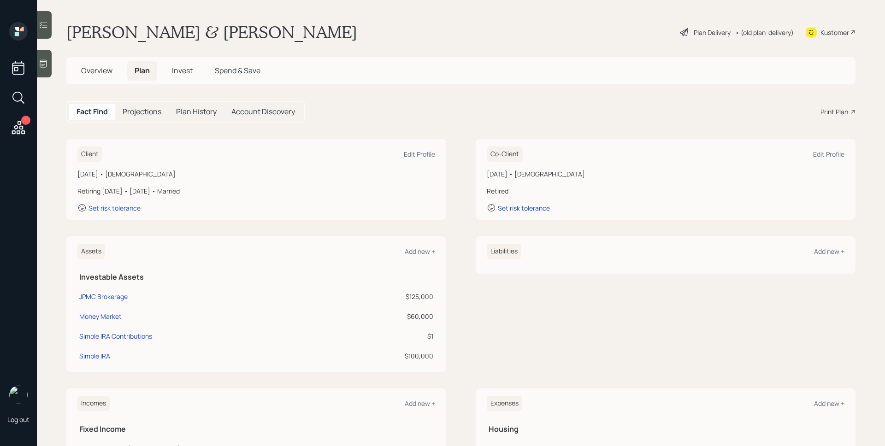
click at [850, 110] on icon at bounding box center [853, 112] width 6 height 6
